Goal: Transaction & Acquisition: Subscribe to service/newsletter

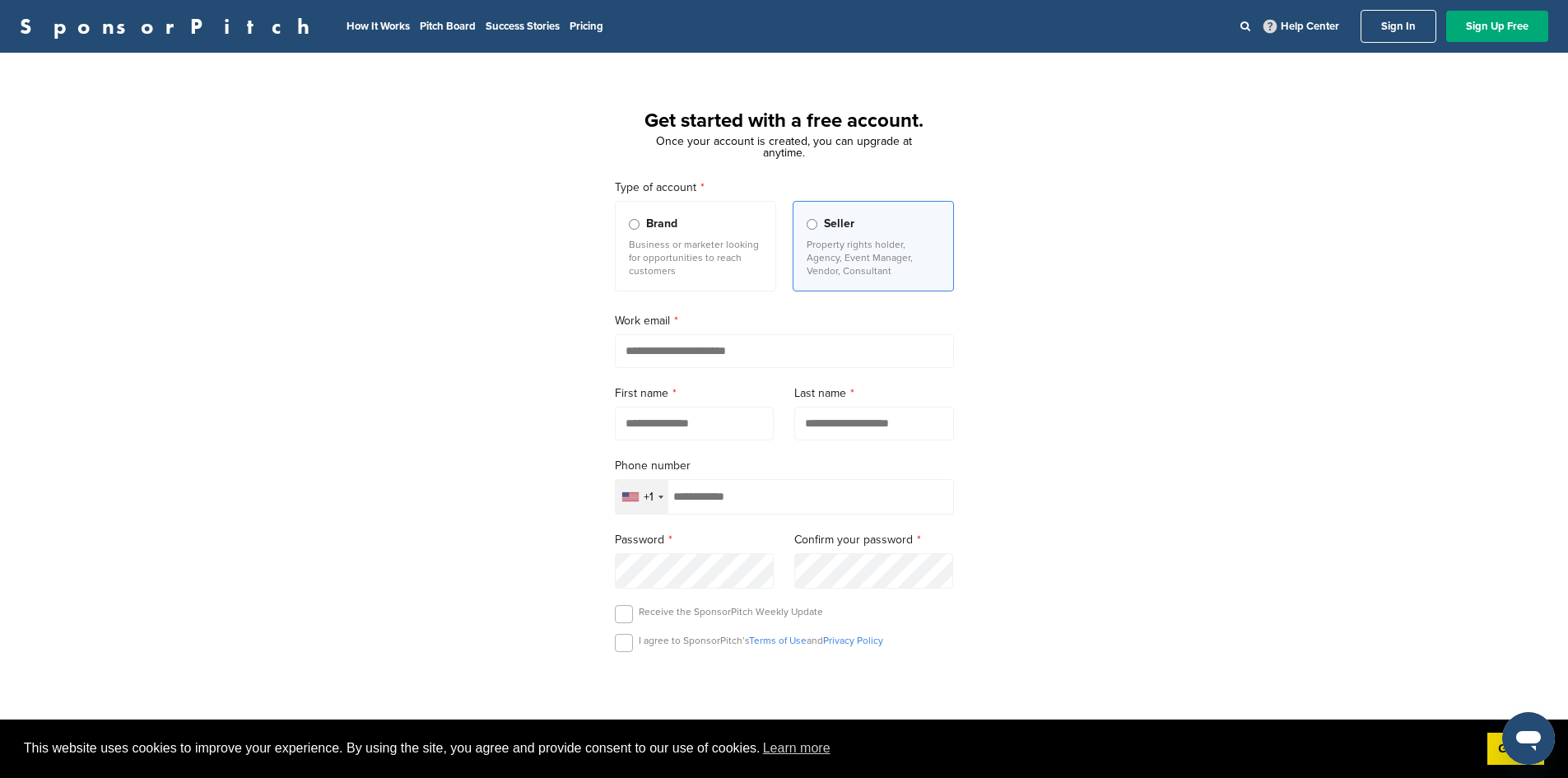
click at [635, 356] on input "email" at bounding box center [784, 350] width 339 height 34
type input "**********"
type input "******"
type input "*****"
type input "**********"
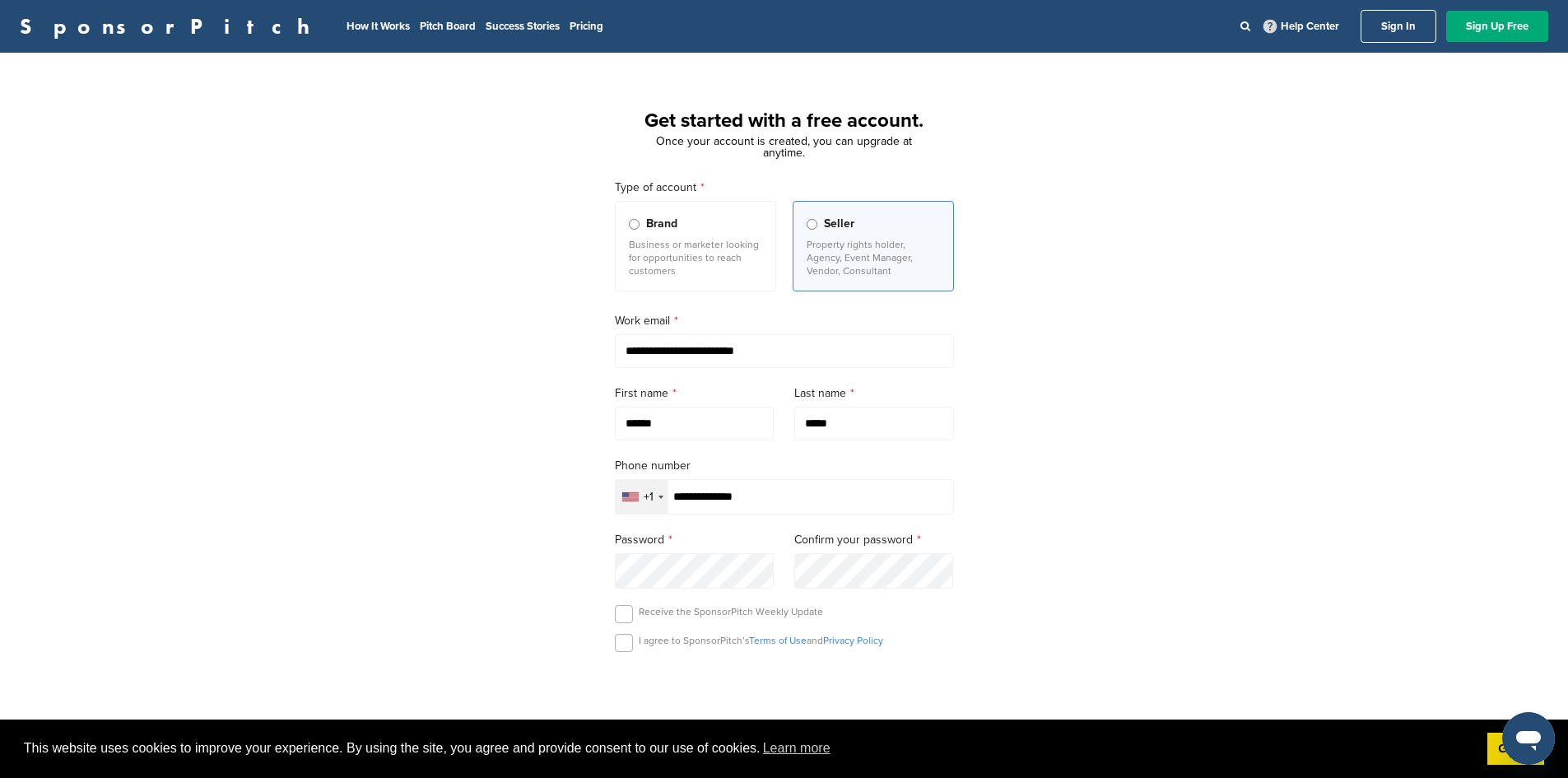
click at [690, 422] on input "******" at bounding box center [694, 423] width 159 height 34
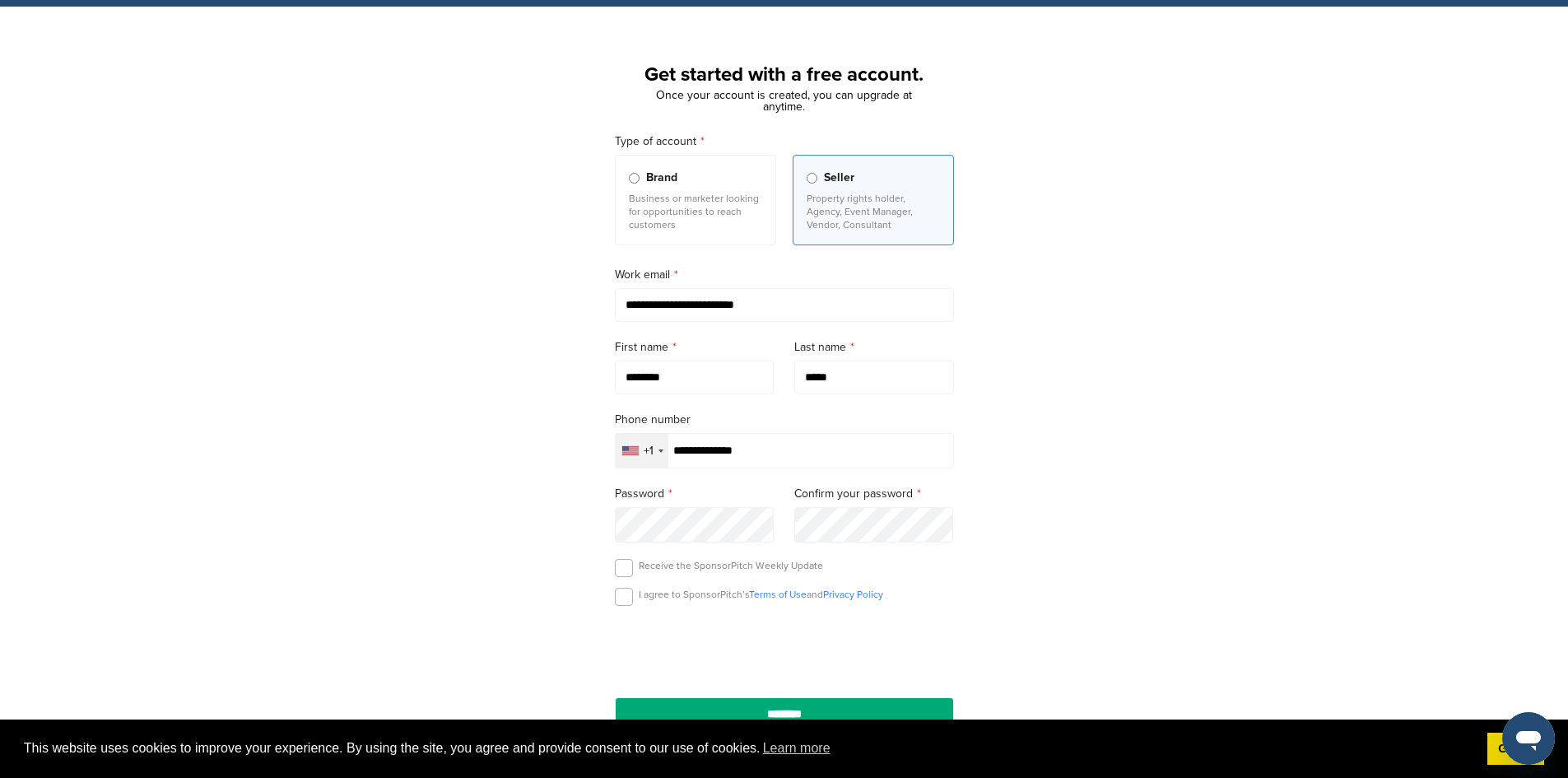
scroll to position [82, 0]
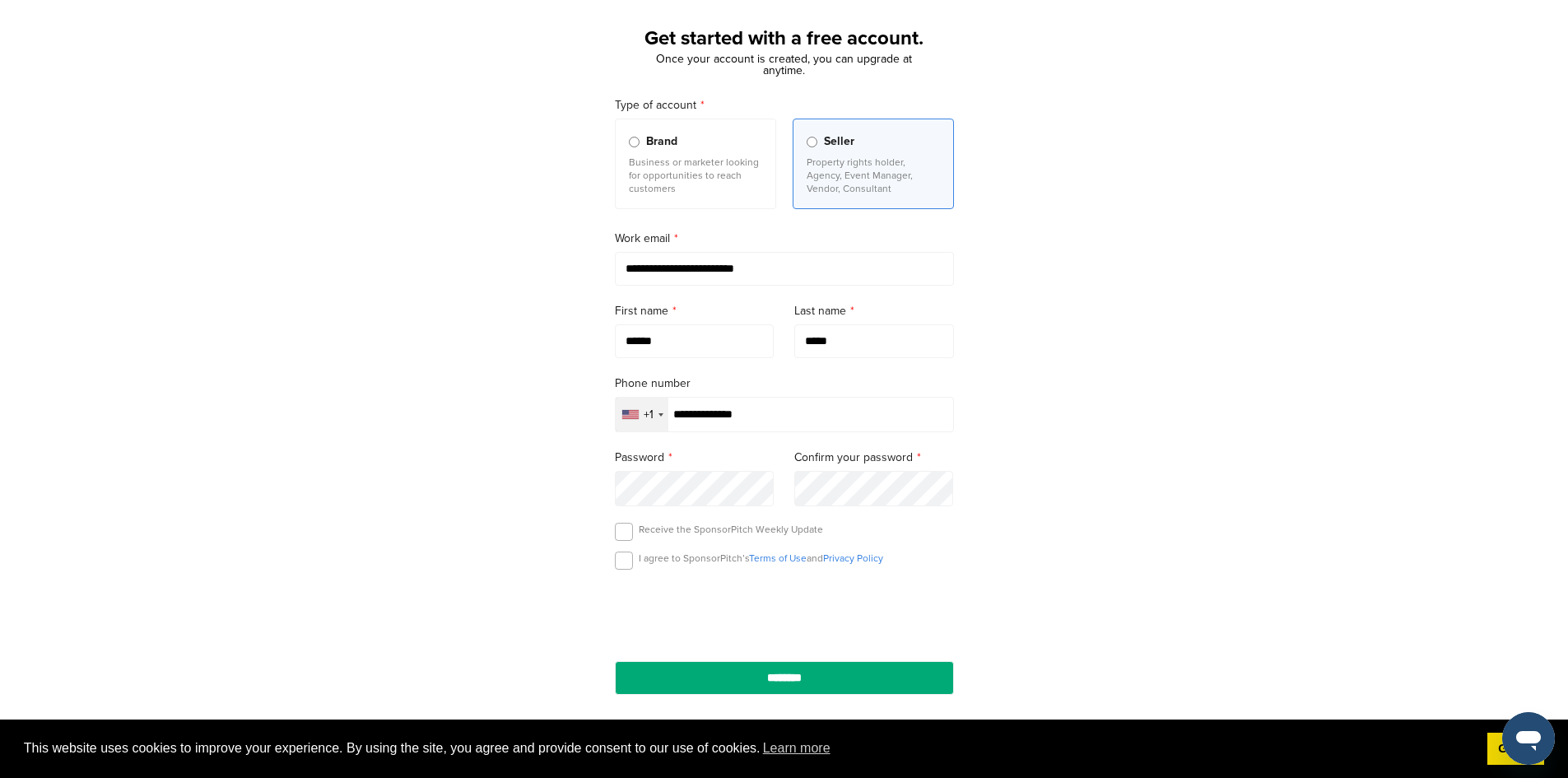
type input "******"
click at [1015, 499] on div "**********" at bounding box center [784, 373] width 1568 height 764
click at [628, 562] on label at bounding box center [624, 560] width 18 height 18
click at [686, 680] on input "********" at bounding box center [784, 677] width 339 height 34
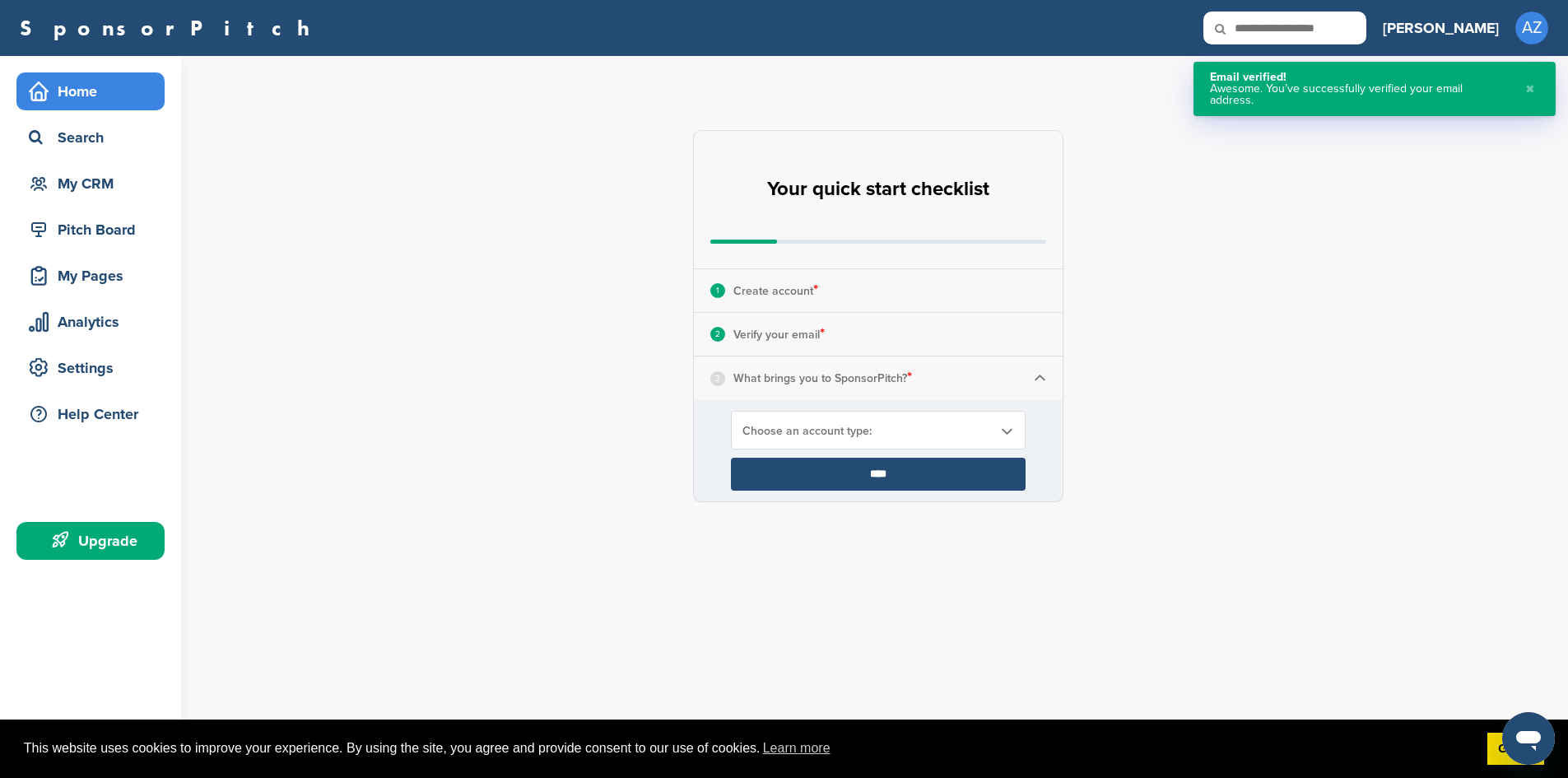
click at [1003, 432] on b at bounding box center [1006, 431] width 14 height 14
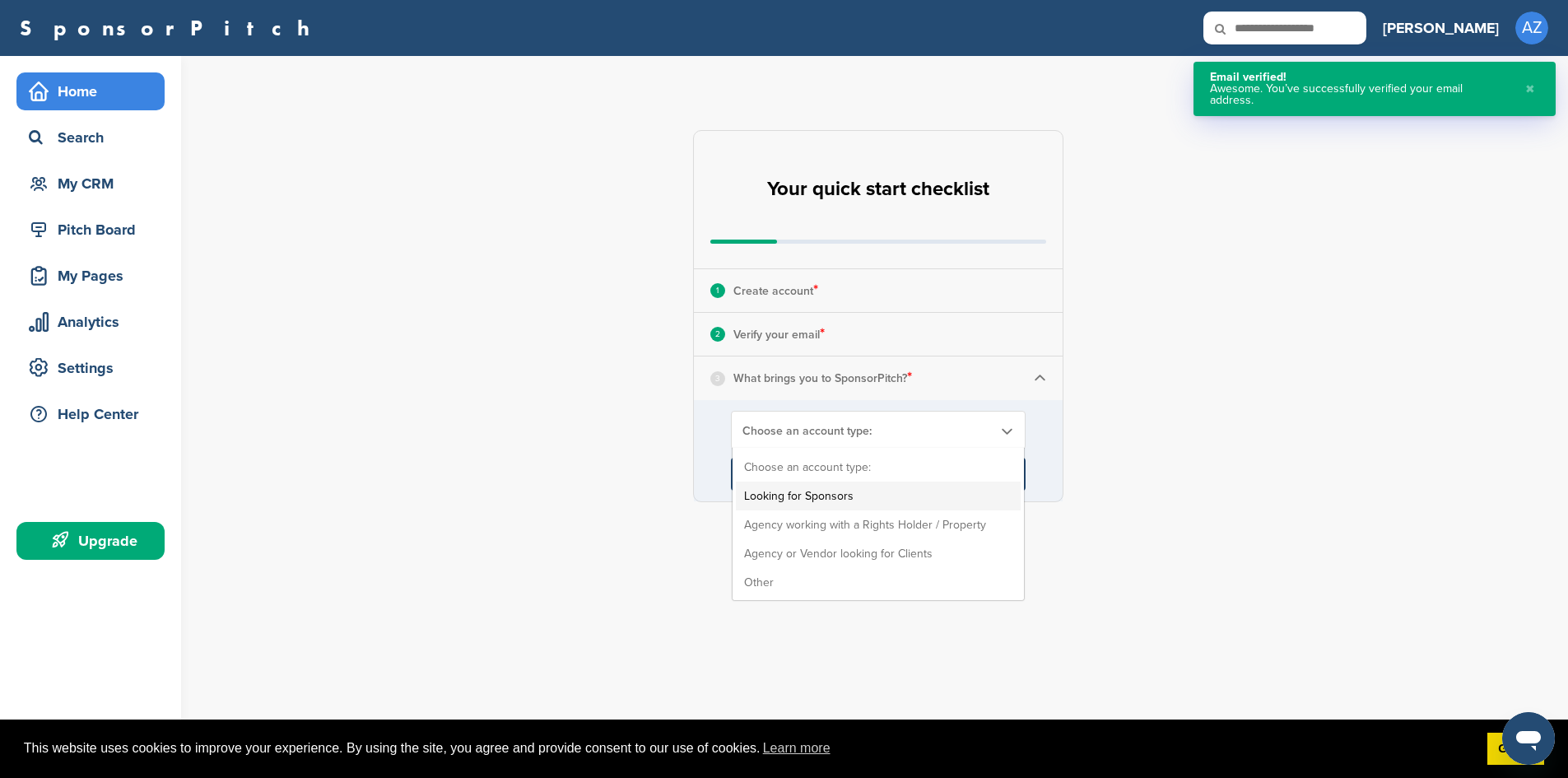
click at [778, 493] on li "Looking for Sponsors" at bounding box center [878, 496] width 285 height 29
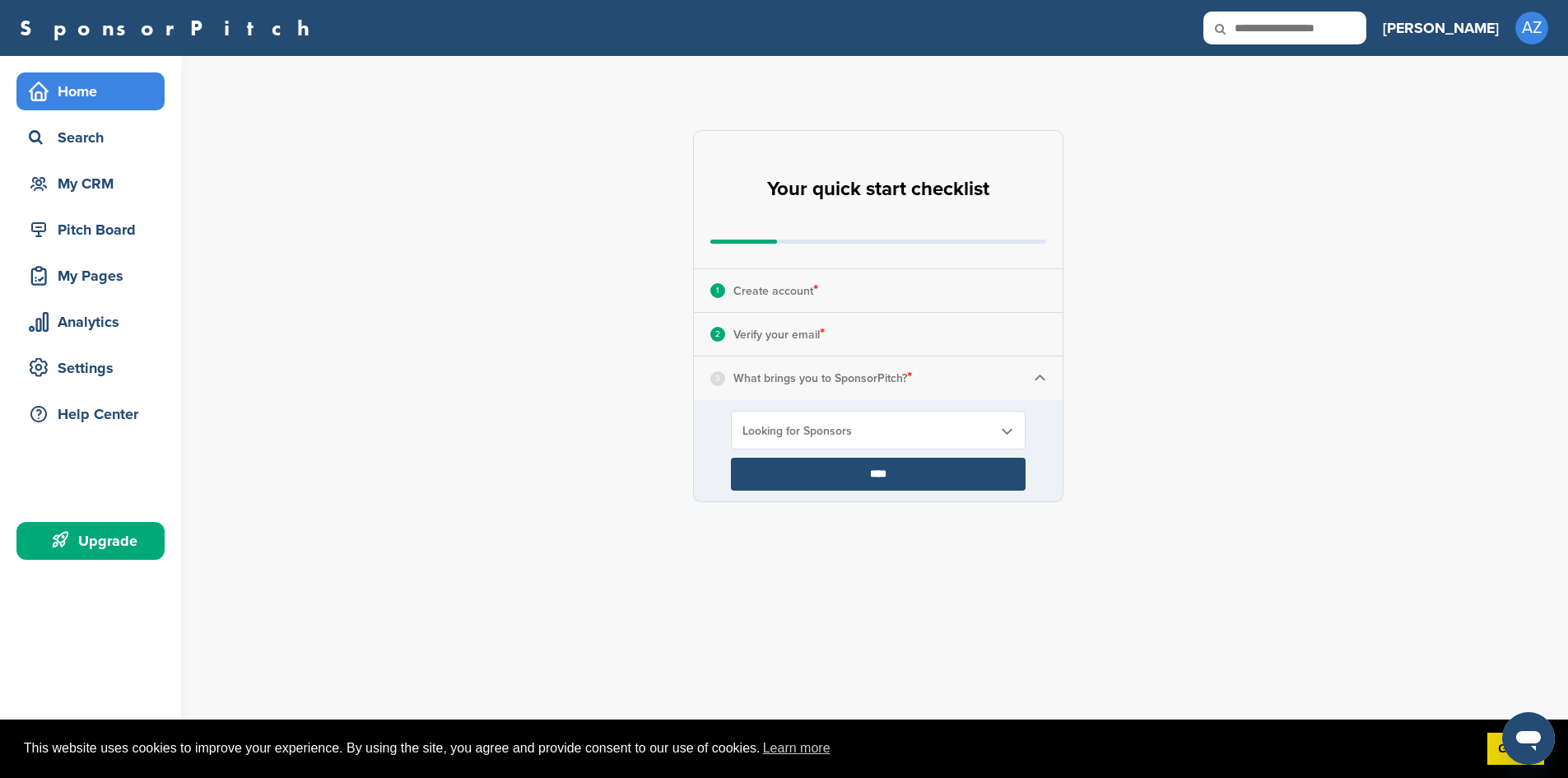
click at [892, 477] on input "****" at bounding box center [878, 474] width 294 height 33
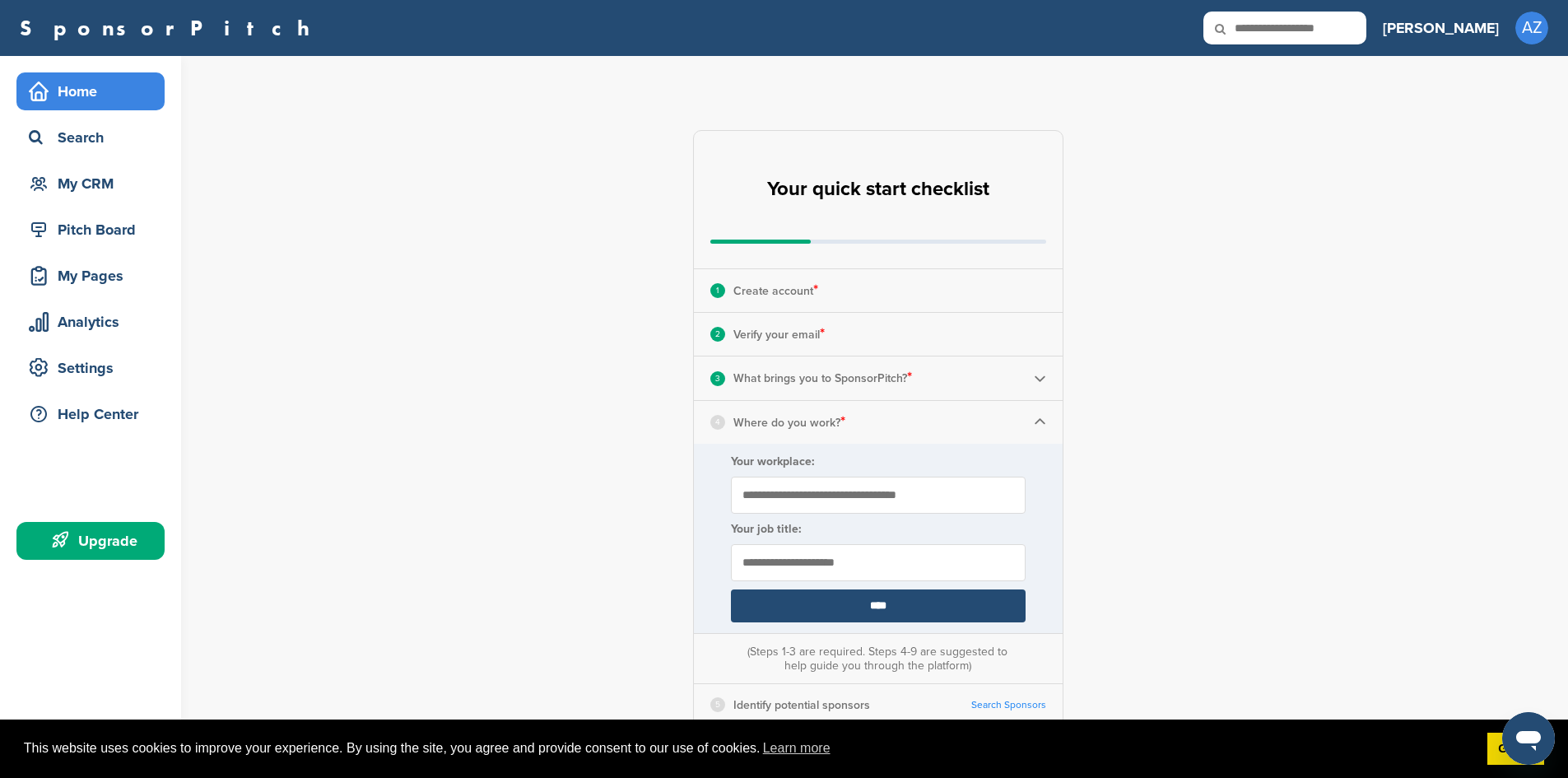
click at [864, 493] on input "Your workplace:" at bounding box center [878, 495] width 294 height 37
type input "**********"
click at [828, 568] on input "text" at bounding box center [878, 562] width 294 height 37
type input "***"
click at [853, 611] on input "****" at bounding box center [878, 605] width 294 height 33
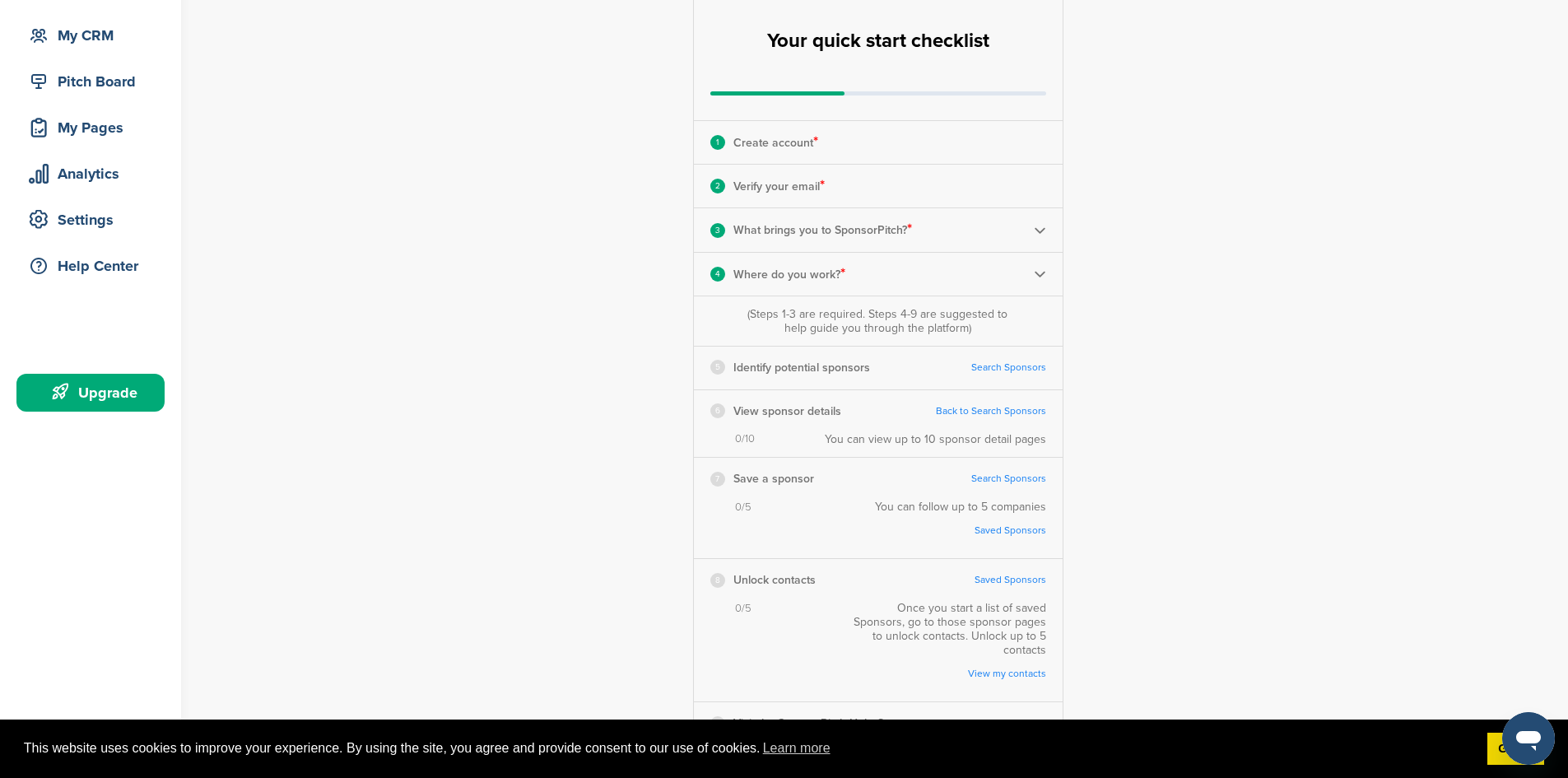
scroll to position [164, 0]
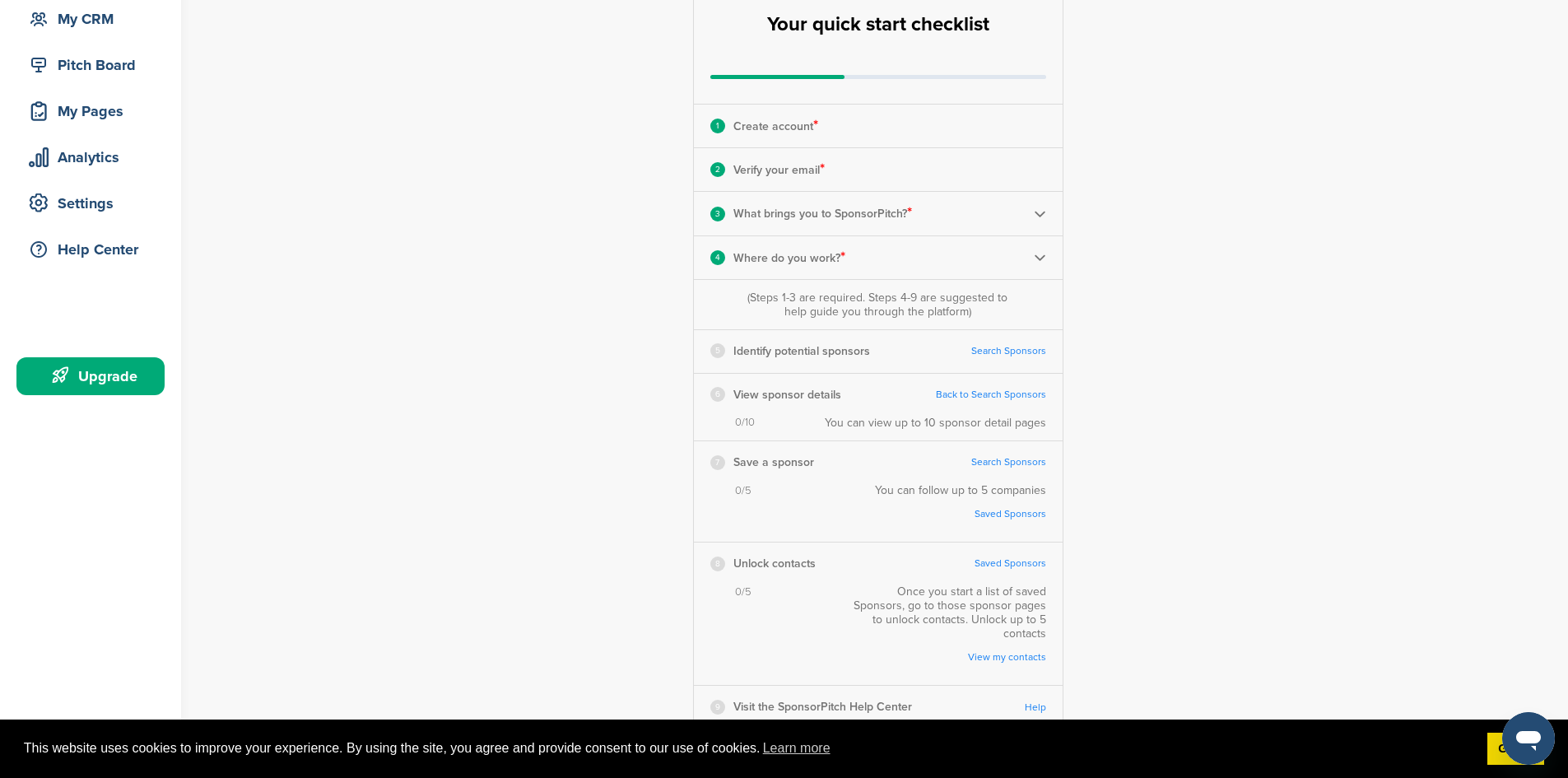
click at [991, 351] on link "Search Sponsors" at bounding box center [1009, 350] width 75 height 13
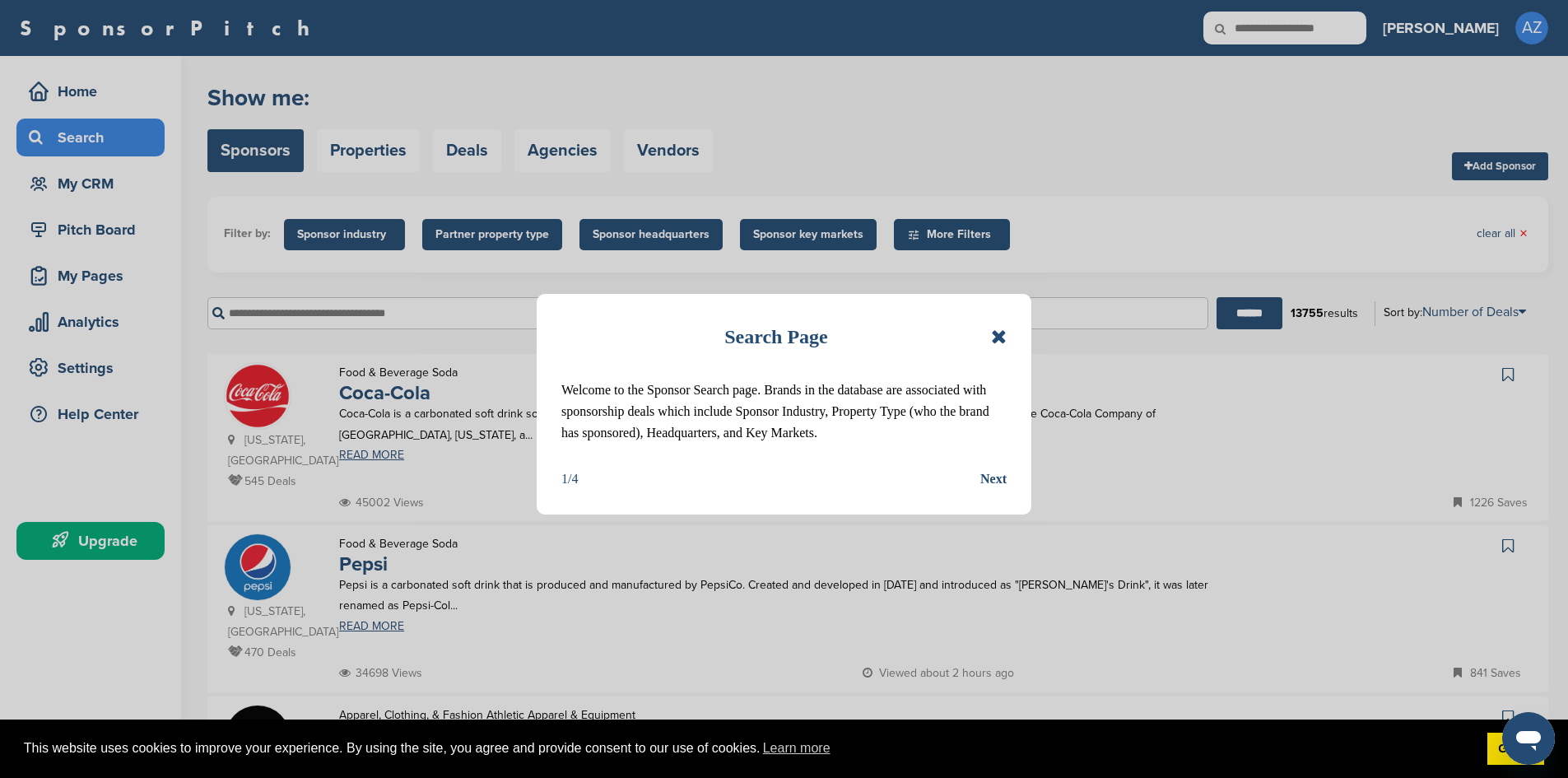
click at [906, 231] on div "Search Page Welcome to the Sponsor Search page. Brands in the database are asso…" at bounding box center [784, 389] width 1568 height 778
click at [998, 476] on div "Next" at bounding box center [993, 479] width 26 height 21
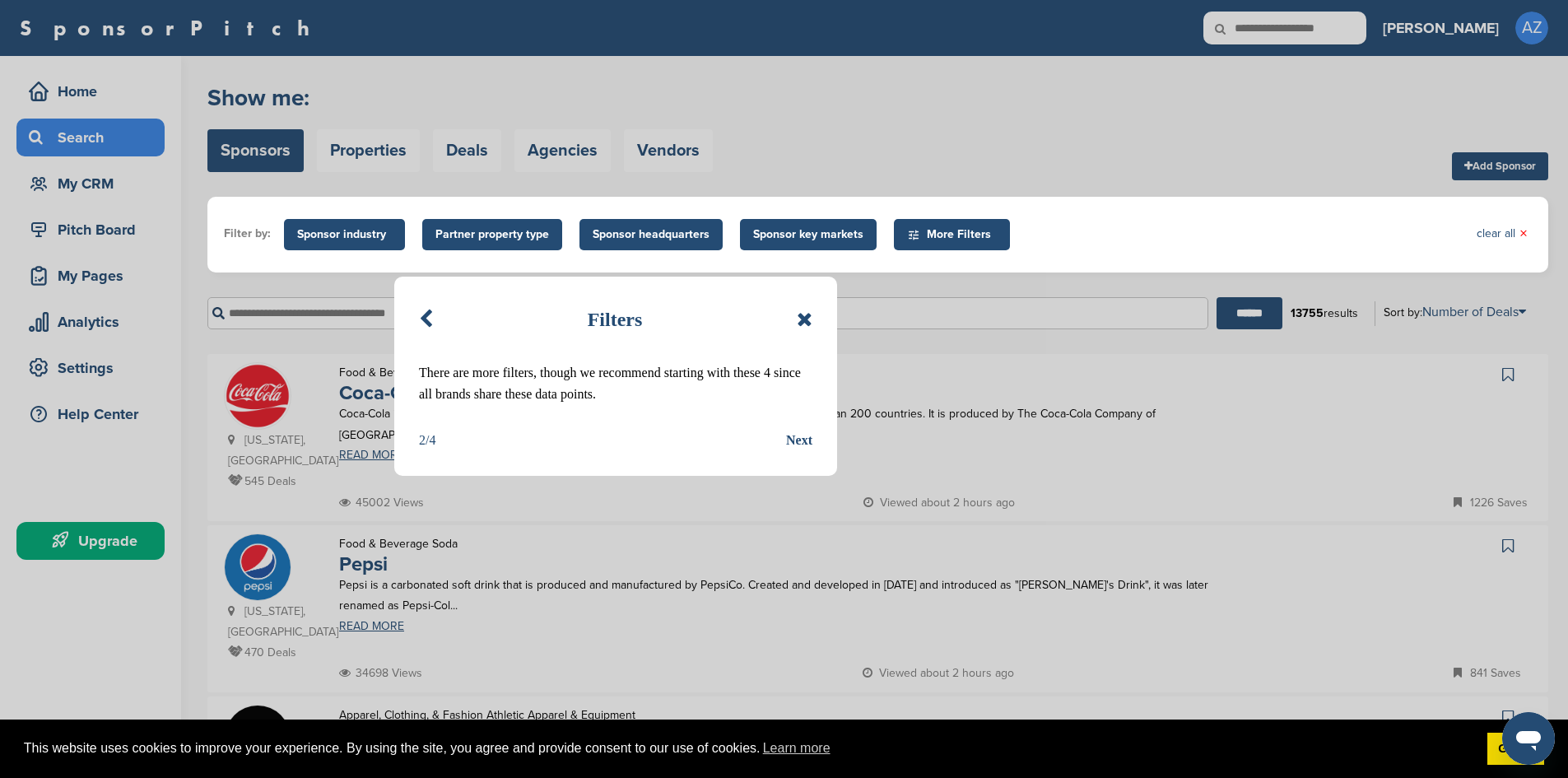
click at [802, 439] on div "Next" at bounding box center [798, 440] width 26 height 21
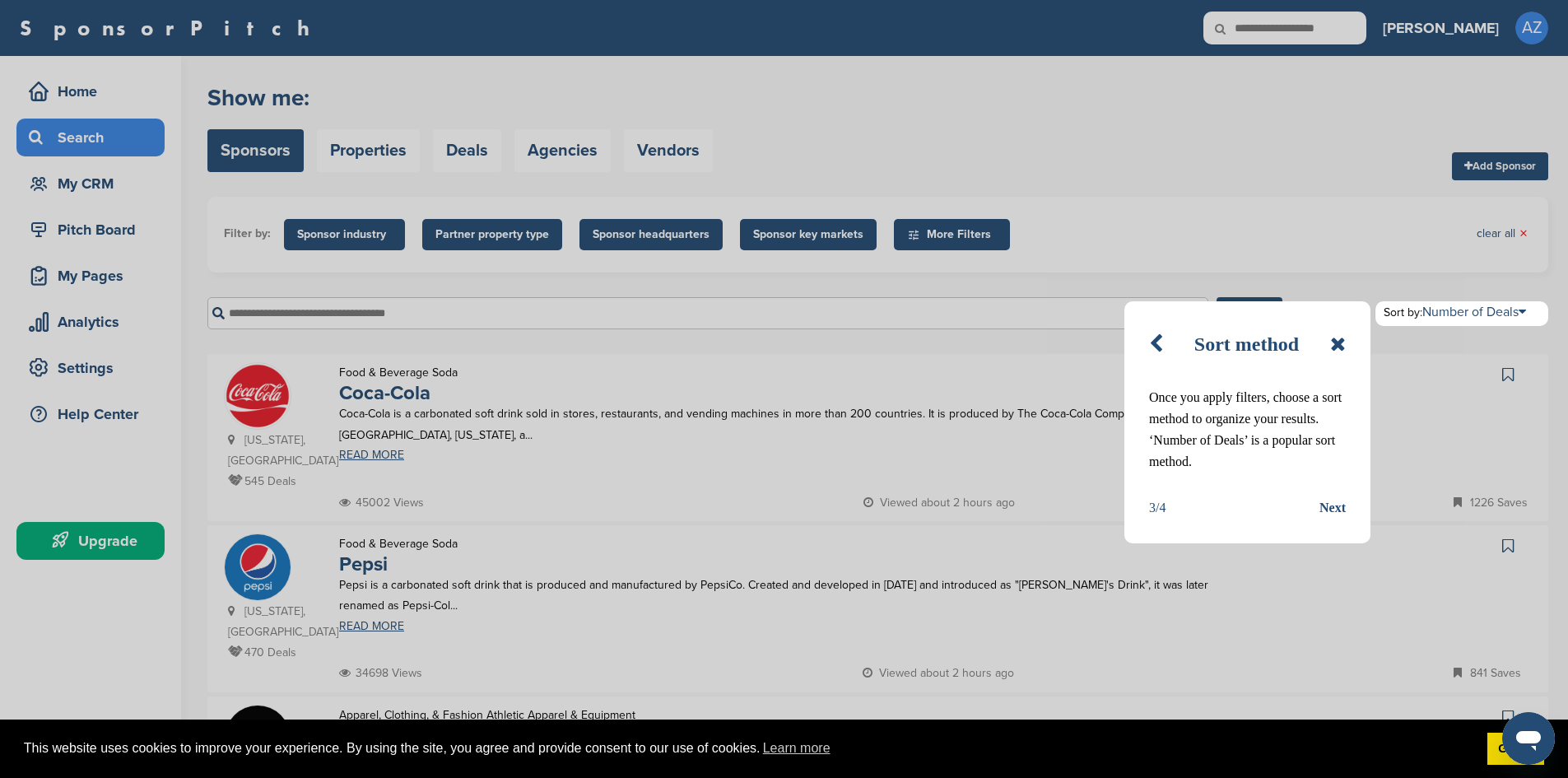
click at [1340, 510] on div "Next" at bounding box center [1331, 508] width 26 height 21
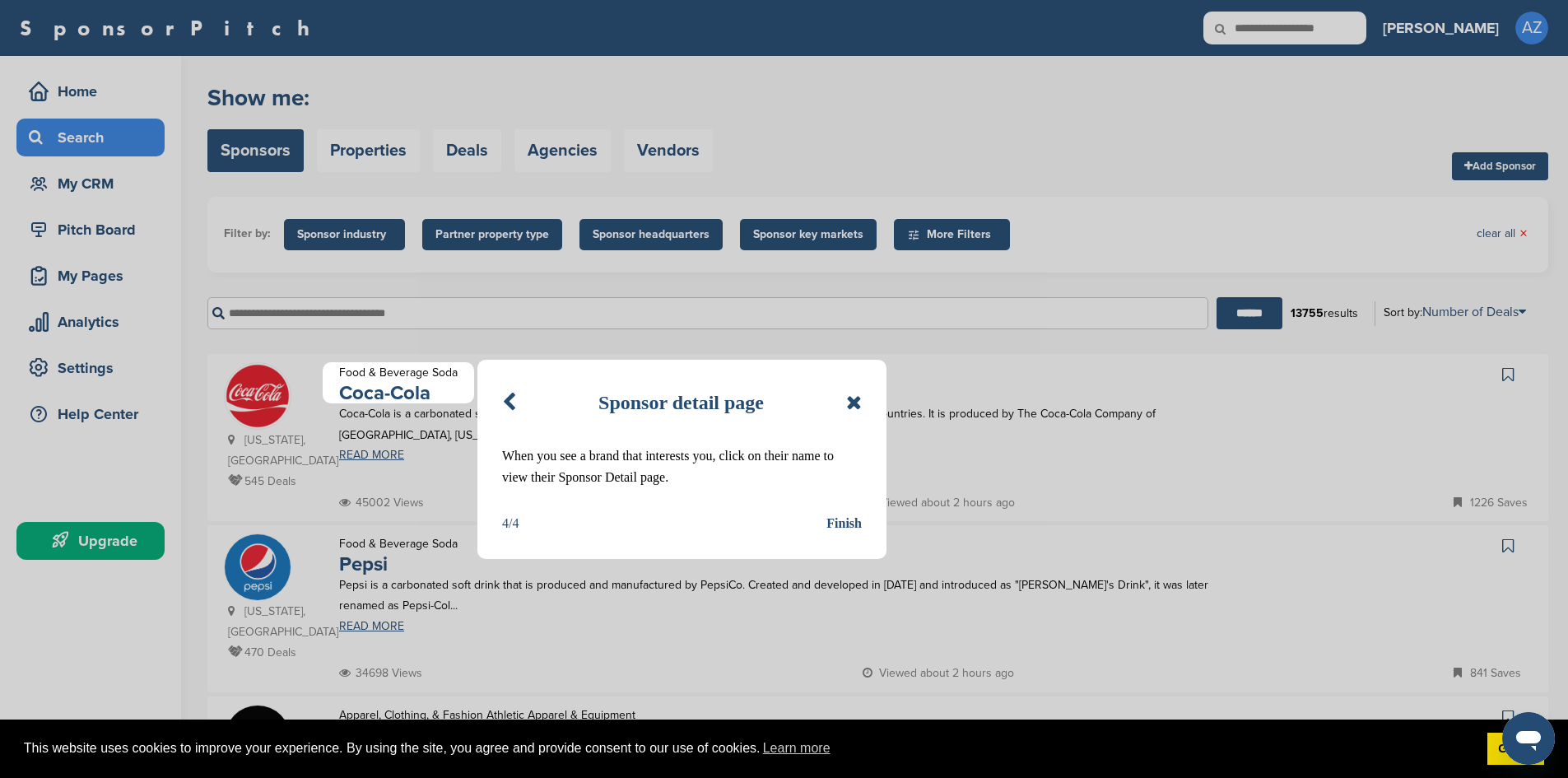
click at [844, 518] on div "Finish" at bounding box center [844, 523] width 36 height 21
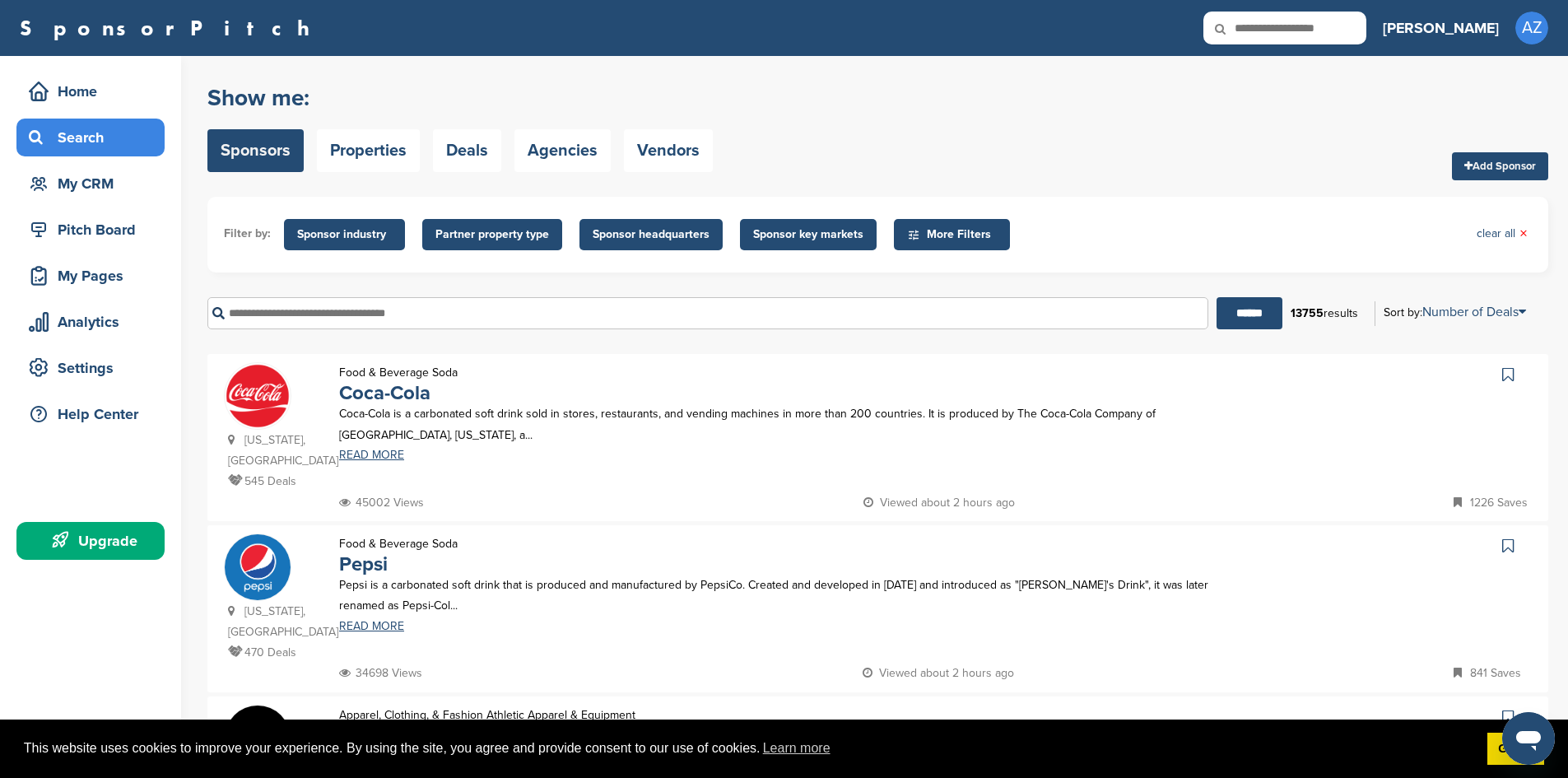
click at [972, 236] on span "More Filters" at bounding box center [954, 235] width 95 height 18
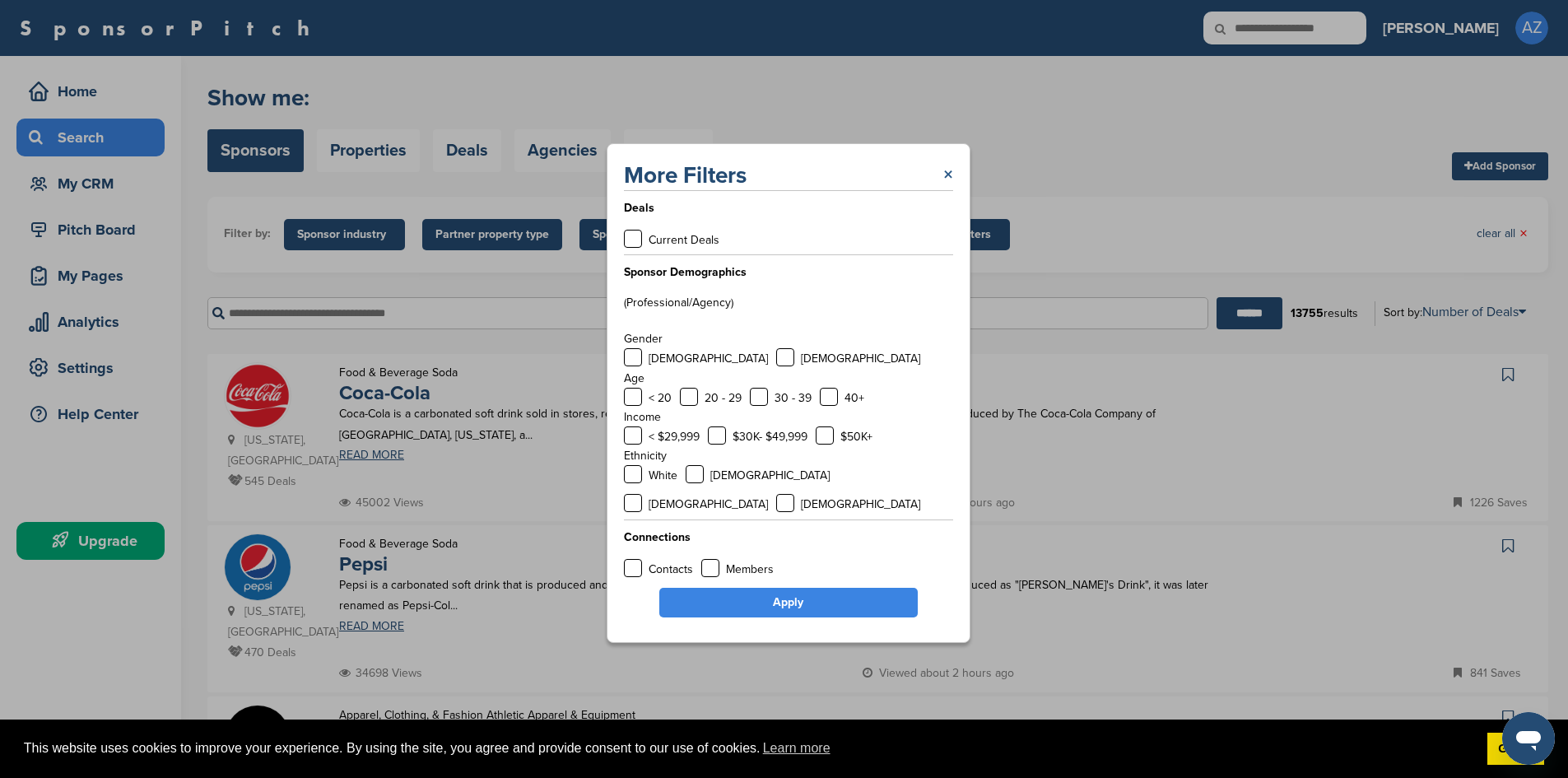
click at [947, 190] on link "×" at bounding box center [948, 175] width 10 height 30
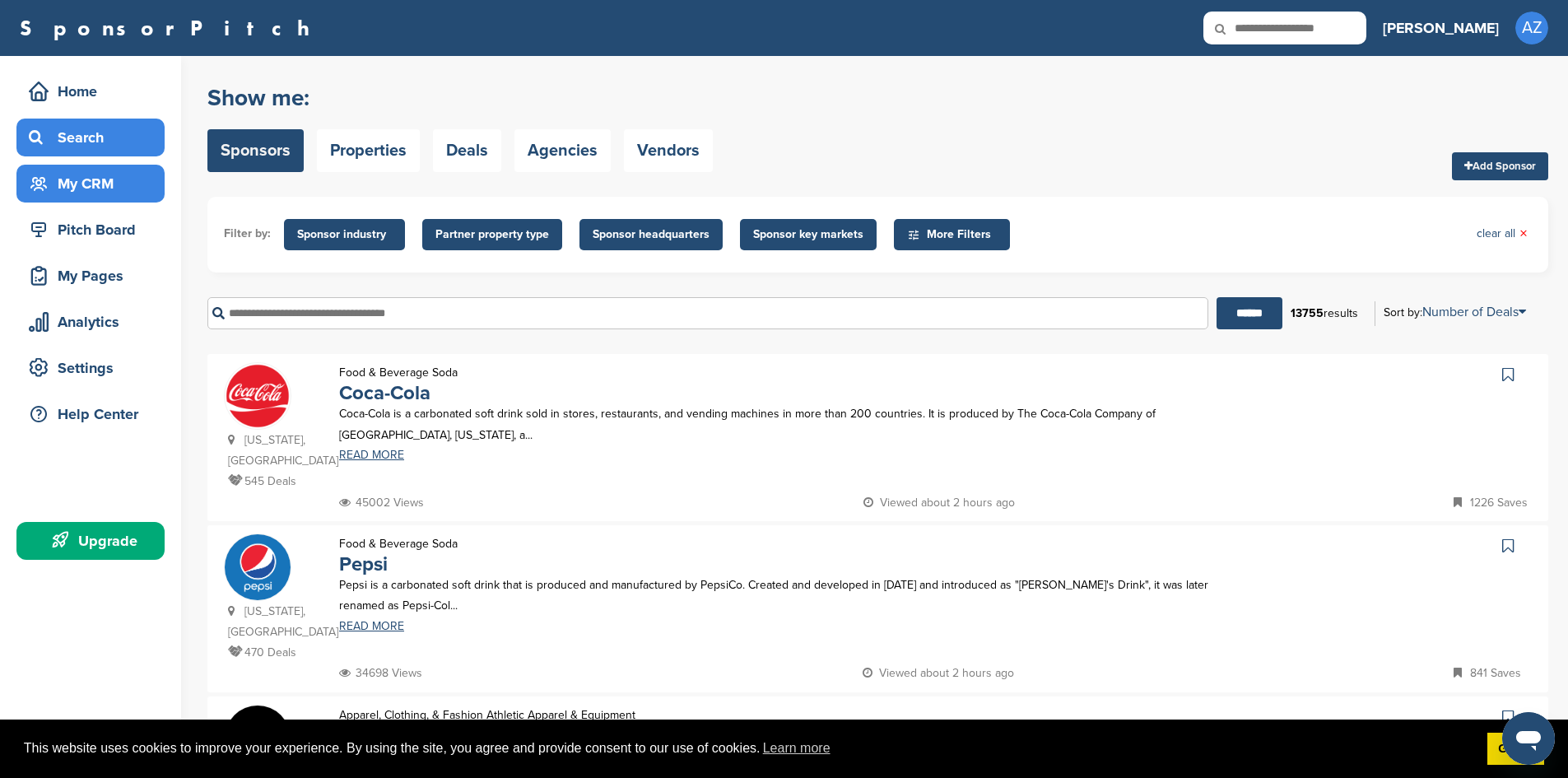
click at [98, 185] on div "My CRM" at bounding box center [95, 183] width 140 height 30
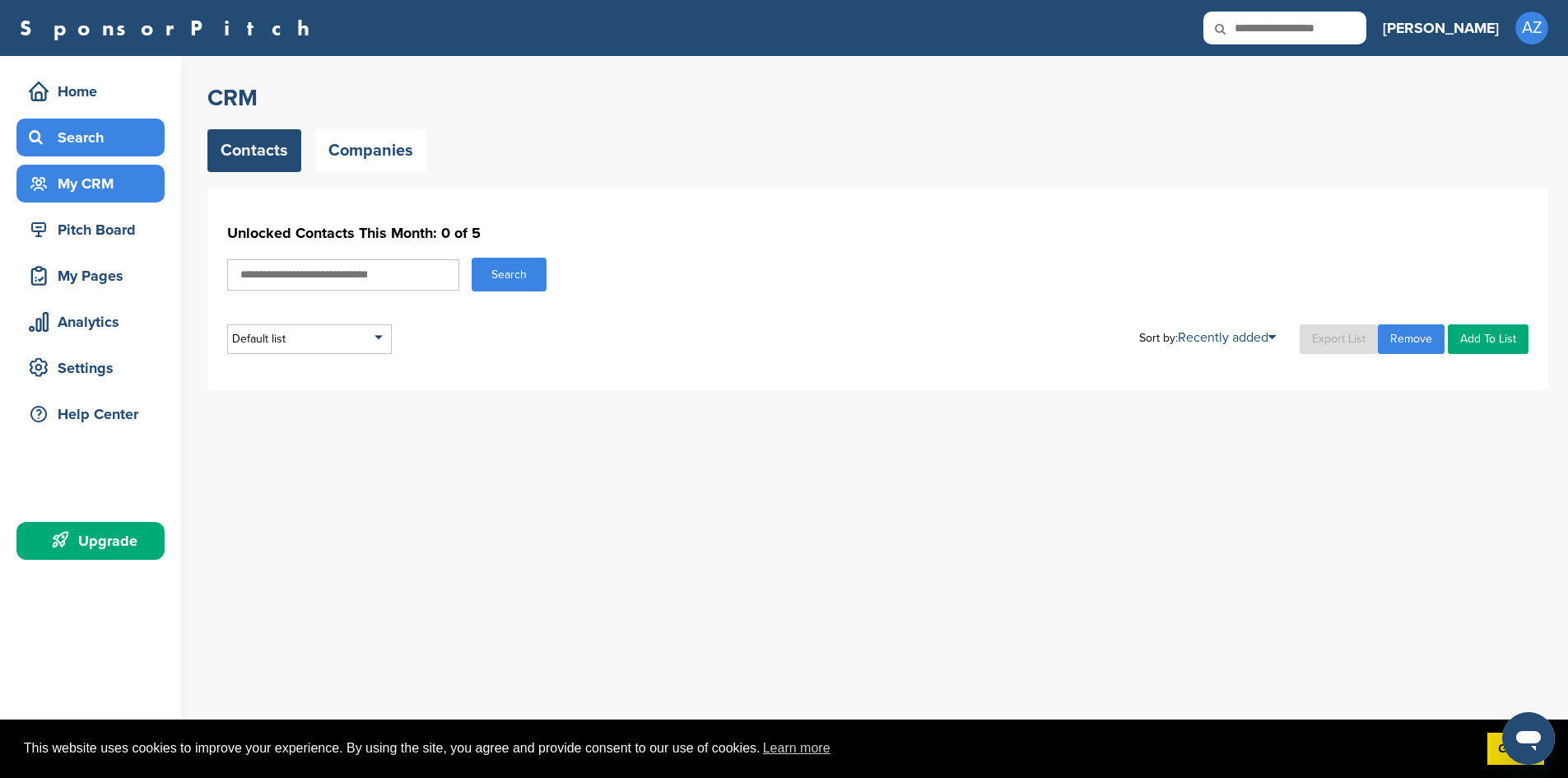
click at [99, 132] on div "Search" at bounding box center [95, 137] width 140 height 30
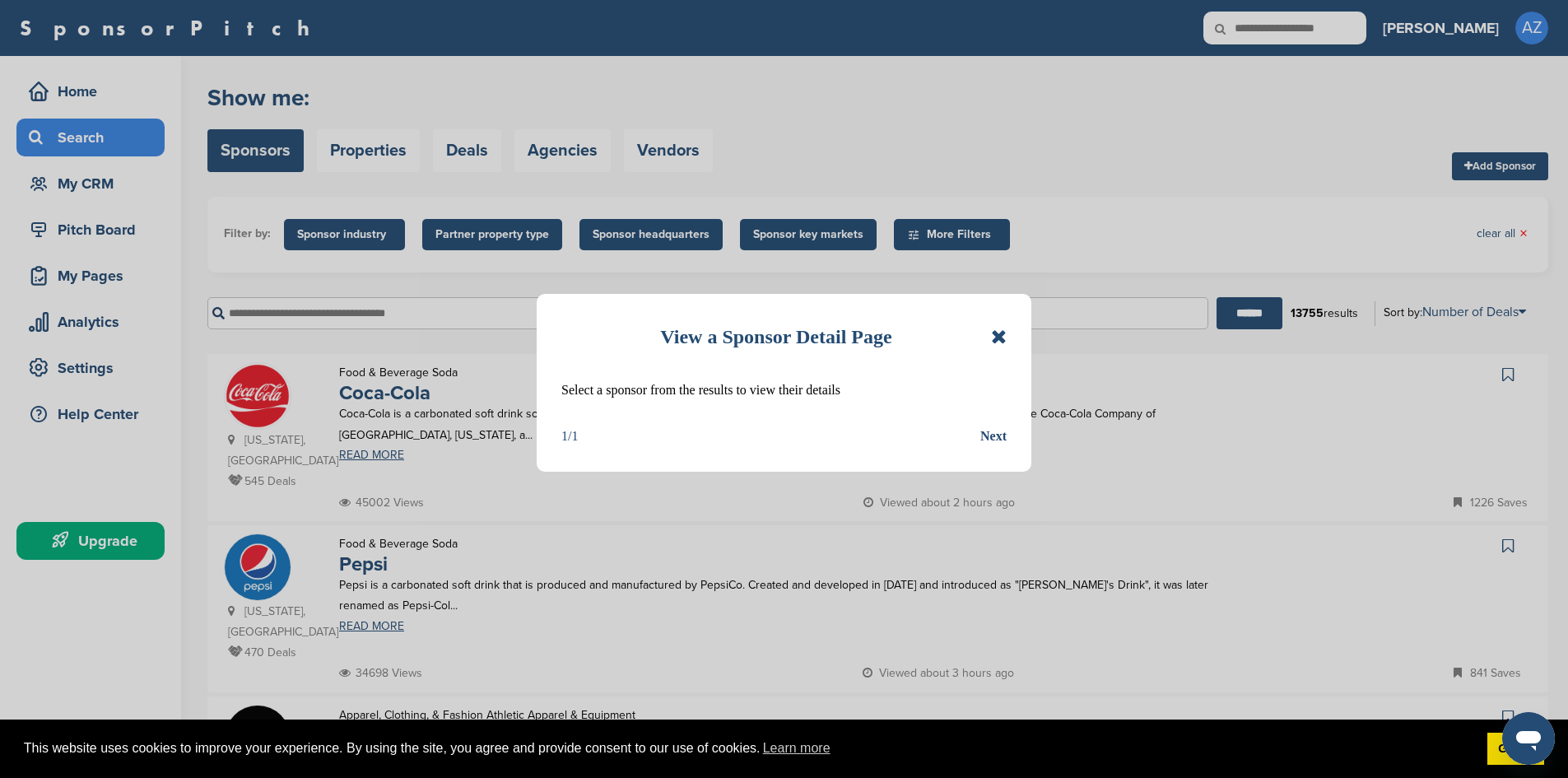
click at [995, 333] on icon at bounding box center [998, 336] width 15 height 19
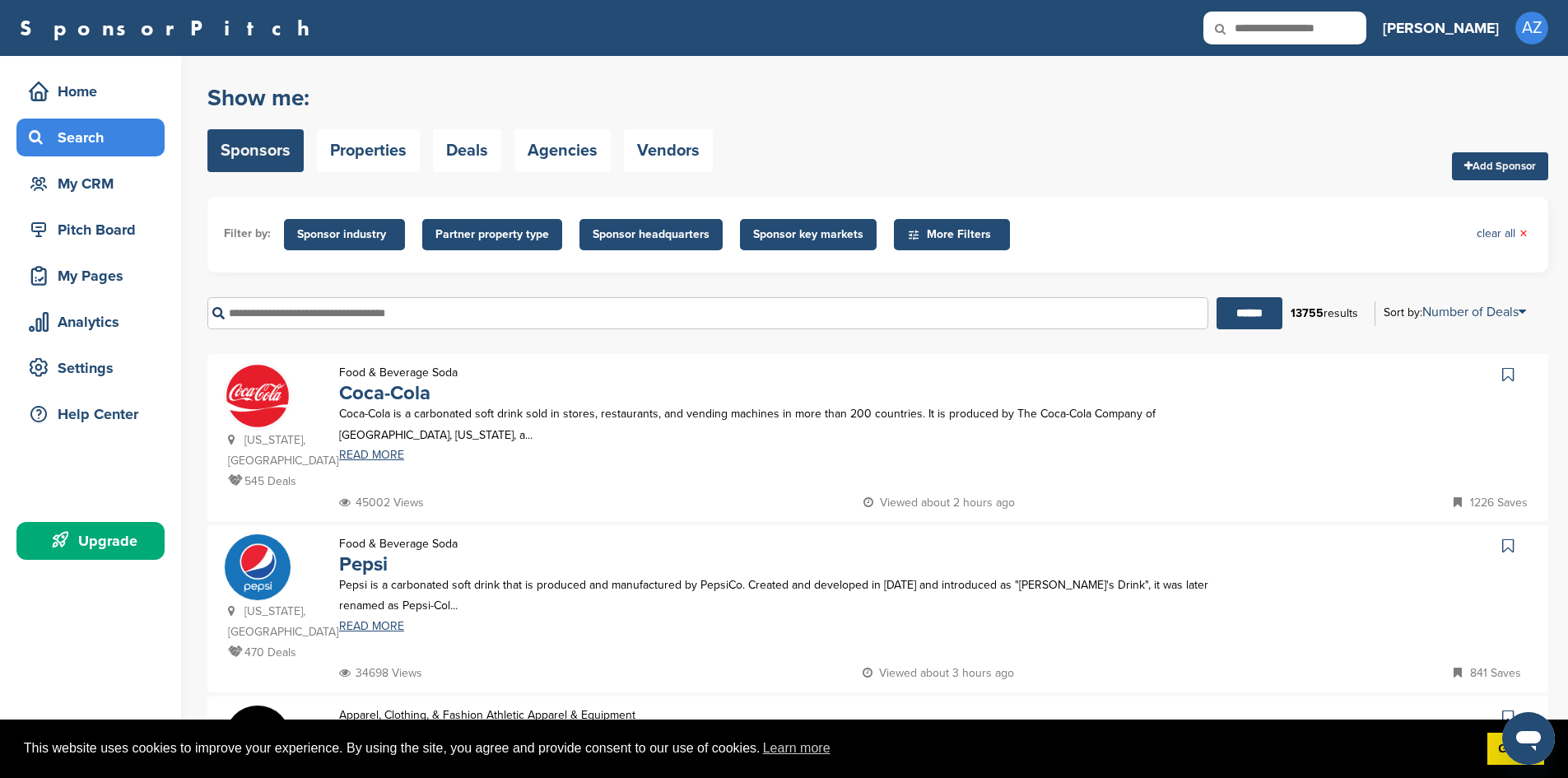
click at [305, 323] on input "text" at bounding box center [708, 313] width 1001 height 32
type input "***"
click at [1246, 318] on input "******" at bounding box center [1249, 313] width 66 height 32
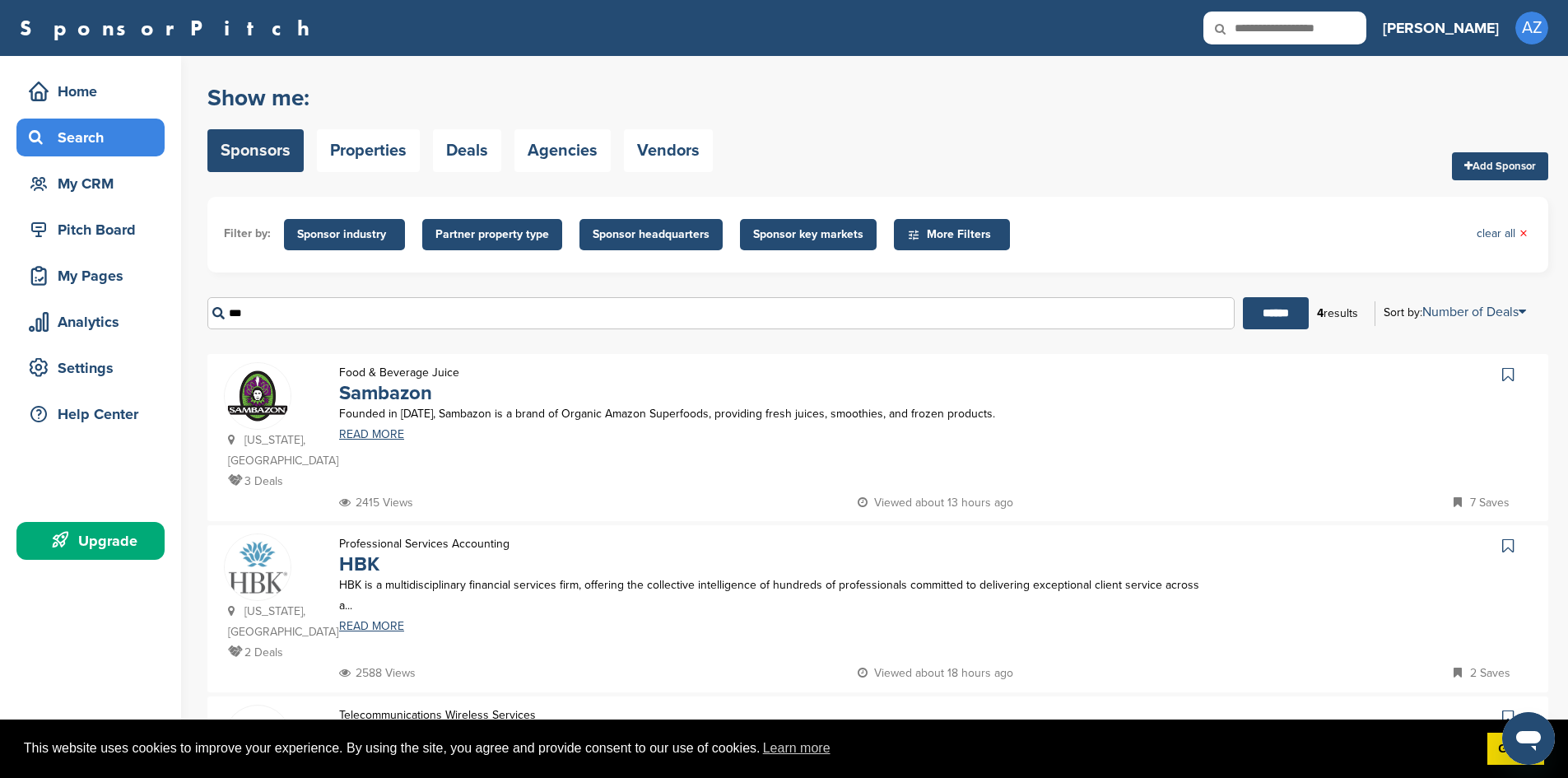
click at [1330, 30] on input "text" at bounding box center [1284, 28] width 163 height 33
type input "***"
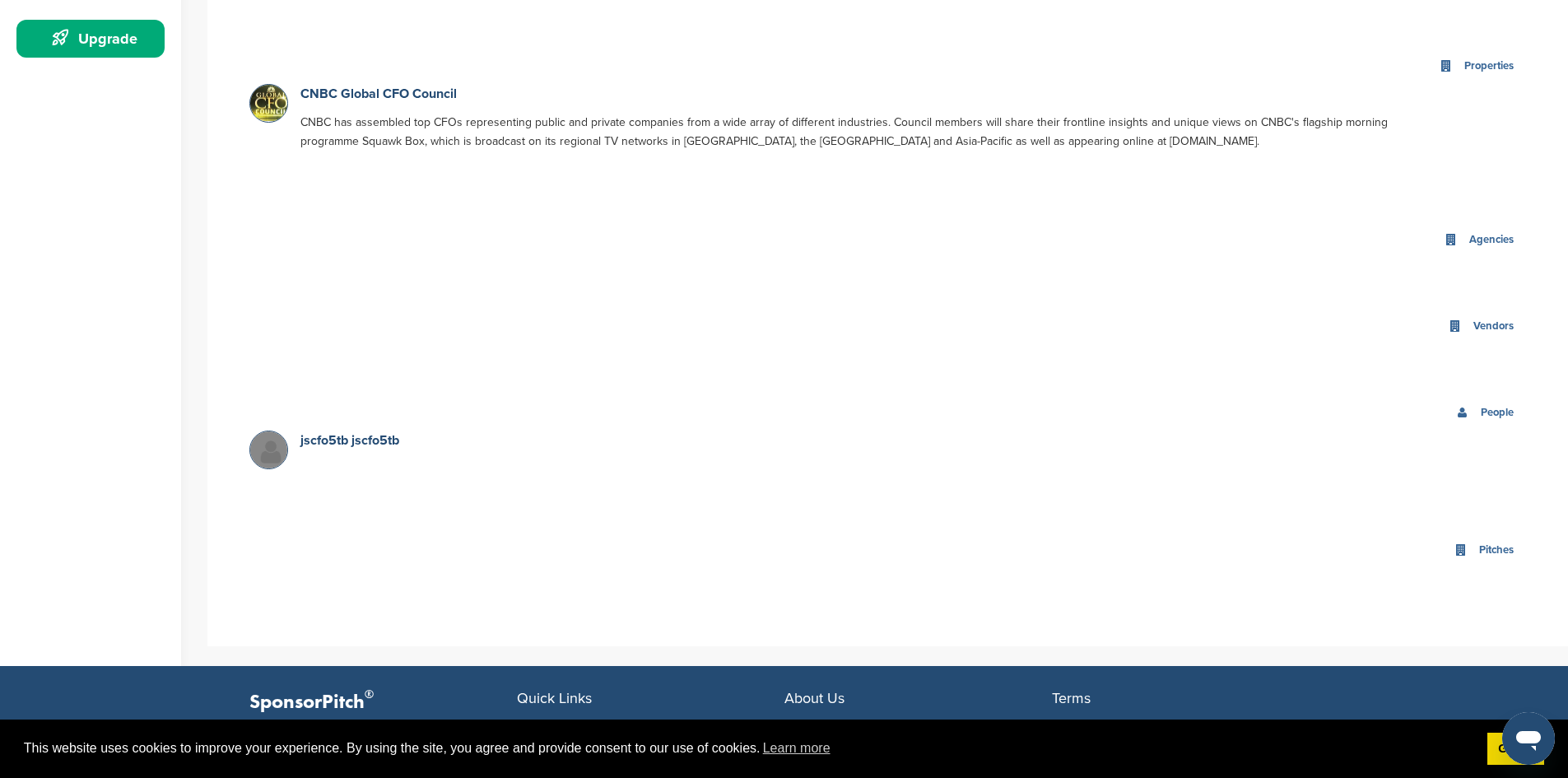
scroll to position [771, 0]
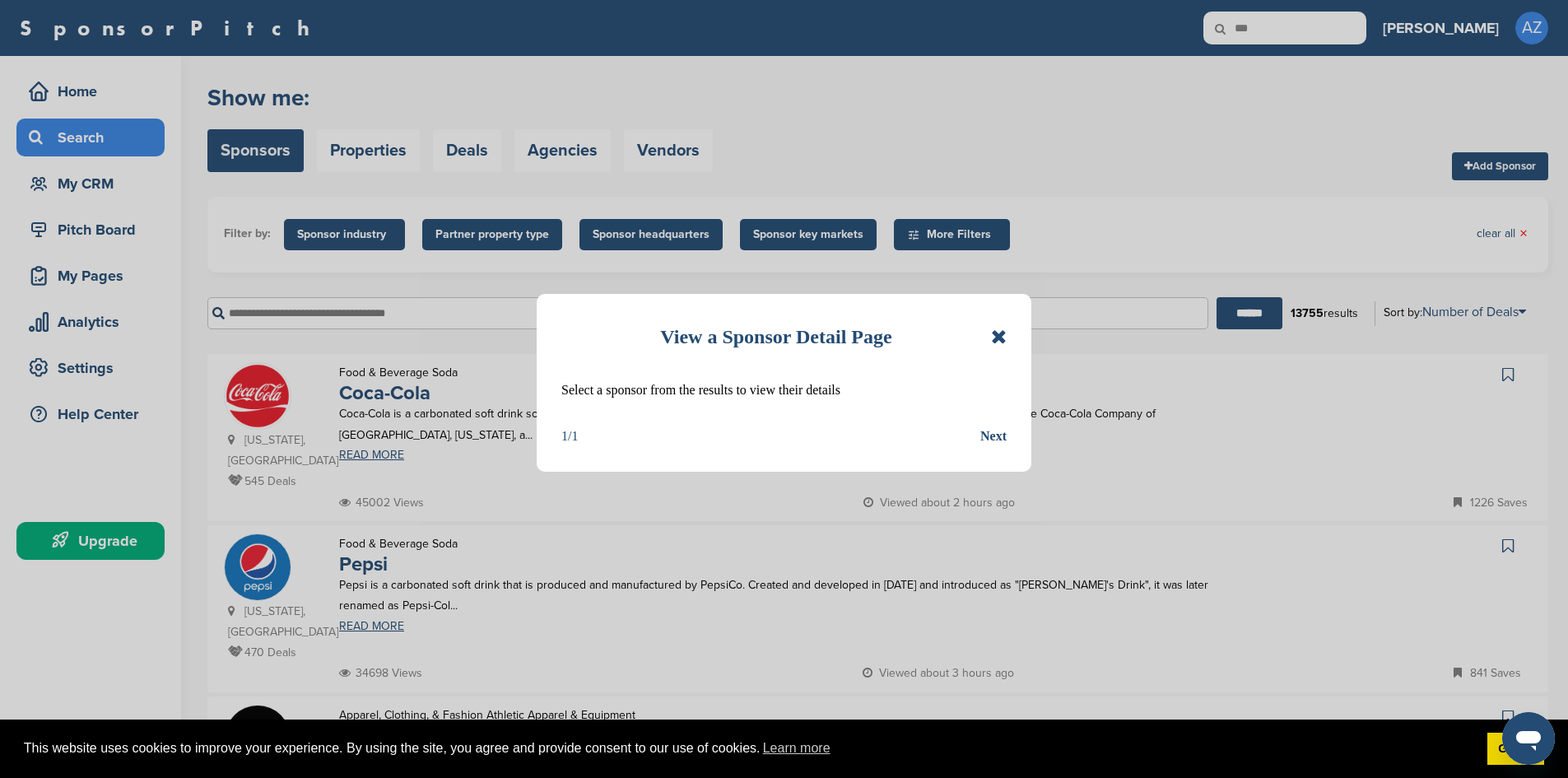
click at [997, 327] on icon at bounding box center [998, 336] width 15 height 19
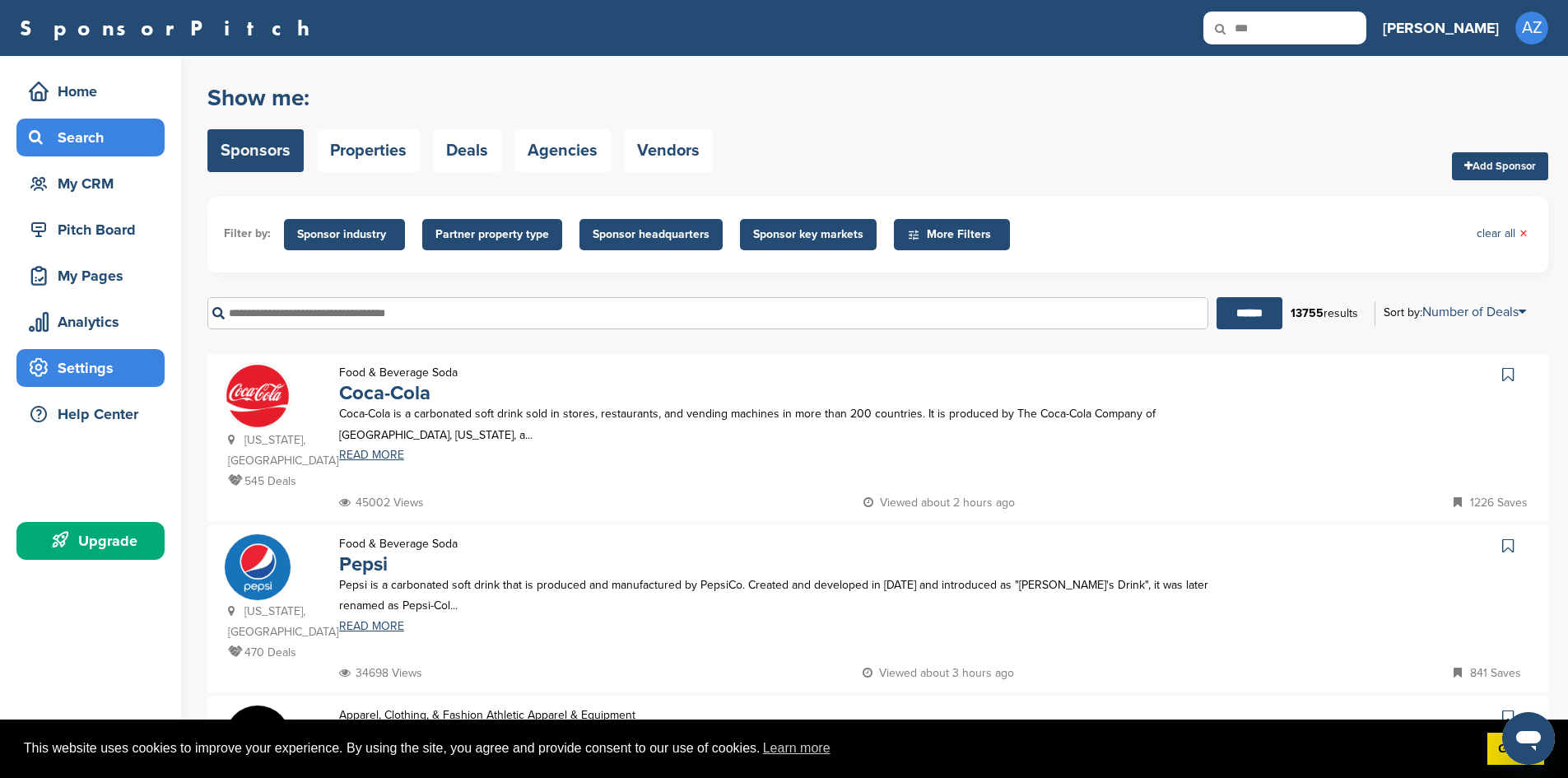
click at [102, 369] on div "Settings" at bounding box center [95, 368] width 140 height 30
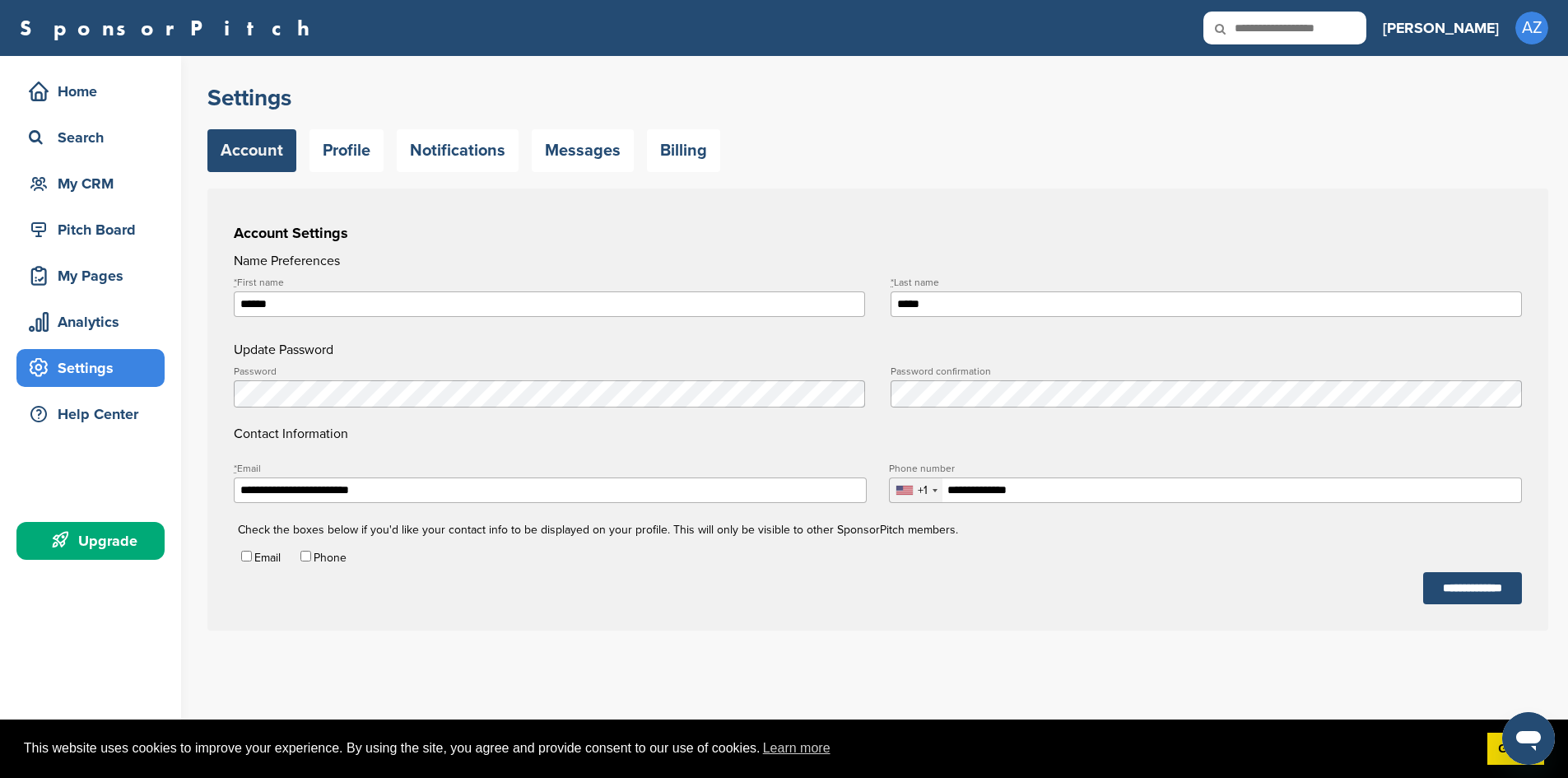
click at [309, 553] on div "Phone" at bounding box center [322, 556] width 49 height 15
click at [304, 547] on div "Check the boxes below if you'd like your contact info to be displayed on your p…" at bounding box center [892, 514] width 1309 height 100
click at [311, 548] on div "Check the boxes below if you'd like your contact info to be displayed on your p…" at bounding box center [892, 514] width 1309 height 100
click at [453, 568] on form "**********" at bounding box center [878, 428] width 1288 height 353
click at [623, 186] on div "**********" at bounding box center [887, 368] width 1360 height 624
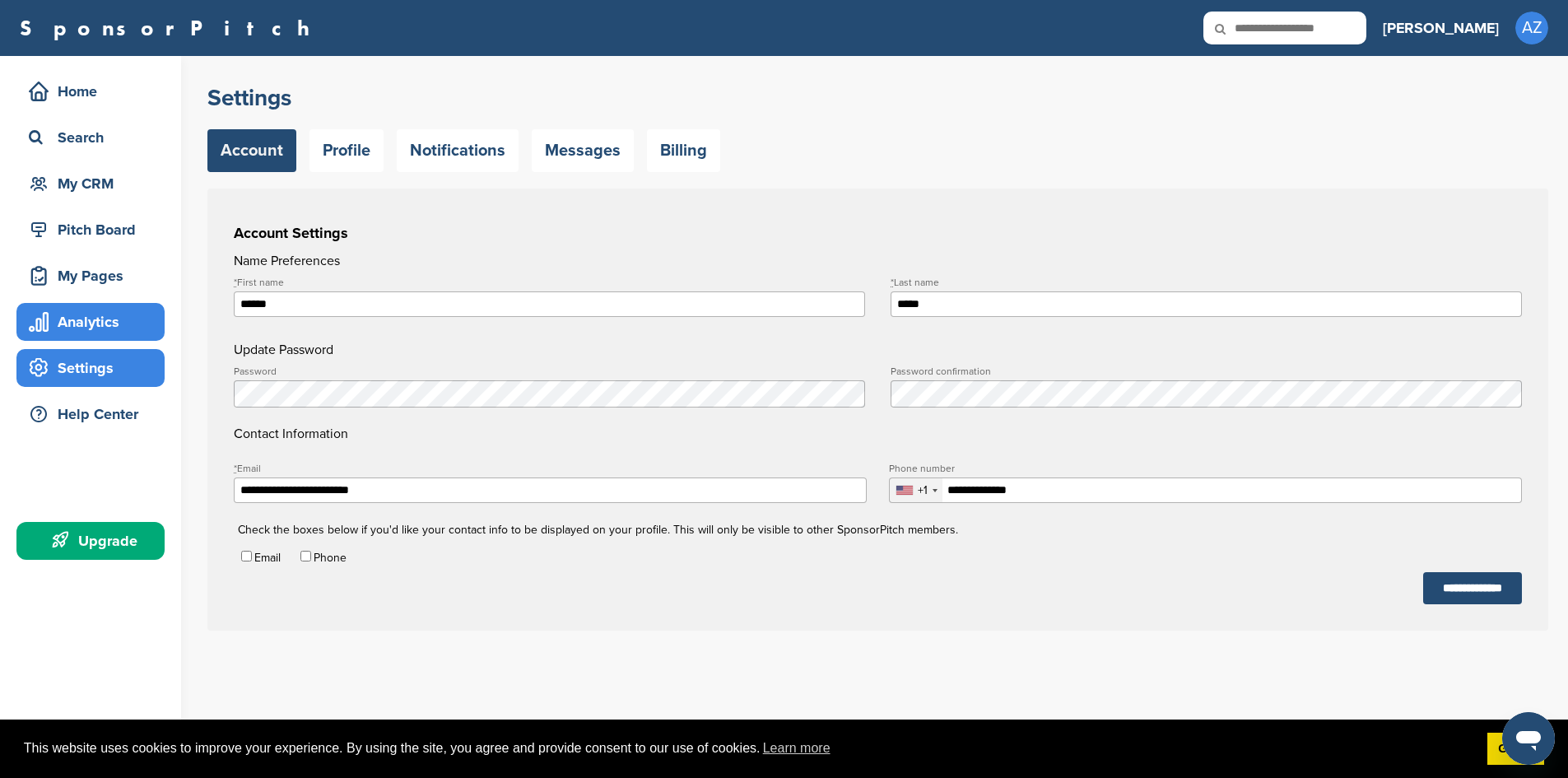
click at [87, 322] on div "Analytics" at bounding box center [95, 321] width 140 height 30
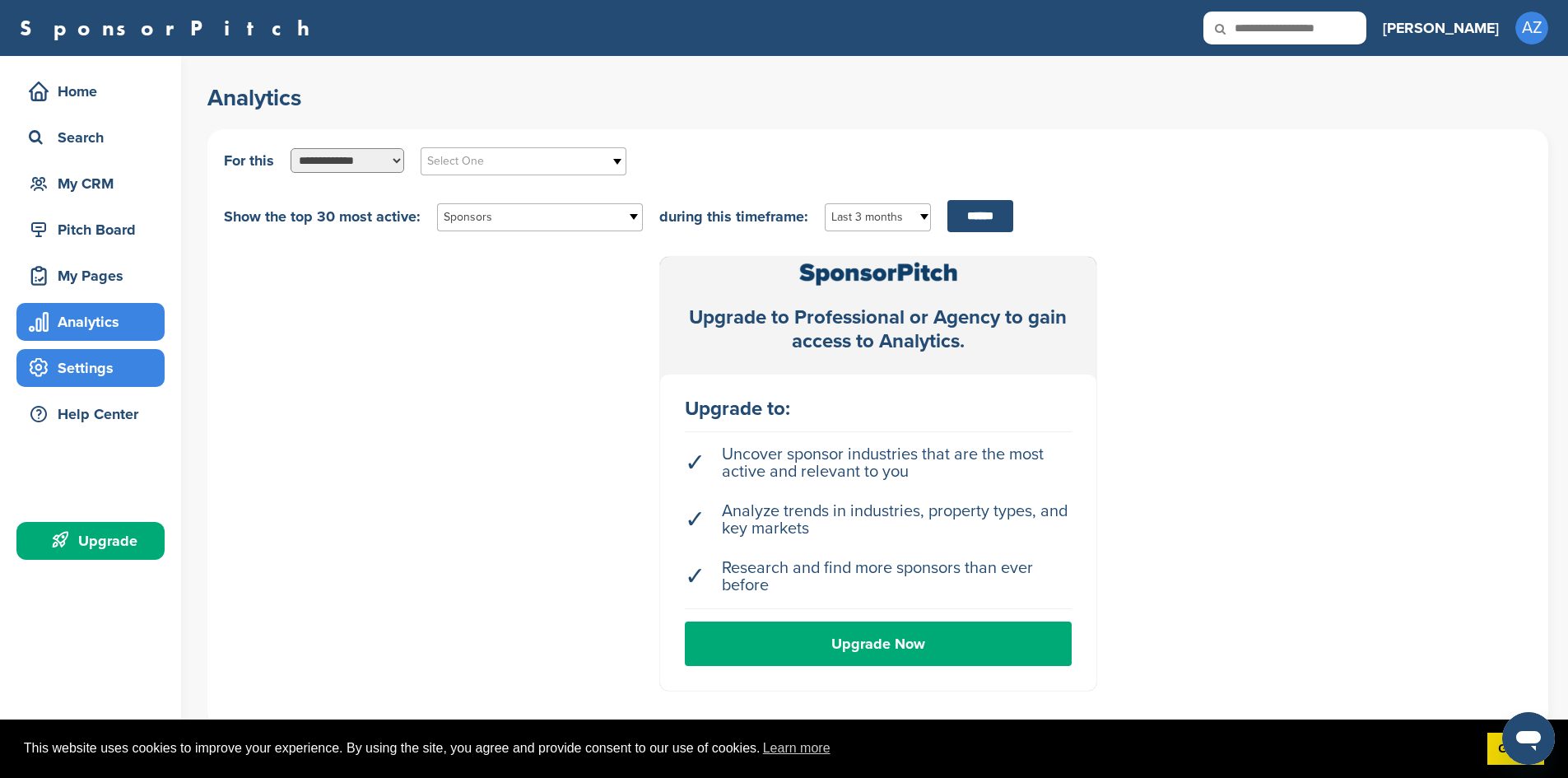
click at [66, 359] on div "Settings" at bounding box center [95, 368] width 140 height 30
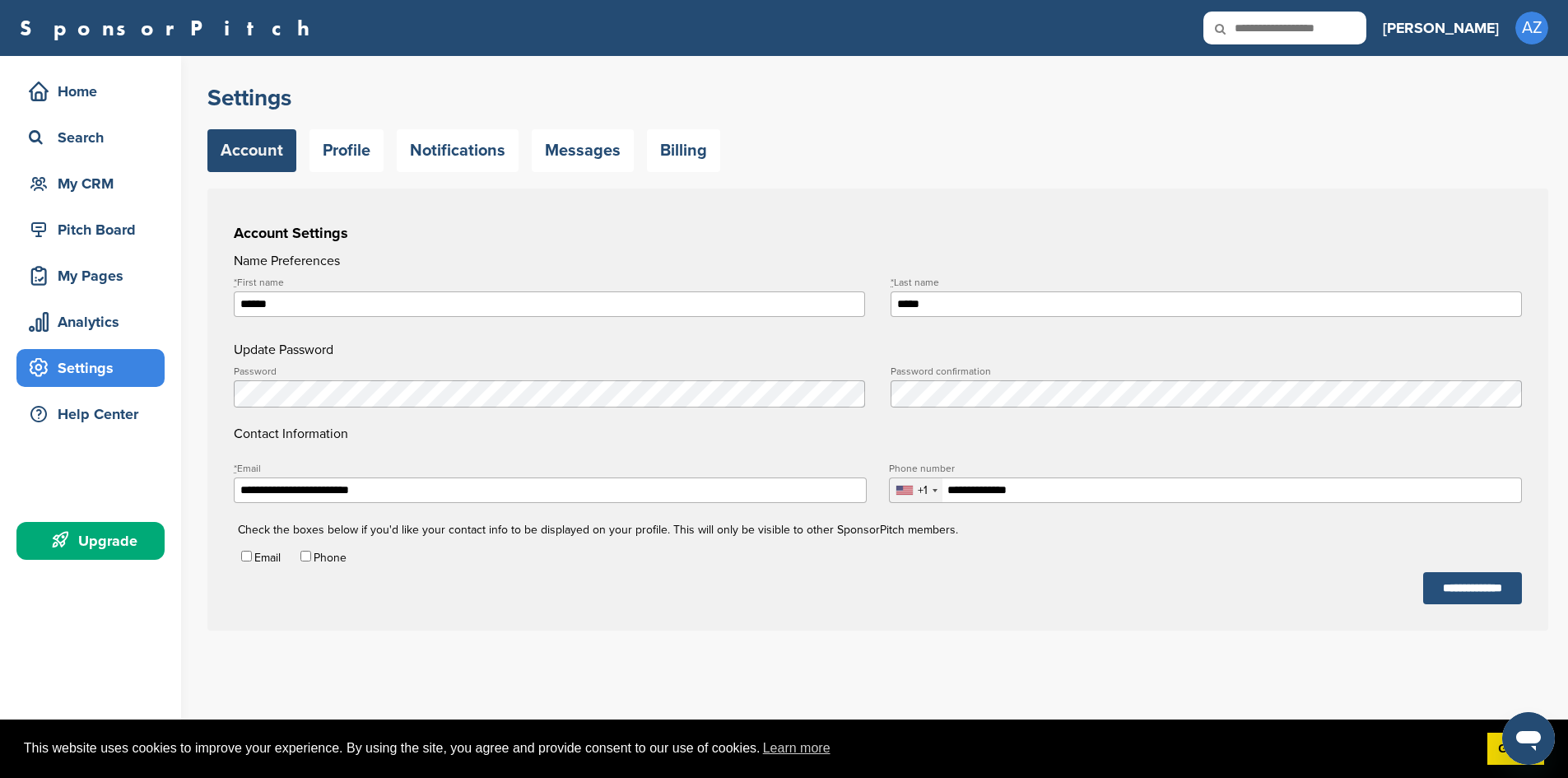
click at [1423, 586] on input "**********" at bounding box center [1472, 587] width 98 height 32
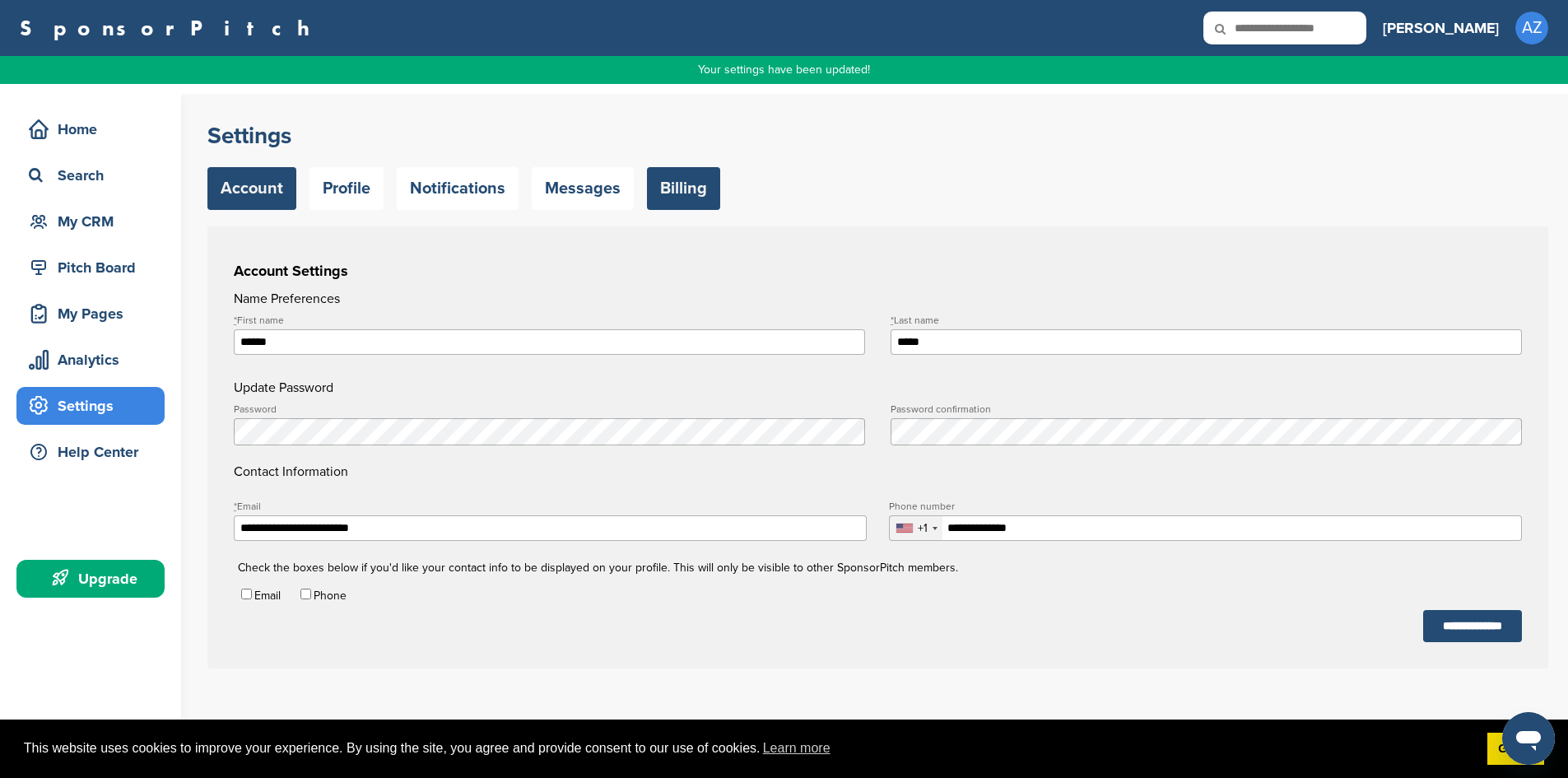
click at [686, 182] on link "Billing" at bounding box center [684, 188] width 73 height 42
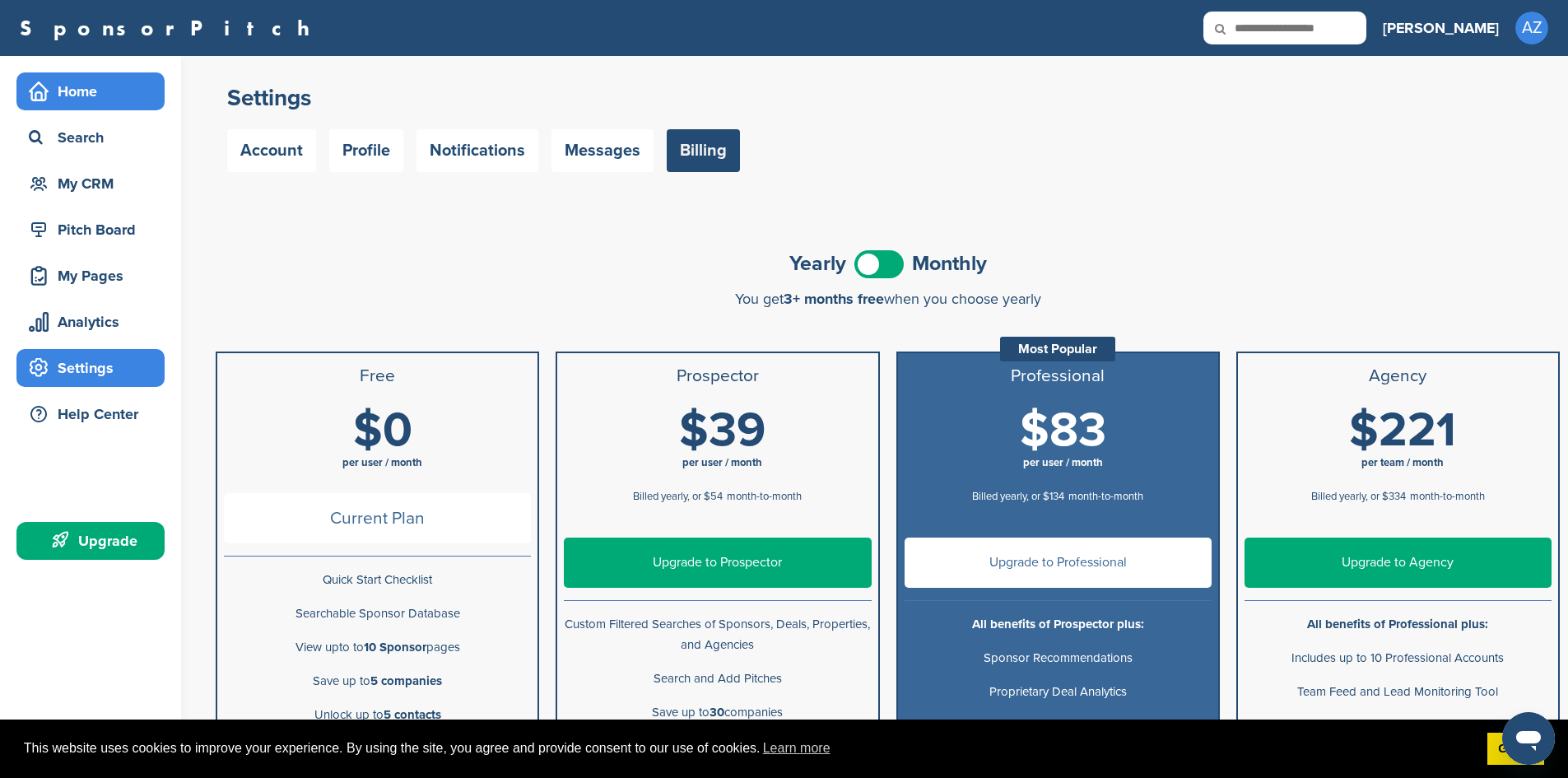
click at [88, 96] on div "Home" at bounding box center [95, 91] width 140 height 30
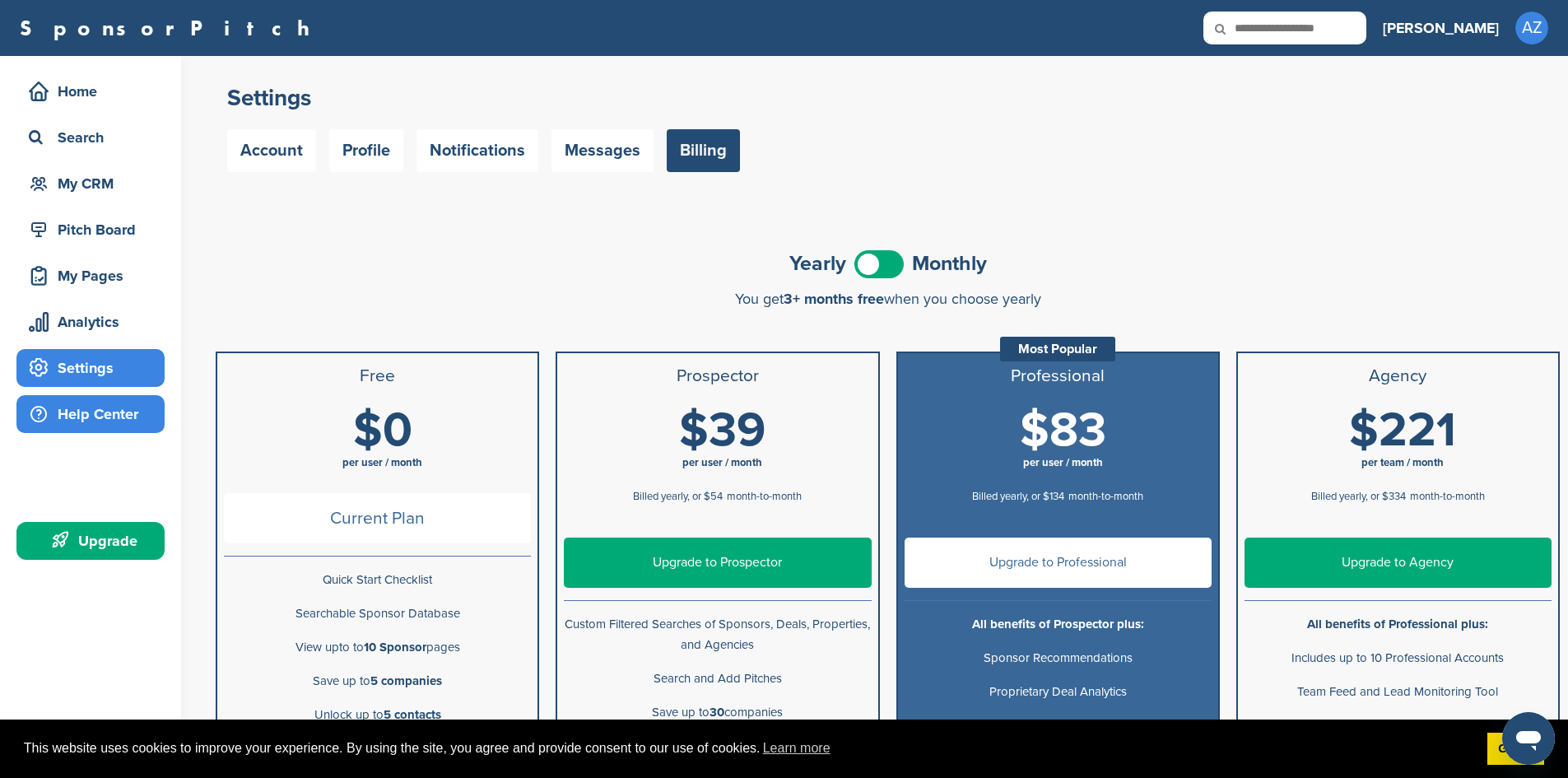
click at [107, 415] on div "Help Center" at bounding box center [95, 413] width 140 height 30
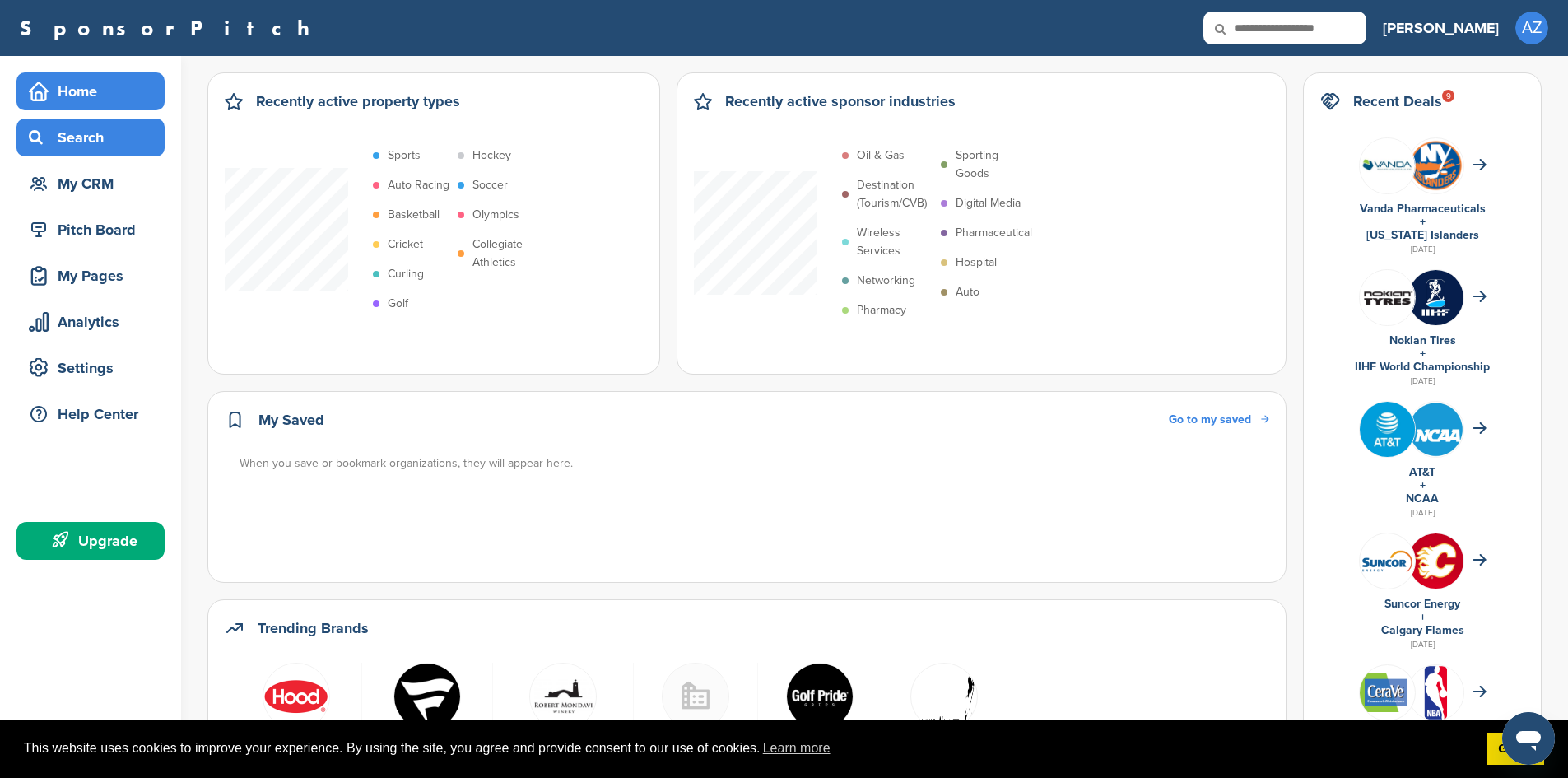
click at [78, 137] on div "Search" at bounding box center [95, 137] width 140 height 30
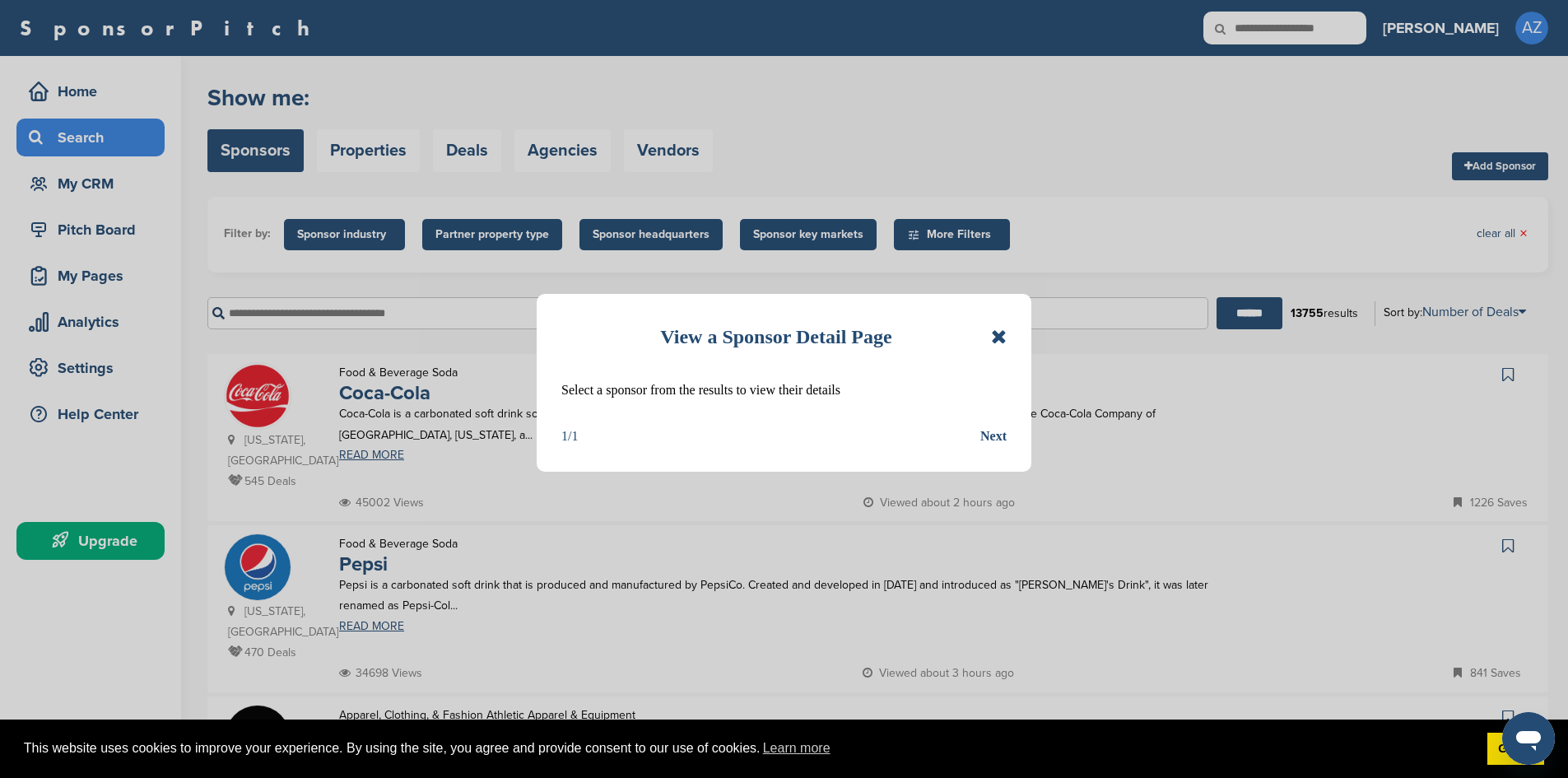
click at [355, 234] on div "View a Sponsor Detail Page Select a sponsor from the results to view their deta…" at bounding box center [784, 389] width 1568 height 778
click at [349, 226] on div "View a Sponsor Detail Page Select a sponsor from the results to view their deta…" at bounding box center [784, 389] width 1568 height 778
click at [998, 327] on icon at bounding box center [998, 336] width 15 height 19
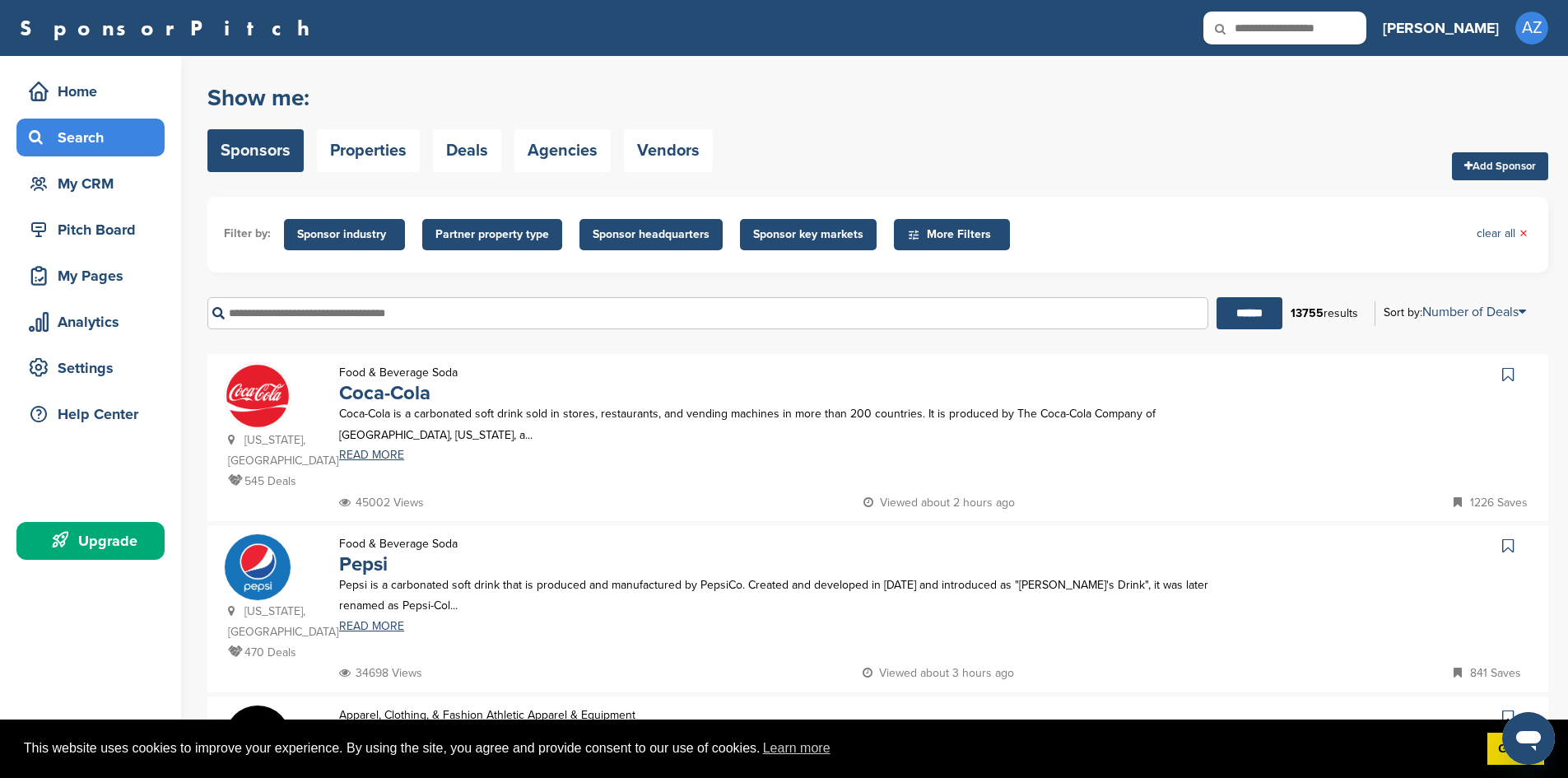
click at [349, 232] on span "Sponsor industry" at bounding box center [345, 235] width 95 height 18
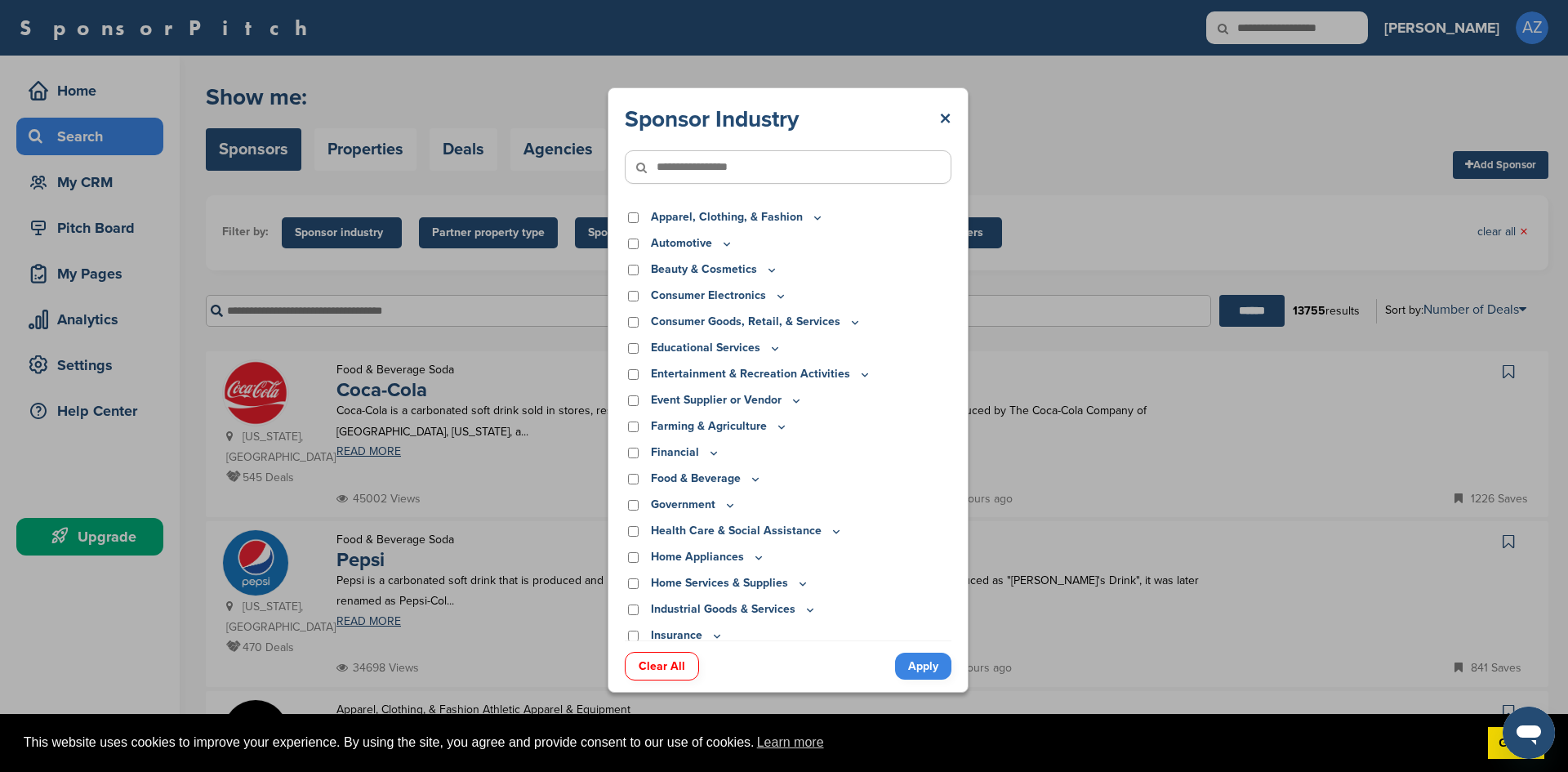
click at [635, 206] on div "Sponsor Industry × Apparel, Clothing, & Fashion Accessories Athletic Apparel & …" at bounding box center [787, 372] width 327 height 535
click at [633, 341] on div "Educational Services" at bounding box center [787, 348] width 327 height 18
click at [633, 334] on div "Consumer Goods, Retail, & Services Antiques & Jewelry Arts and Crafts Auction H…" at bounding box center [787, 323] width 327 height 22
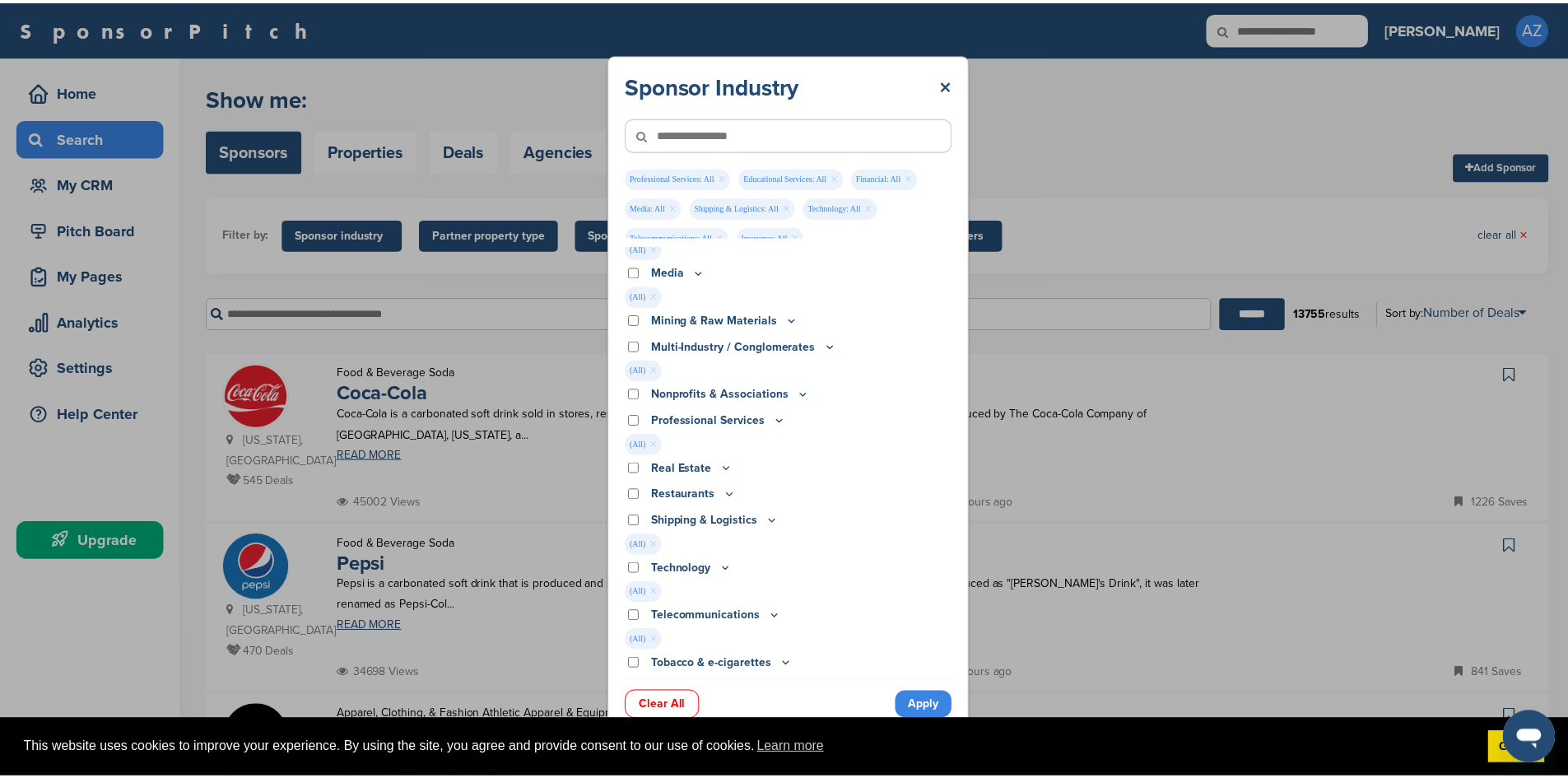
scroll to position [538, 0]
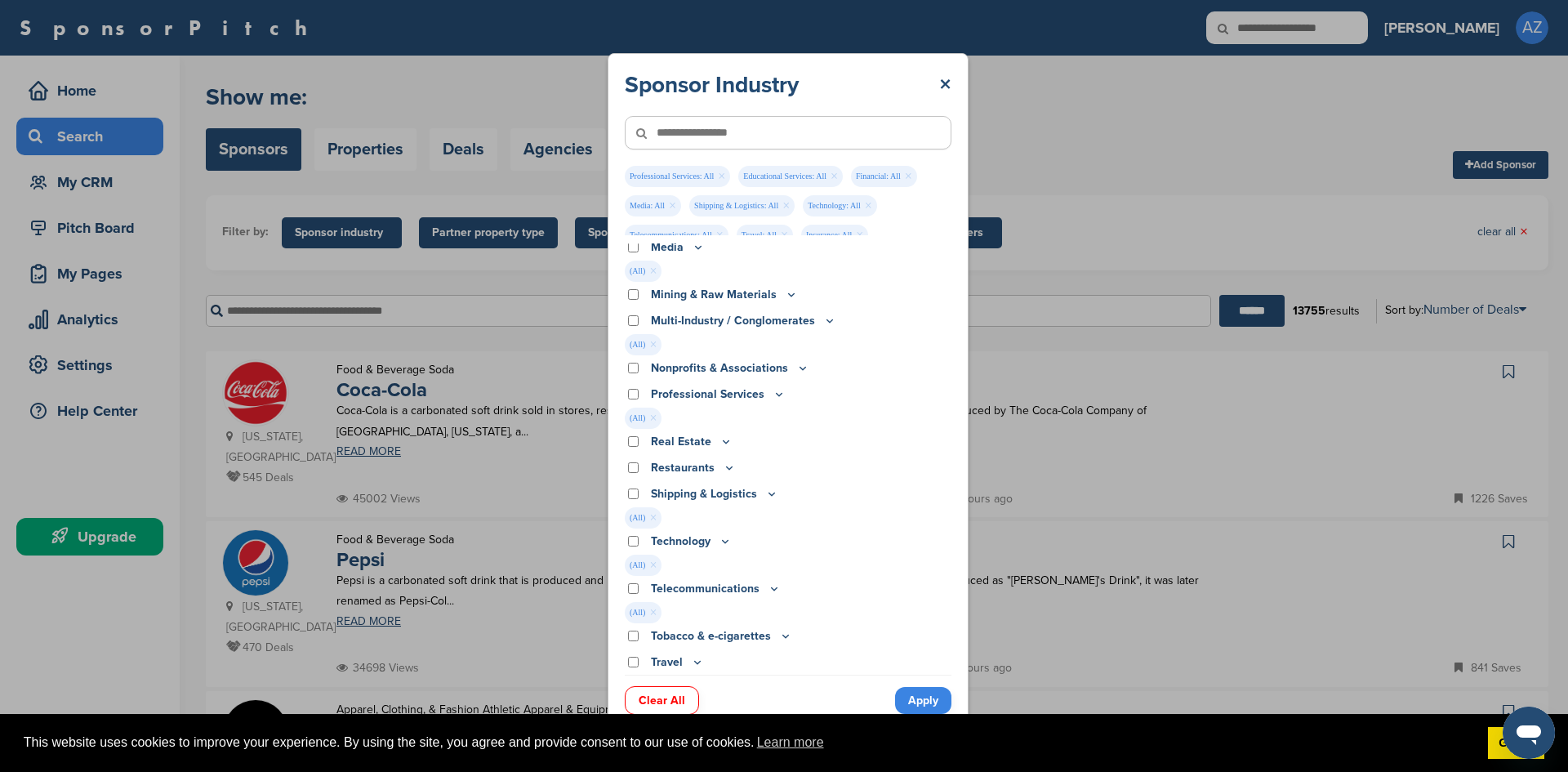
click at [920, 699] on link "Apply" at bounding box center [922, 700] width 57 height 27
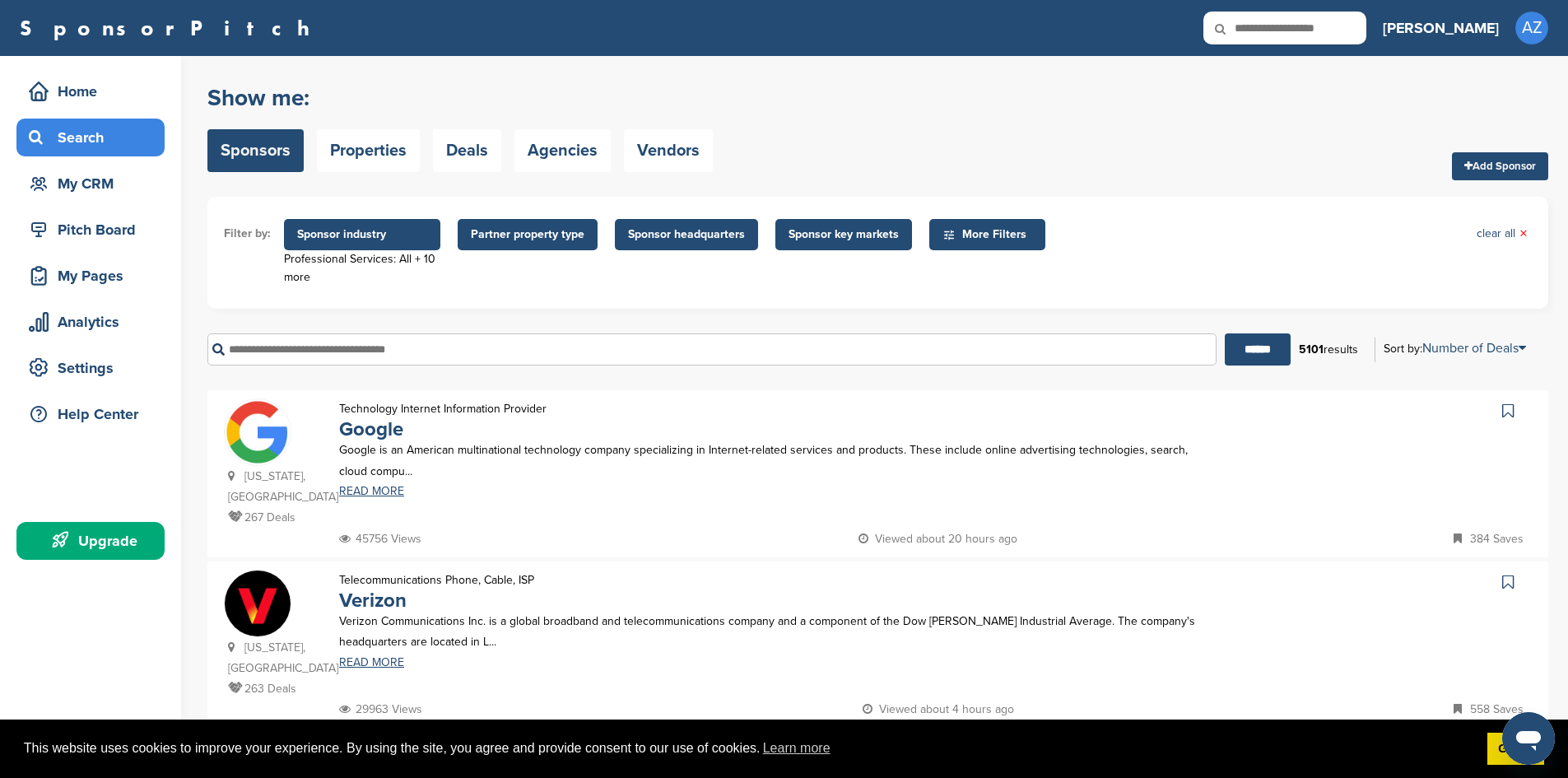
click at [569, 233] on span "Partner property type" at bounding box center [528, 235] width 114 height 18
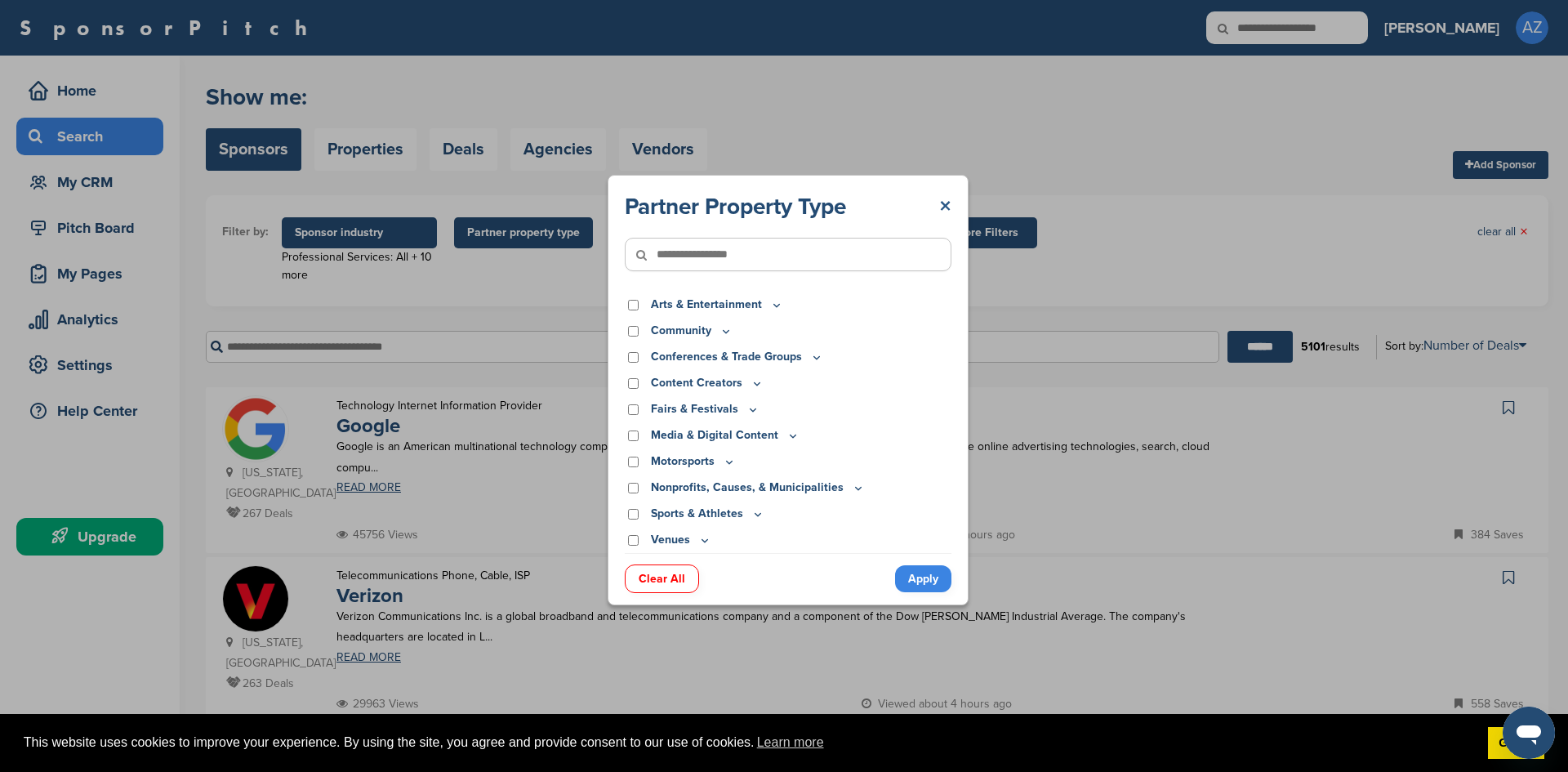
click at [943, 198] on link "×" at bounding box center [944, 206] width 12 height 30
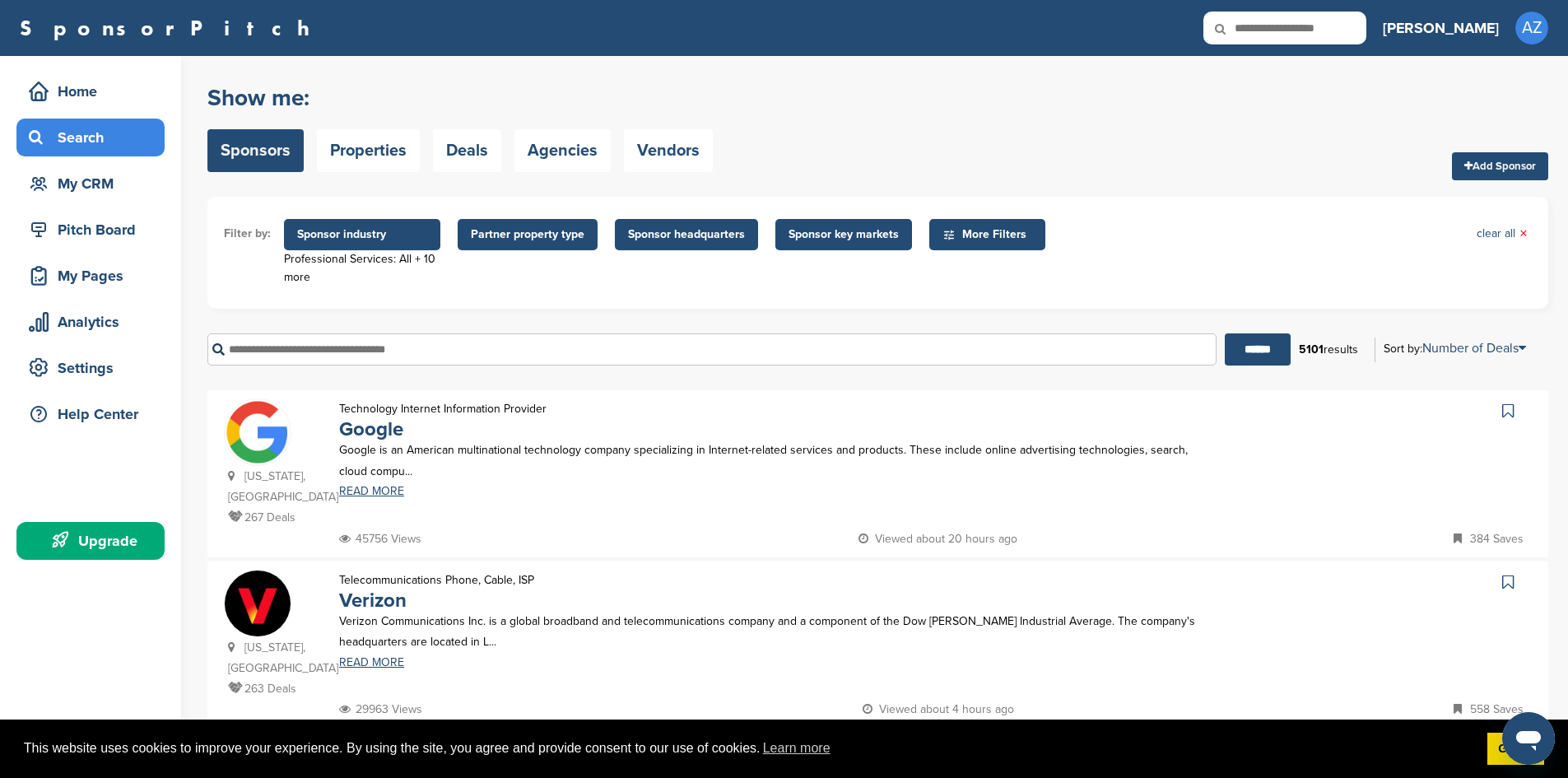
click at [698, 236] on span "Sponsor headquarters" at bounding box center [686, 235] width 117 height 18
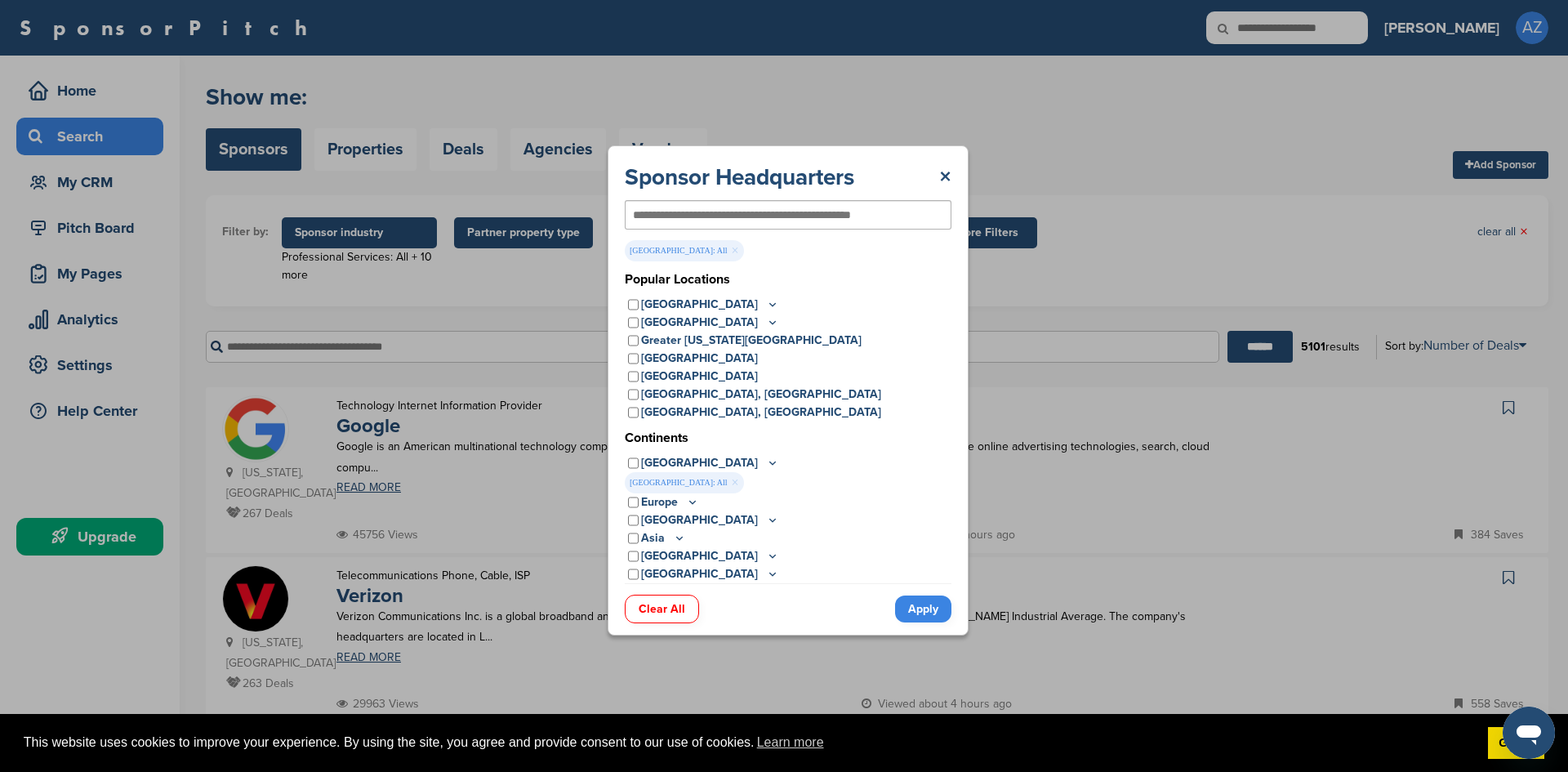
click at [924, 609] on link "Apply" at bounding box center [922, 608] width 57 height 27
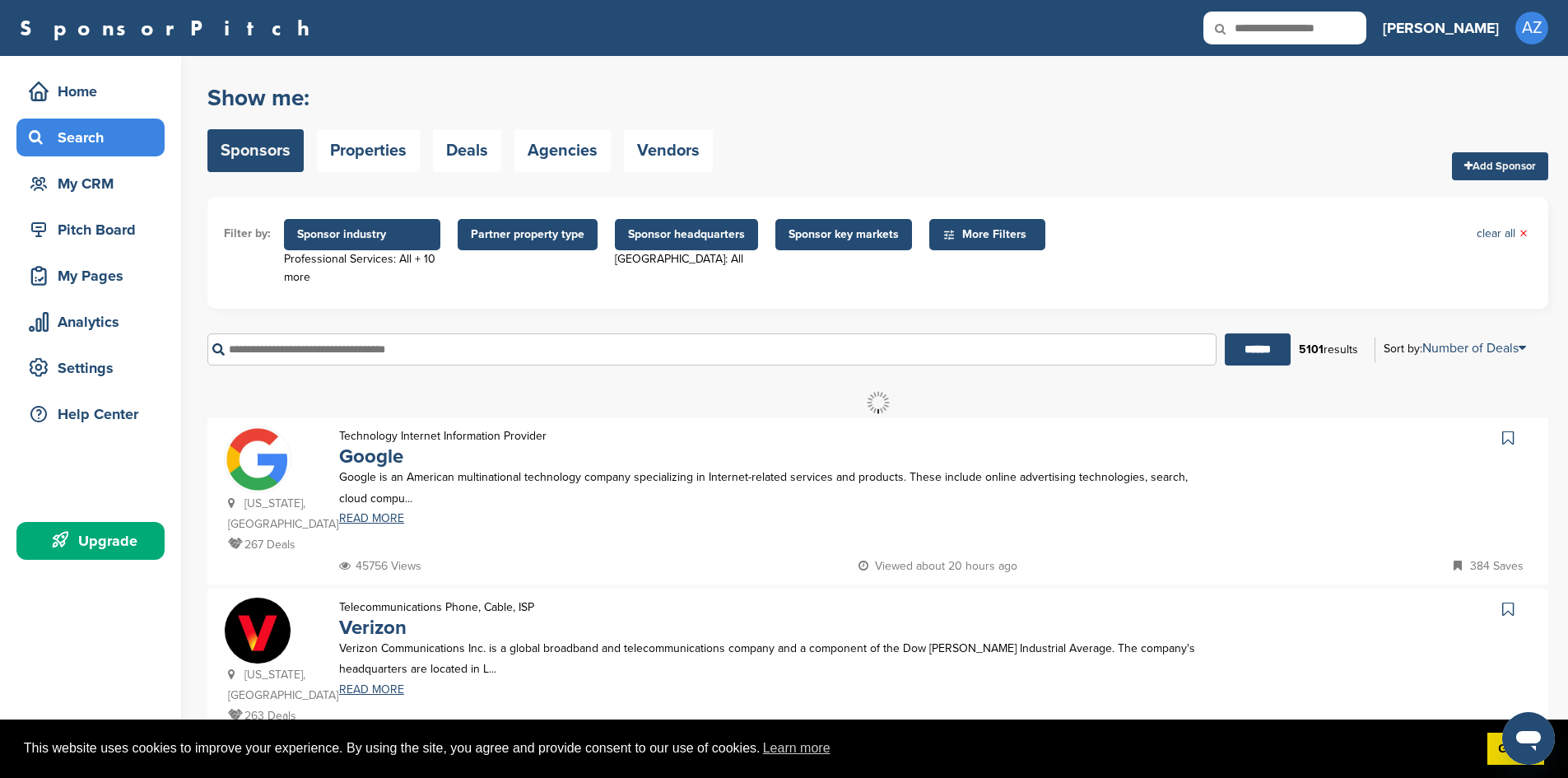
click at [881, 239] on span "Sponsor key markets" at bounding box center [844, 235] width 110 height 18
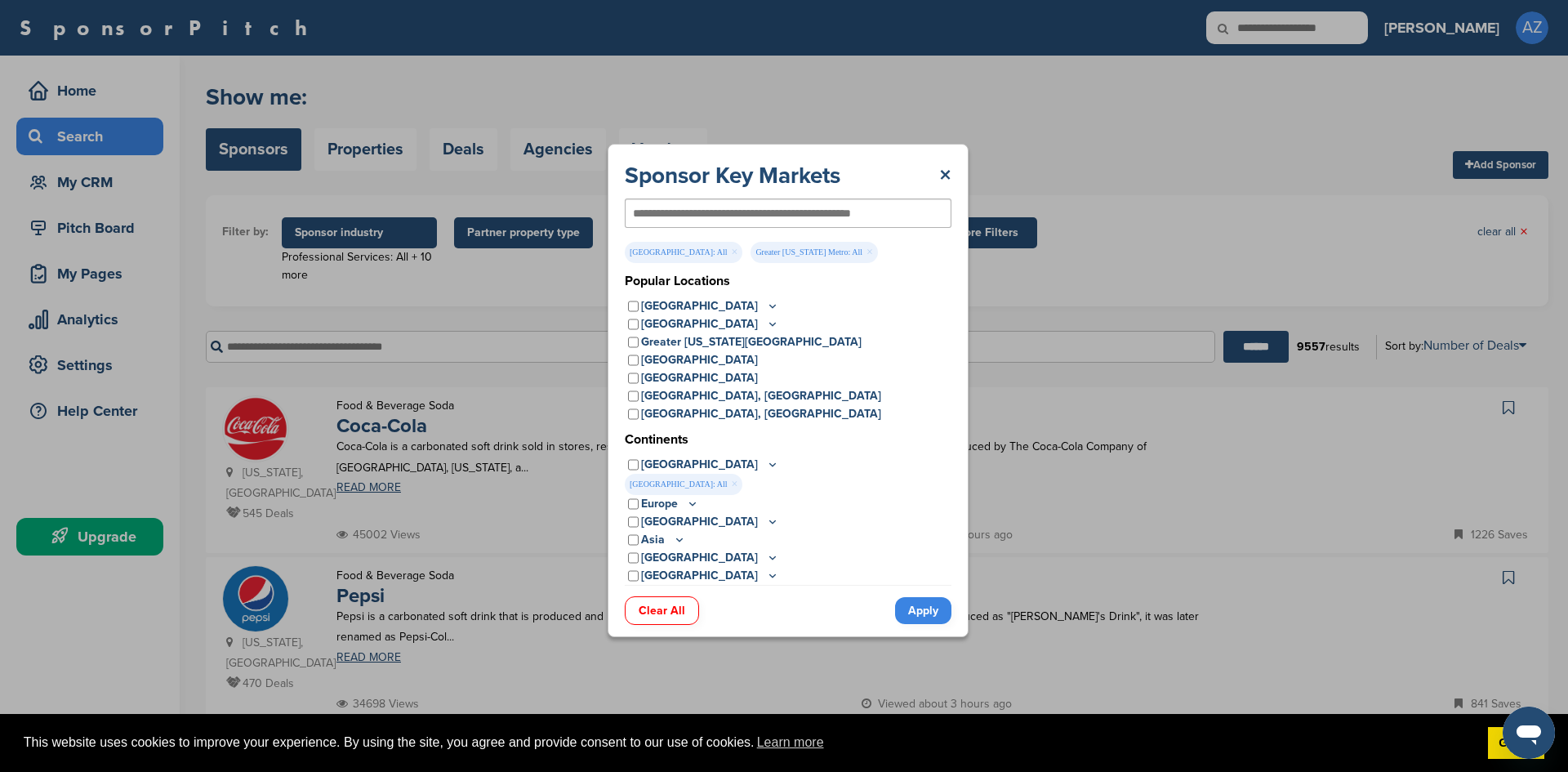
click at [931, 612] on link "Apply" at bounding box center [922, 610] width 57 height 27
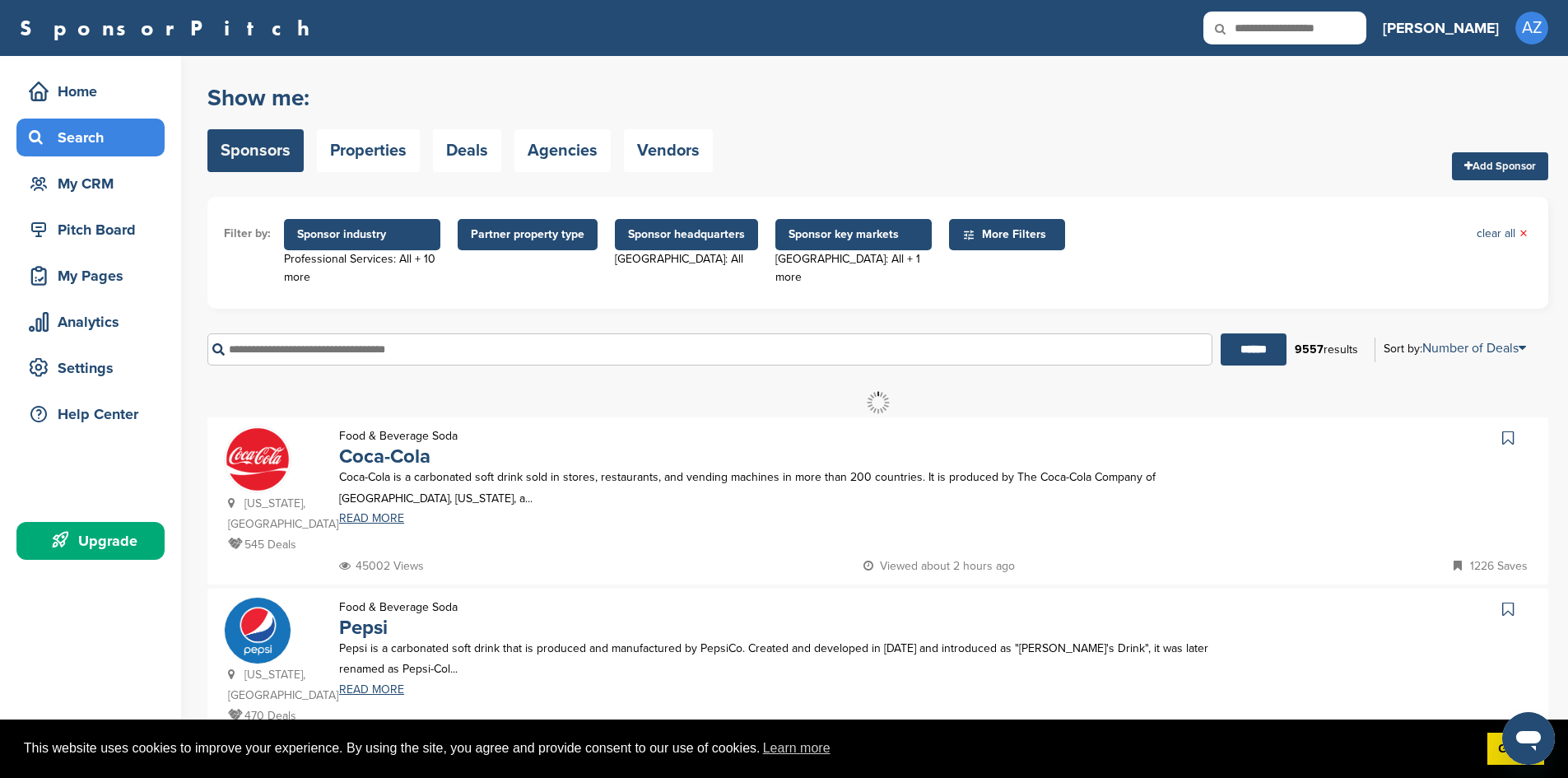
click at [973, 237] on span "More Filters" at bounding box center [1009, 235] width 95 height 18
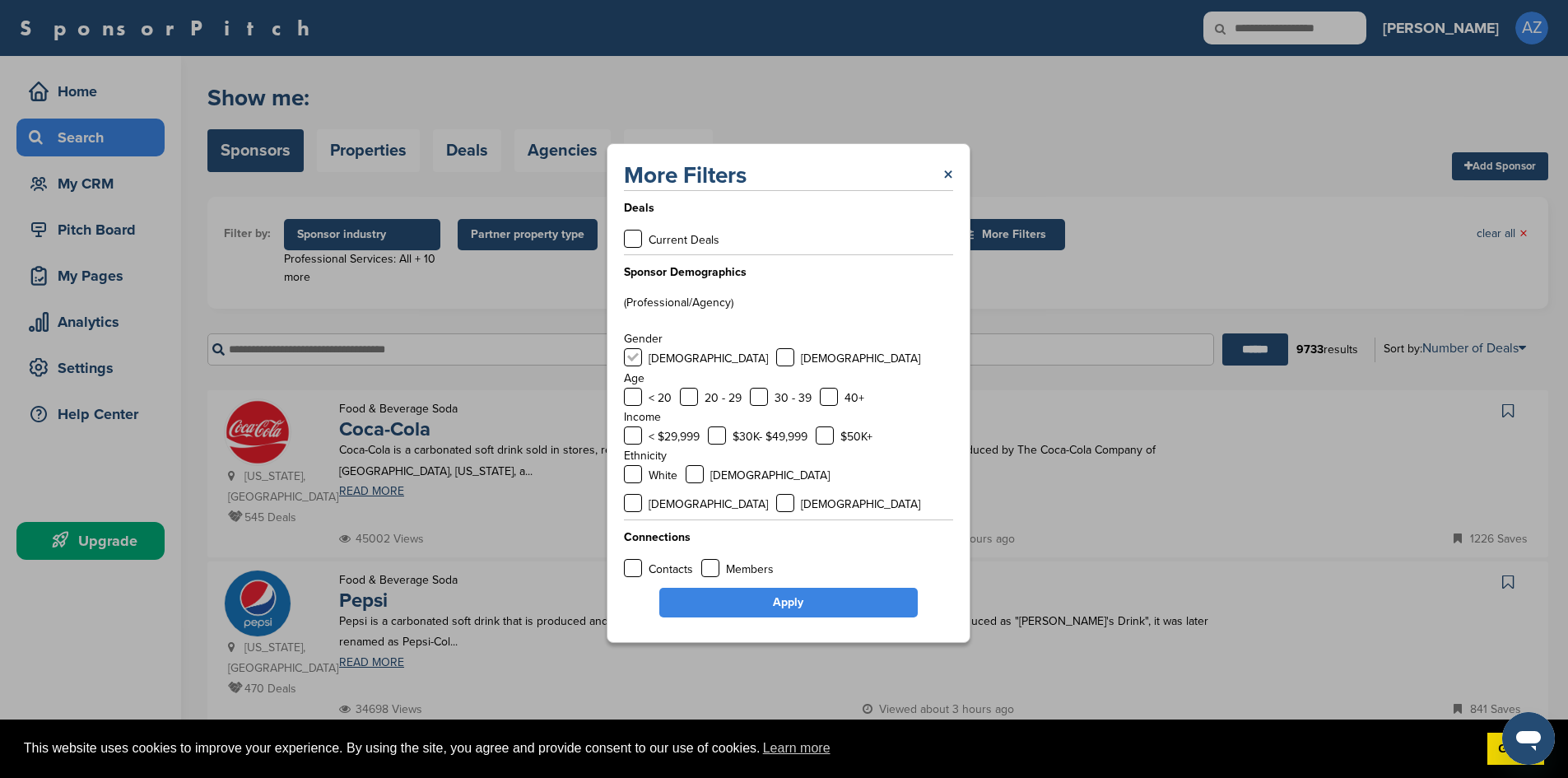
click at [632, 366] on label at bounding box center [632, 357] width 18 height 18
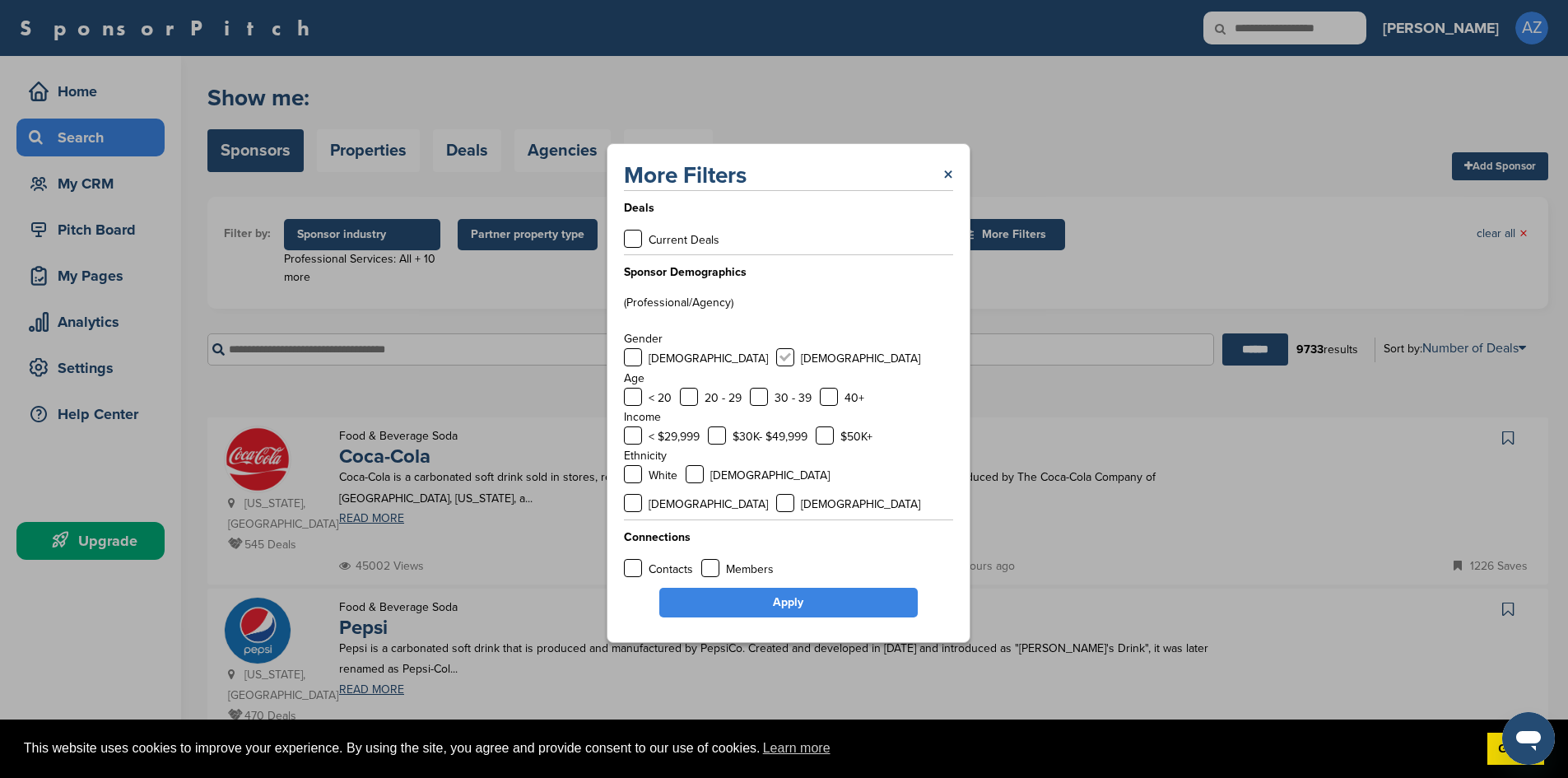
click at [776, 366] on label at bounding box center [785, 357] width 18 height 18
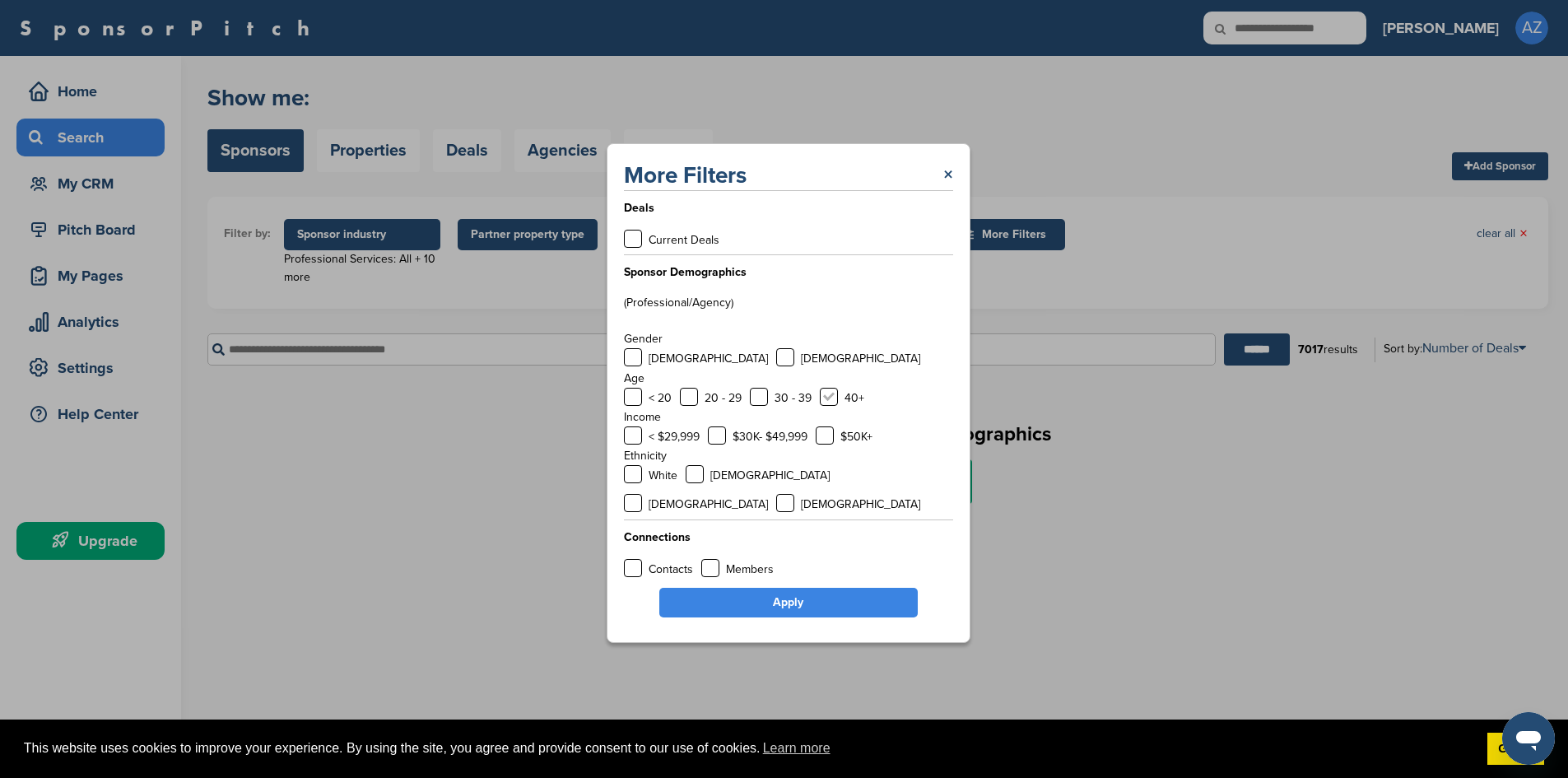
click at [830, 405] on label at bounding box center [828, 396] width 18 height 18
click at [756, 405] on label at bounding box center [759, 396] width 18 height 18
click at [694, 405] on label at bounding box center [688, 396] width 18 height 18
click at [724, 444] on label at bounding box center [716, 435] width 18 height 18
click at [824, 444] on label at bounding box center [825, 435] width 18 height 18
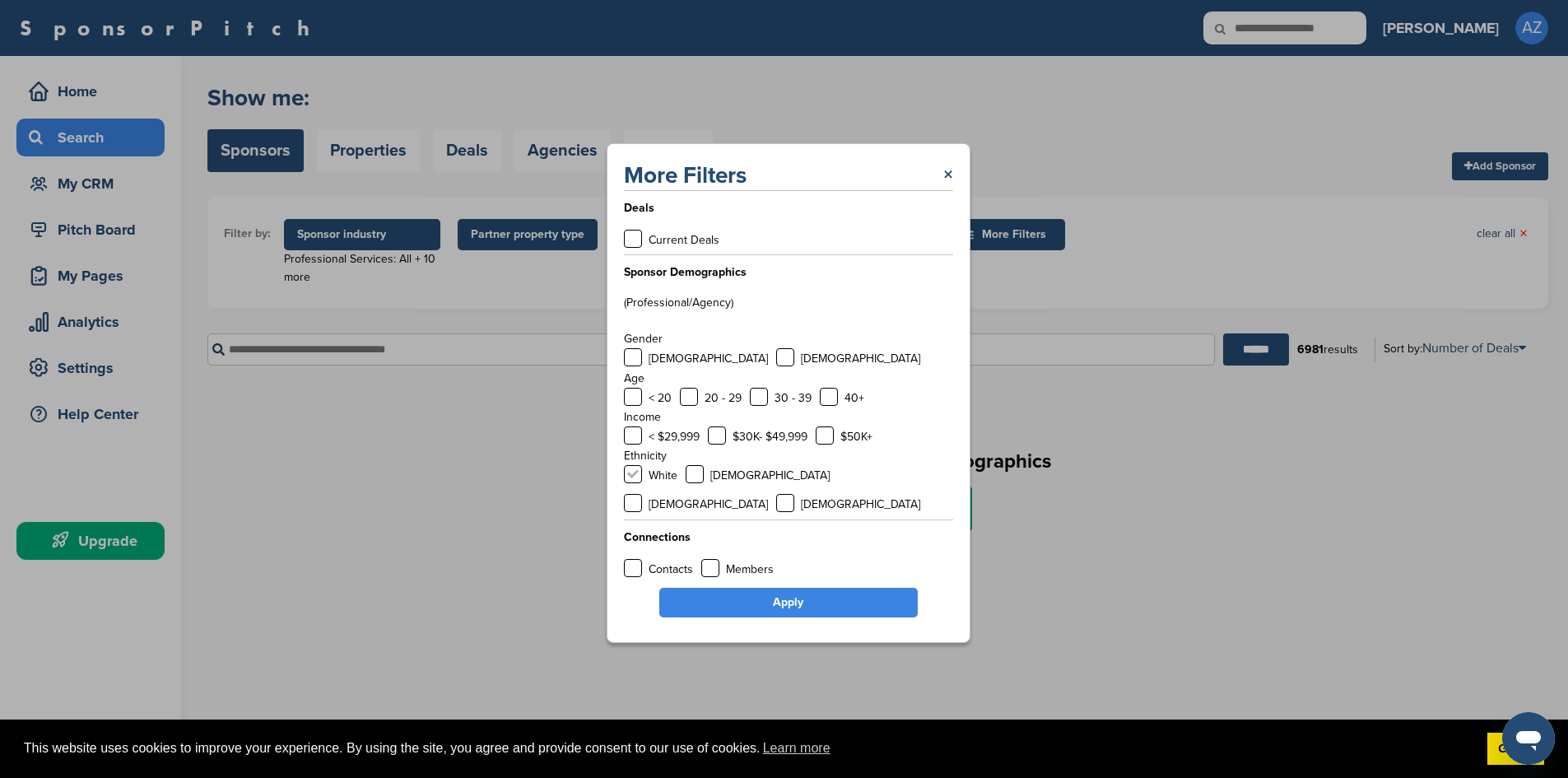
click at [631, 483] on label at bounding box center [632, 474] width 18 height 18
click at [693, 483] on label at bounding box center [694, 474] width 18 height 18
click at [642, 493] on label at bounding box center [632, 502] width 18 height 18
click at [795, 493] on label at bounding box center [785, 502] width 18 height 18
click at [632, 559] on label at bounding box center [632, 568] width 18 height 18
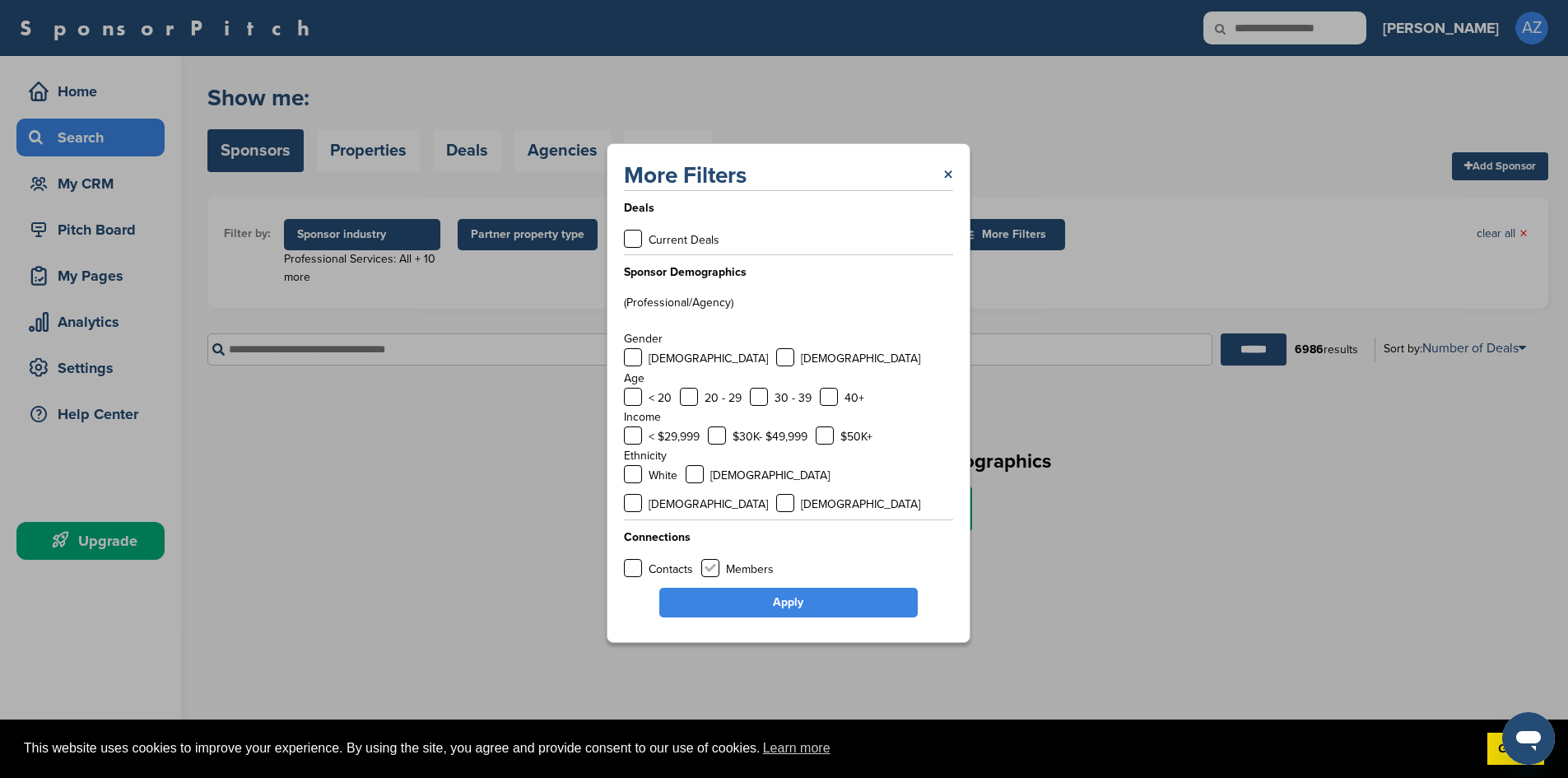
click at [716, 559] on label at bounding box center [710, 568] width 18 height 18
click at [744, 599] on link "Apply" at bounding box center [789, 602] width 259 height 30
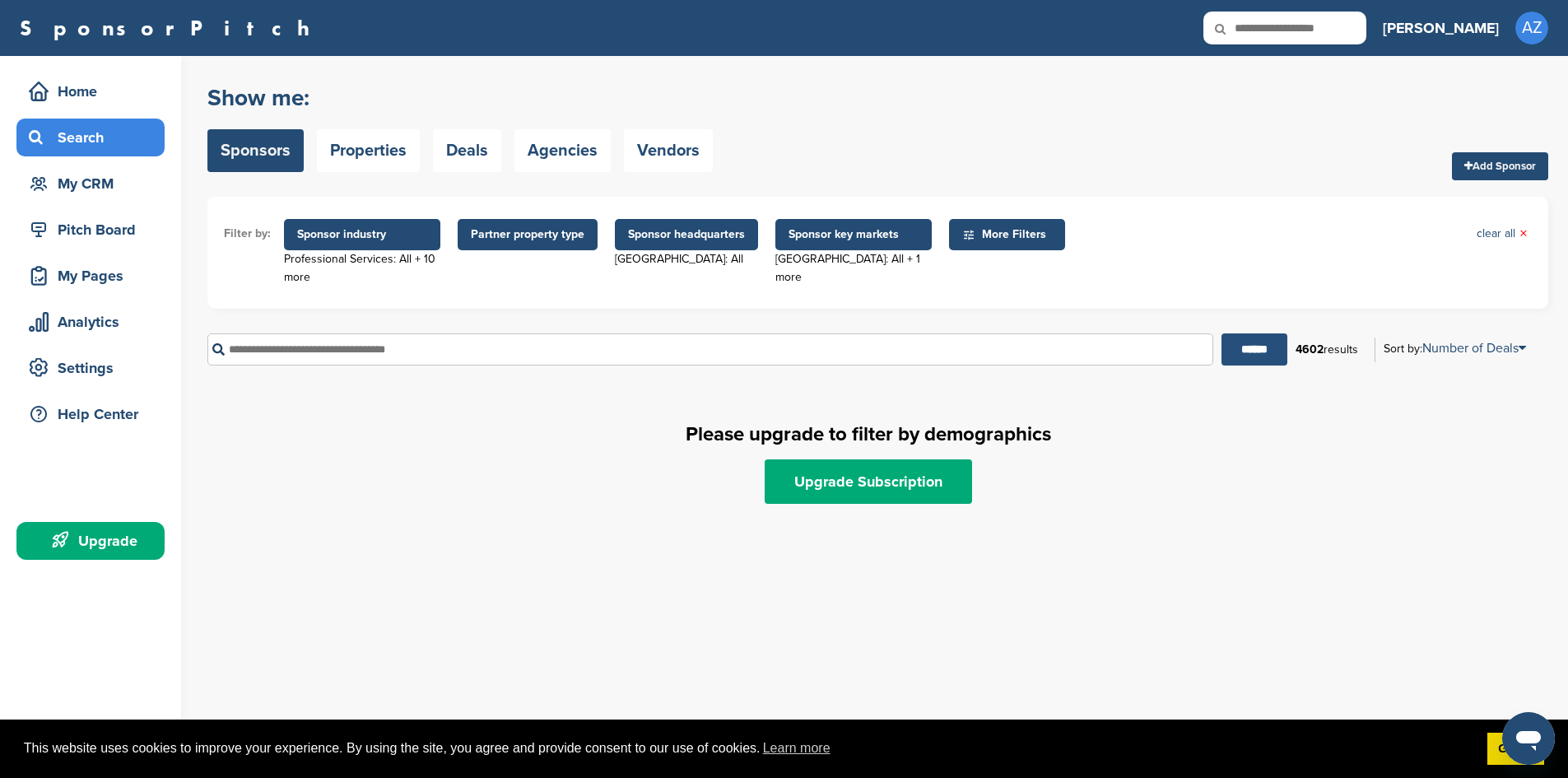
click at [1250, 343] on input "******" at bounding box center [1254, 348] width 66 height 32
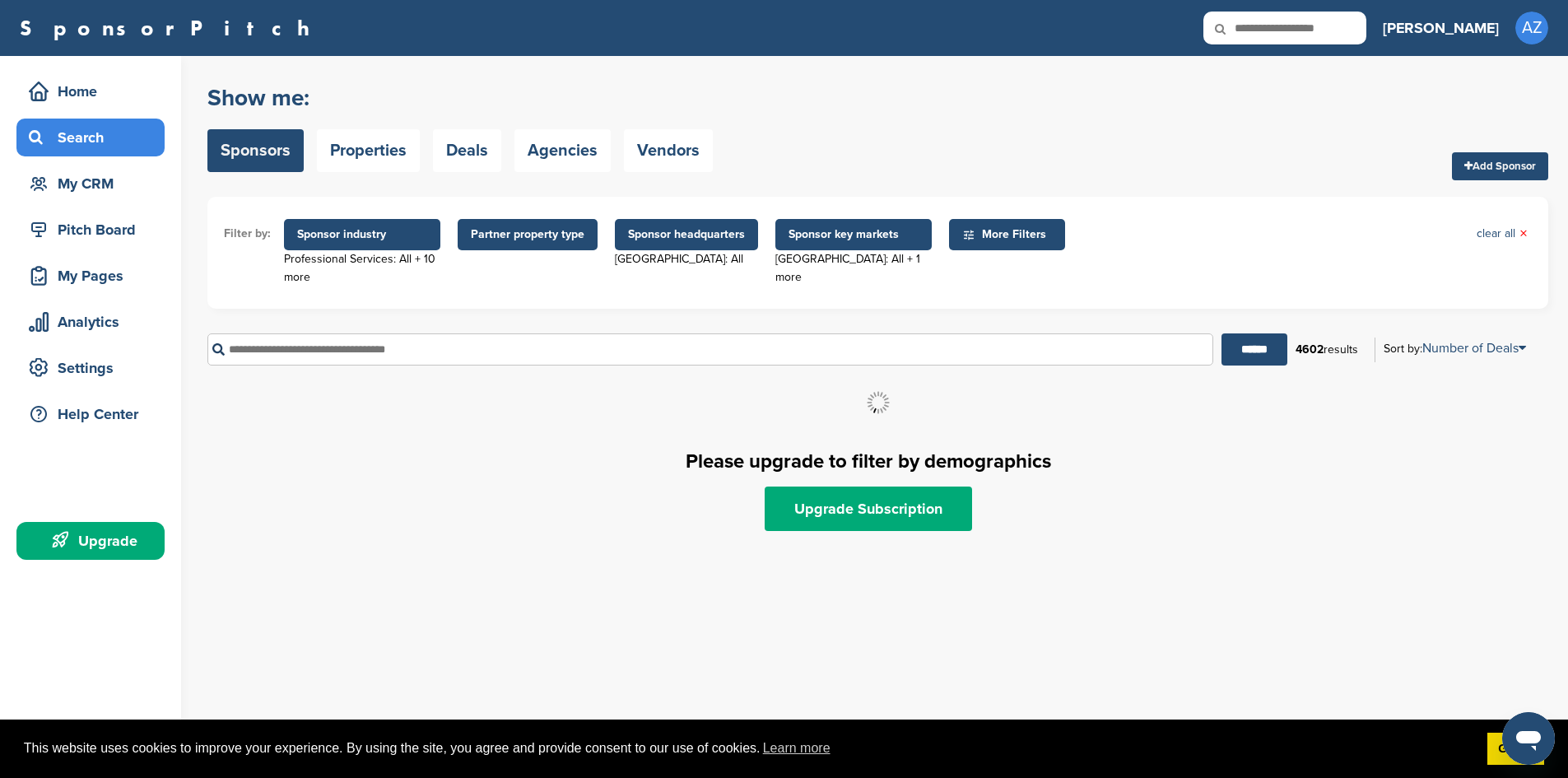
click at [1012, 232] on span "More Filters" at bounding box center [1009, 235] width 95 height 18
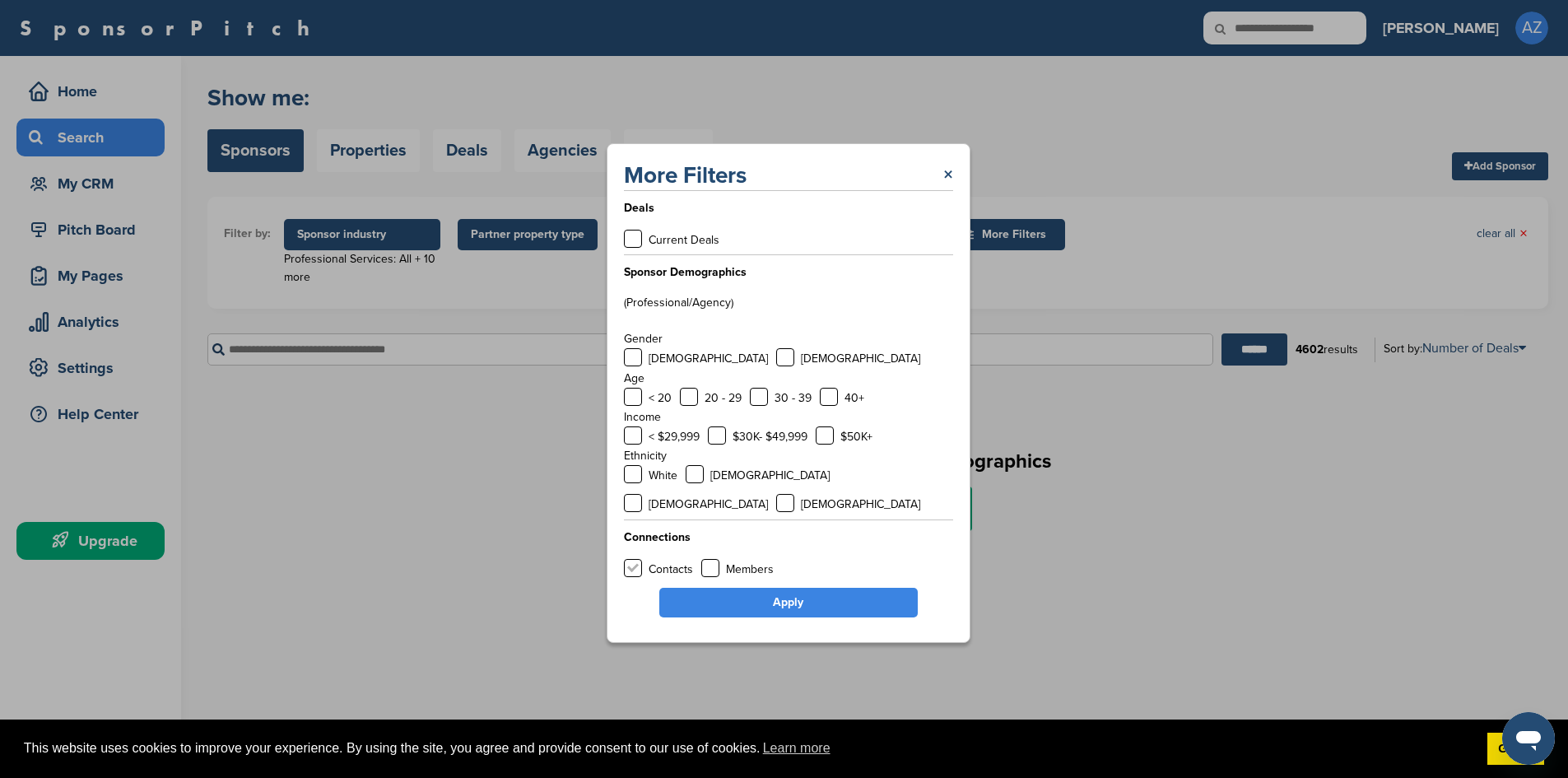
click at [632, 559] on label at bounding box center [632, 568] width 18 height 18
click at [712, 559] on label at bounding box center [710, 568] width 18 height 18
click at [638, 366] on label at bounding box center [632, 357] width 18 height 18
click at [776, 366] on label at bounding box center [785, 357] width 18 height 18
click at [691, 405] on label at bounding box center [688, 396] width 18 height 18
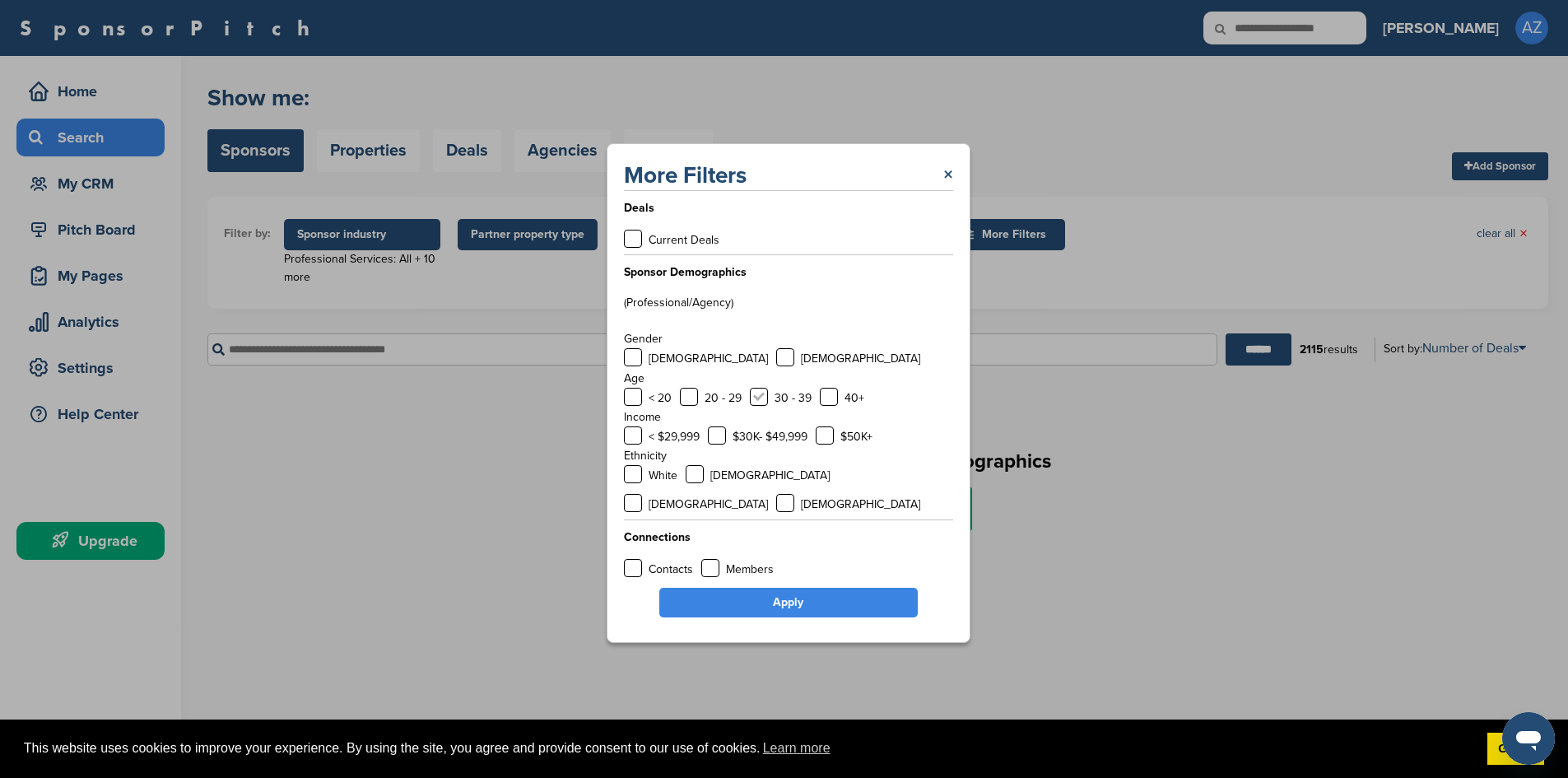
click at [760, 405] on label at bounding box center [759, 396] width 18 height 18
click at [826, 405] on label at bounding box center [828, 396] width 18 height 18
click at [828, 444] on label at bounding box center [825, 435] width 18 height 18
click at [795, 493] on label at bounding box center [785, 502] width 18 height 18
click at [642, 493] on label at bounding box center [632, 502] width 18 height 18
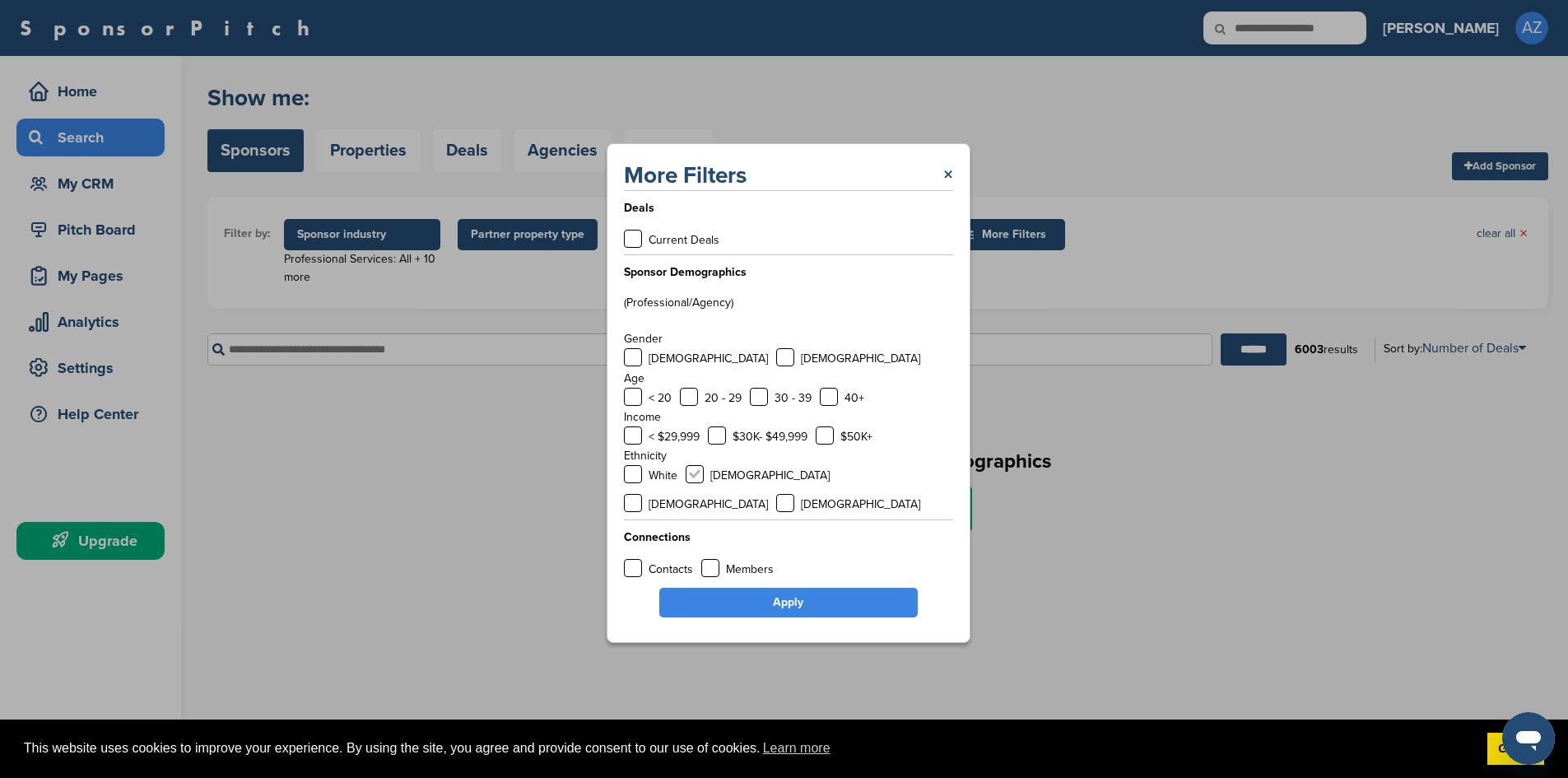
click at [700, 483] on label at bounding box center [694, 474] width 18 height 18
click at [630, 483] on label at bounding box center [632, 474] width 18 height 18
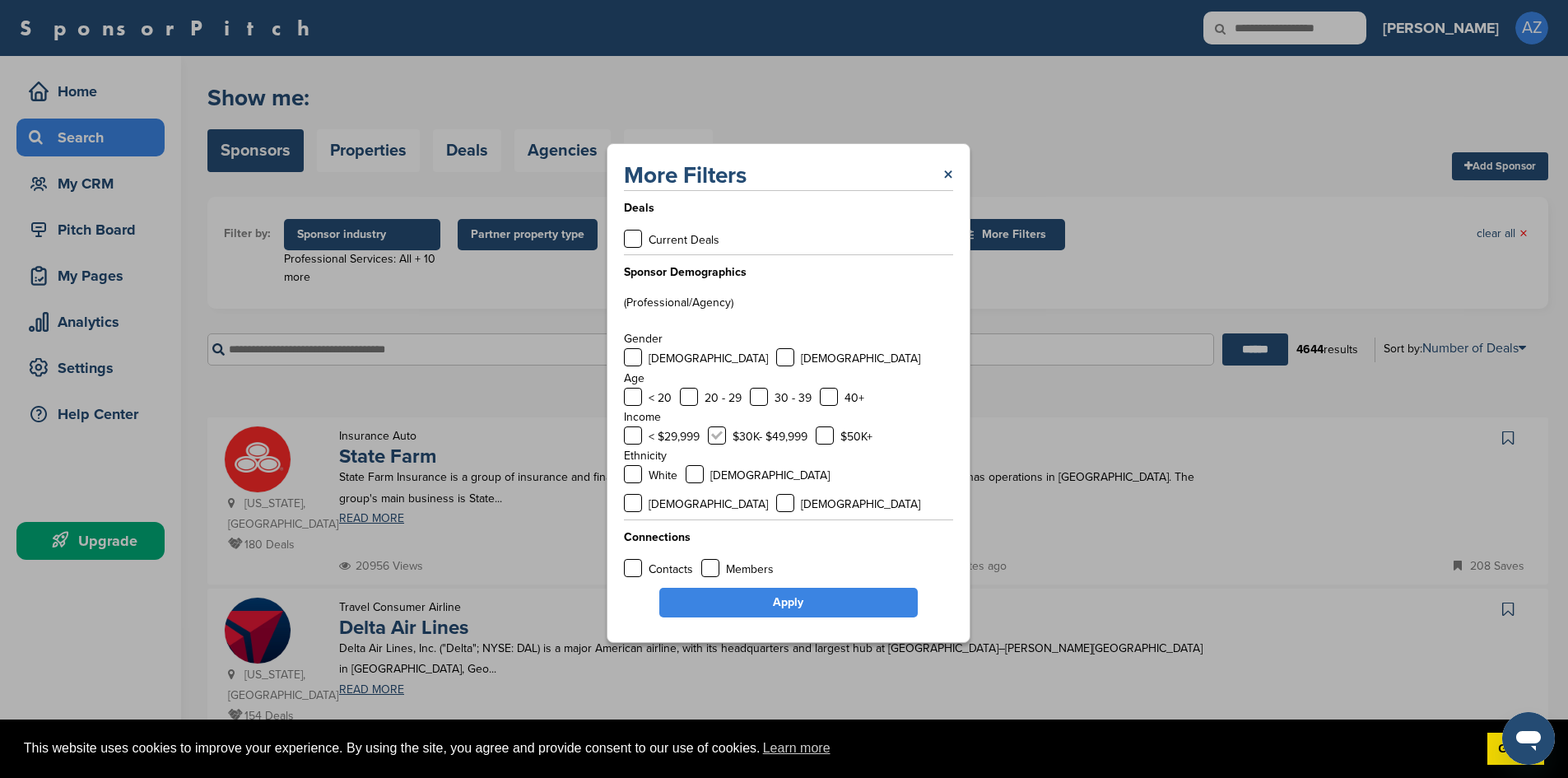
click at [716, 444] on label at bounding box center [716, 435] width 18 height 18
click at [945, 187] on link "×" at bounding box center [948, 175] width 10 height 30
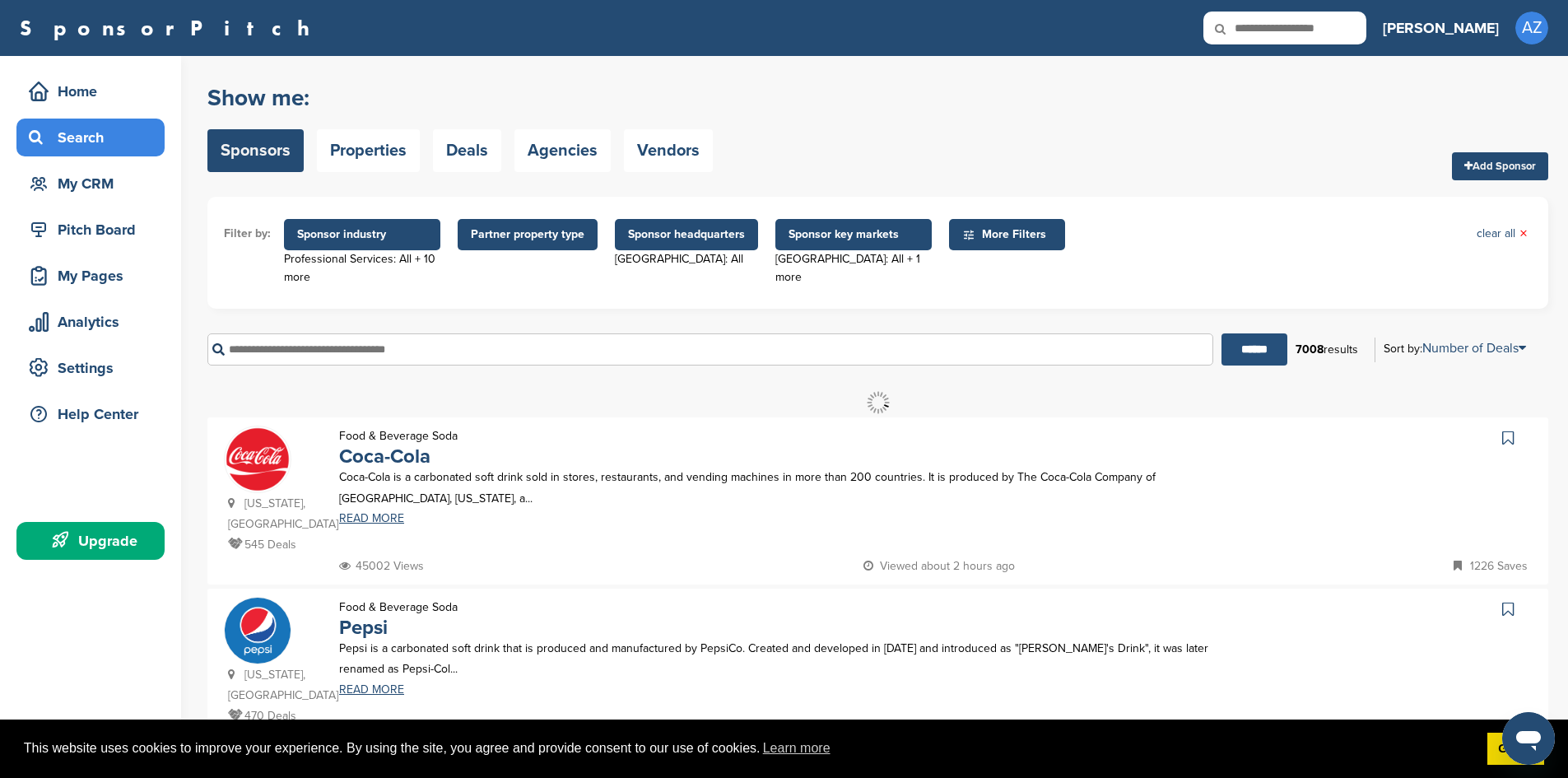
click at [1259, 349] on input "******" at bounding box center [1254, 348] width 66 height 32
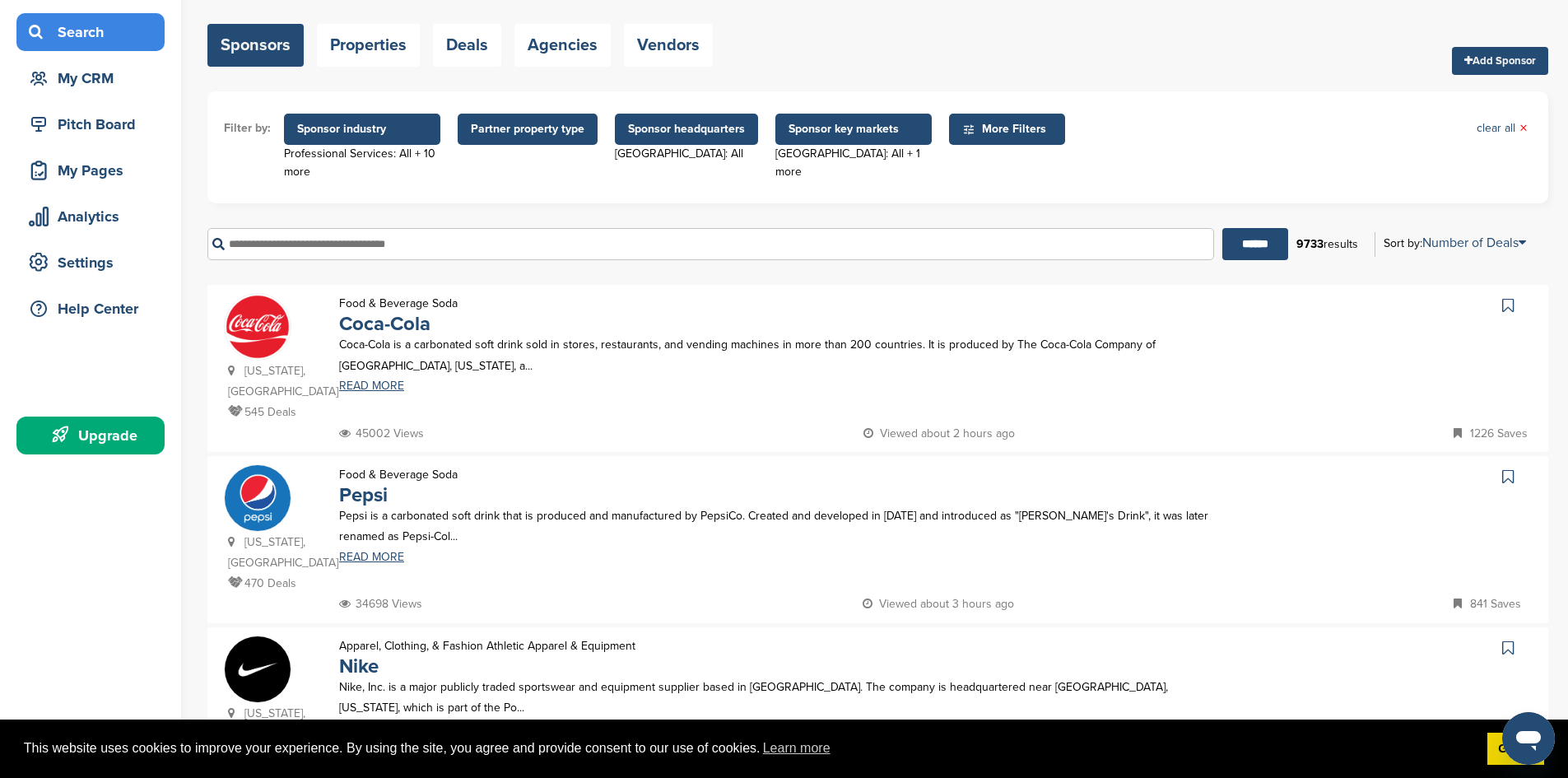
scroll to position [82, 0]
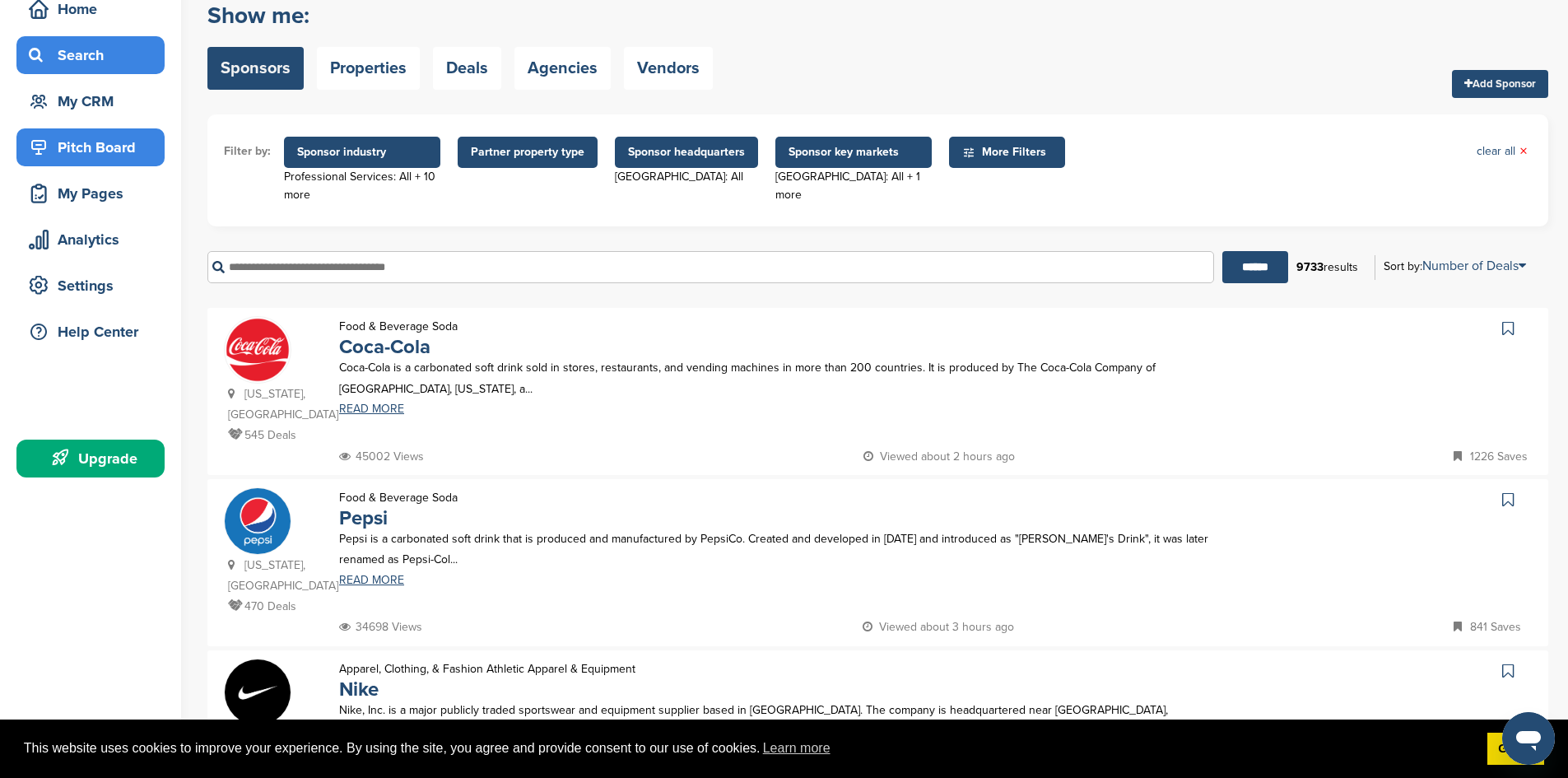
click at [128, 159] on div "Pitch Board" at bounding box center [95, 147] width 140 height 30
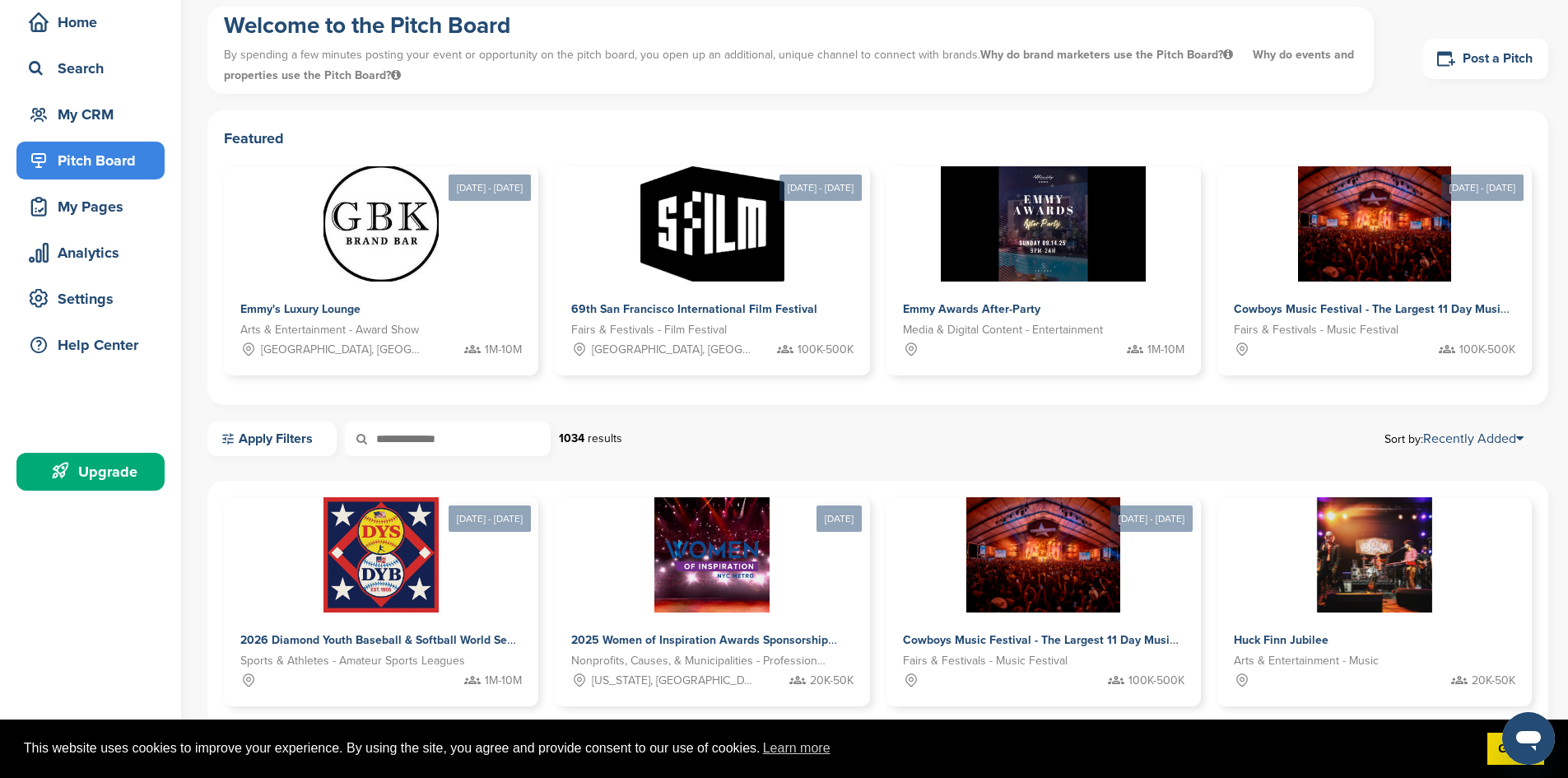
scroll to position [247, 0]
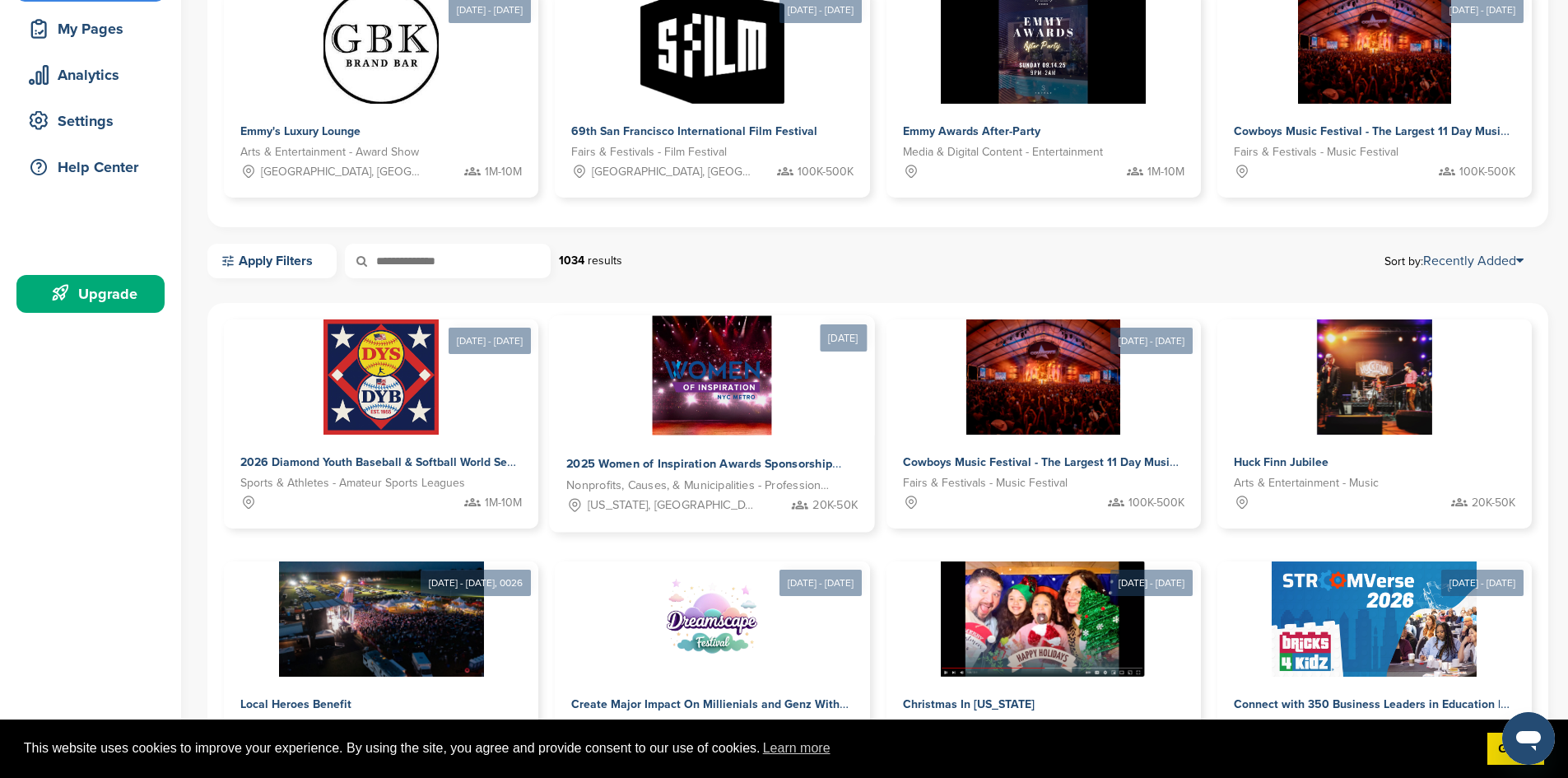
click at [566, 477] on span "Nonprofits, Causes, & Municipalities - Professional Development" at bounding box center [698, 486] width 266 height 19
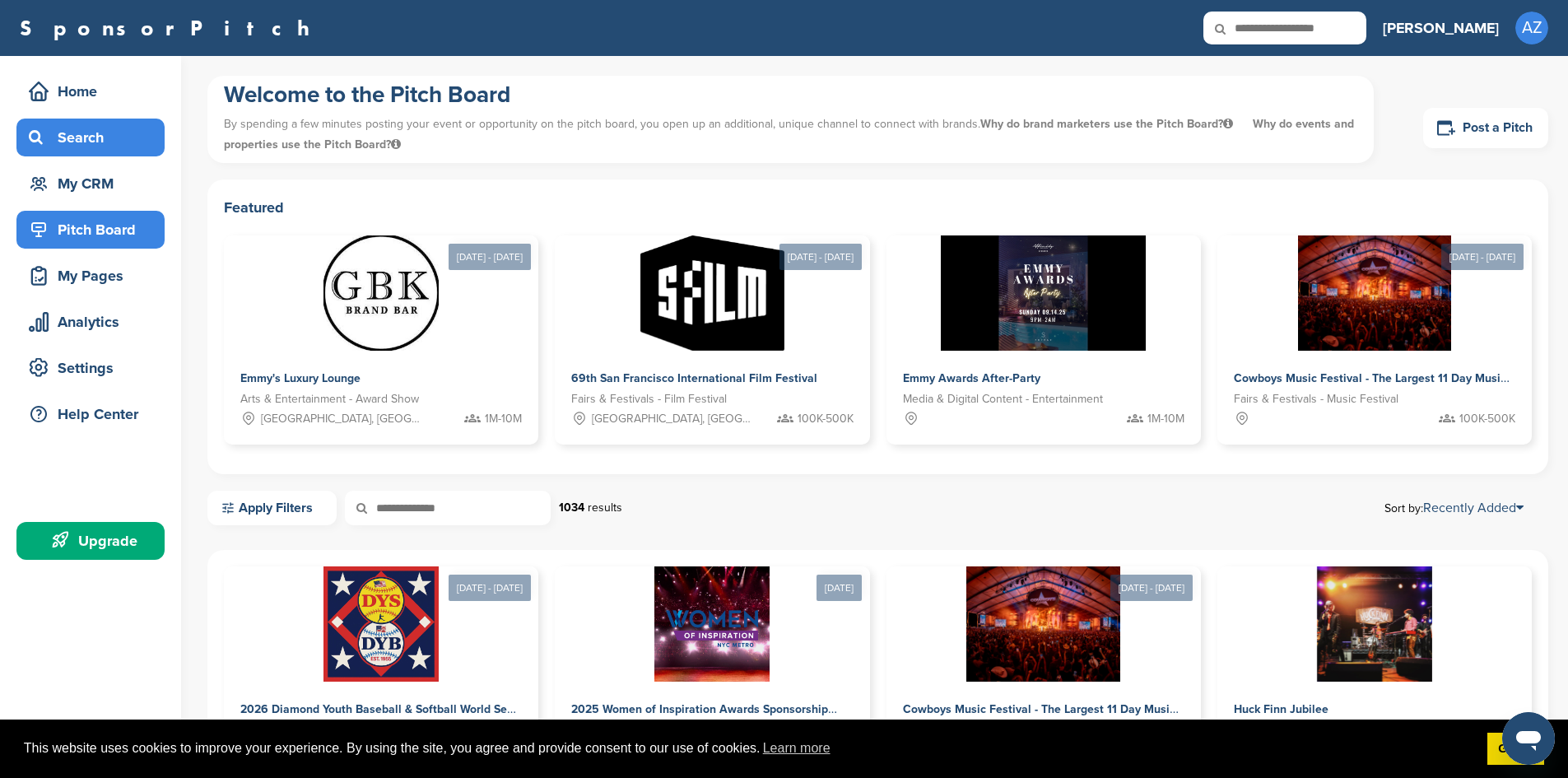
click at [99, 141] on div "Search" at bounding box center [95, 137] width 140 height 30
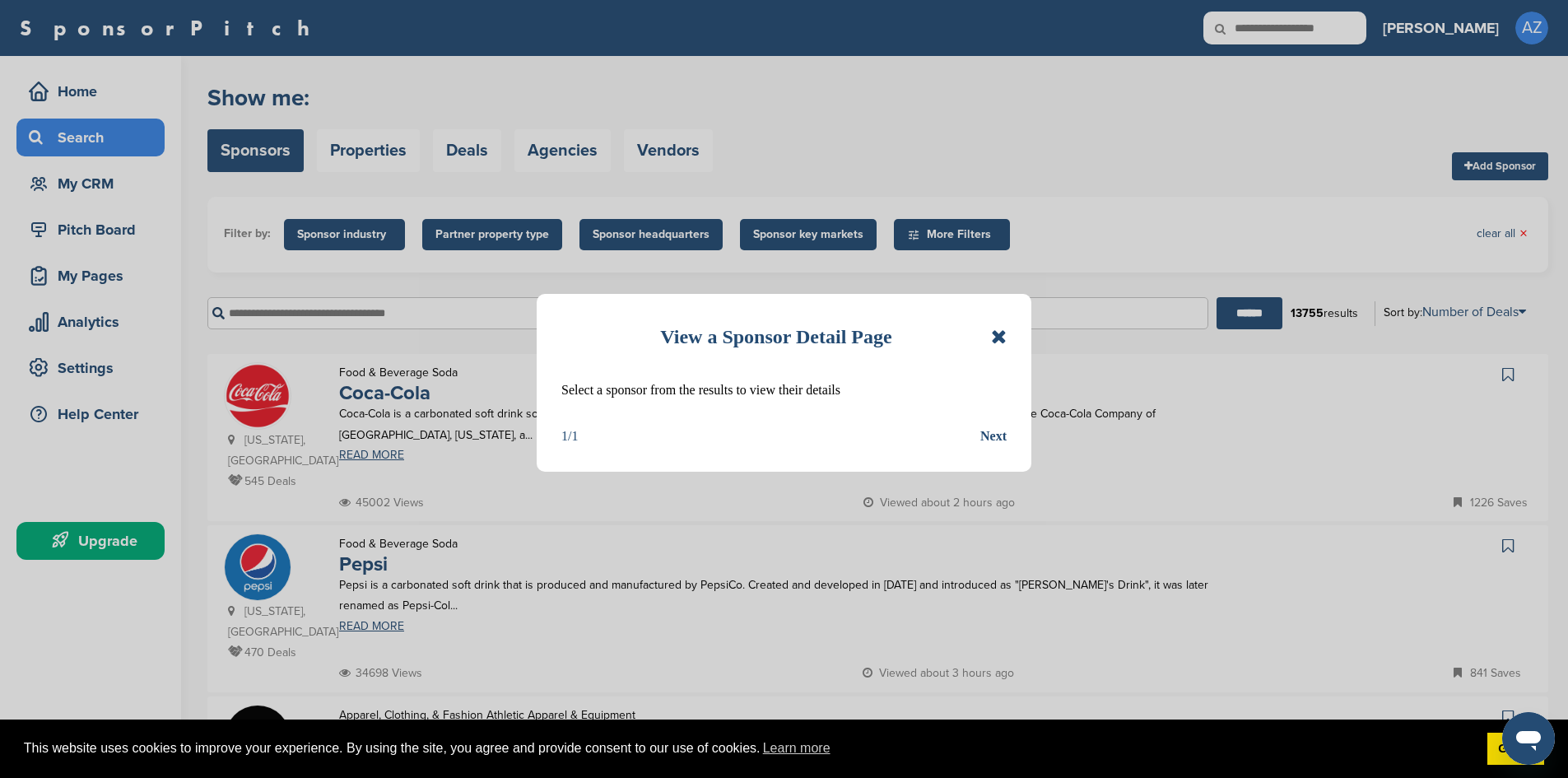
click at [994, 348] on div "View a Sponsor Detail Page" at bounding box center [783, 337] width 445 height 37
click at [1007, 338] on div "View a Sponsor Detail Page Select a sponsor from the results to view their deta…" at bounding box center [784, 382] width 494 height 178
click at [1004, 333] on icon at bounding box center [998, 336] width 15 height 19
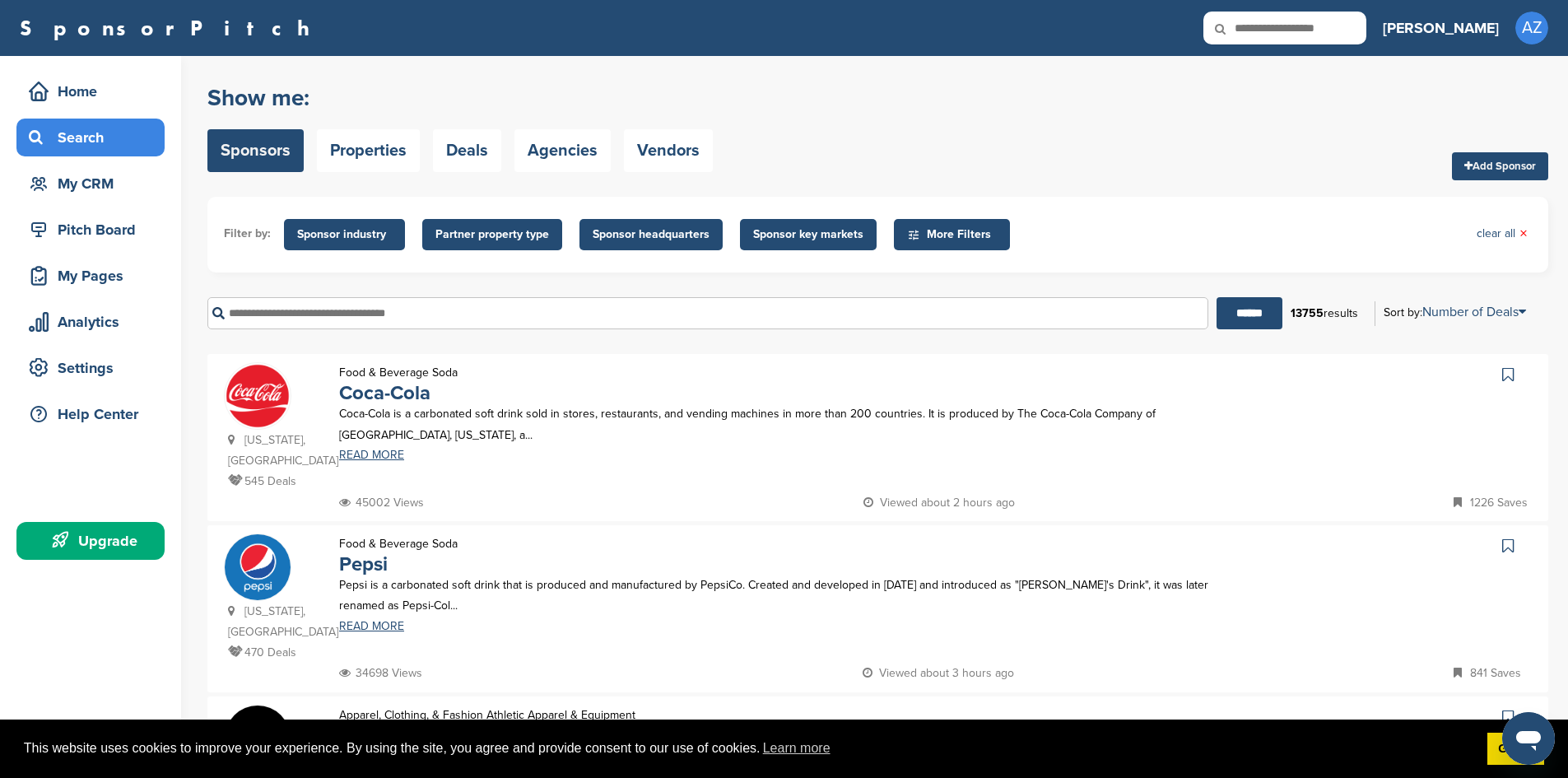
click at [541, 238] on span "Partner property type" at bounding box center [492, 235] width 114 height 18
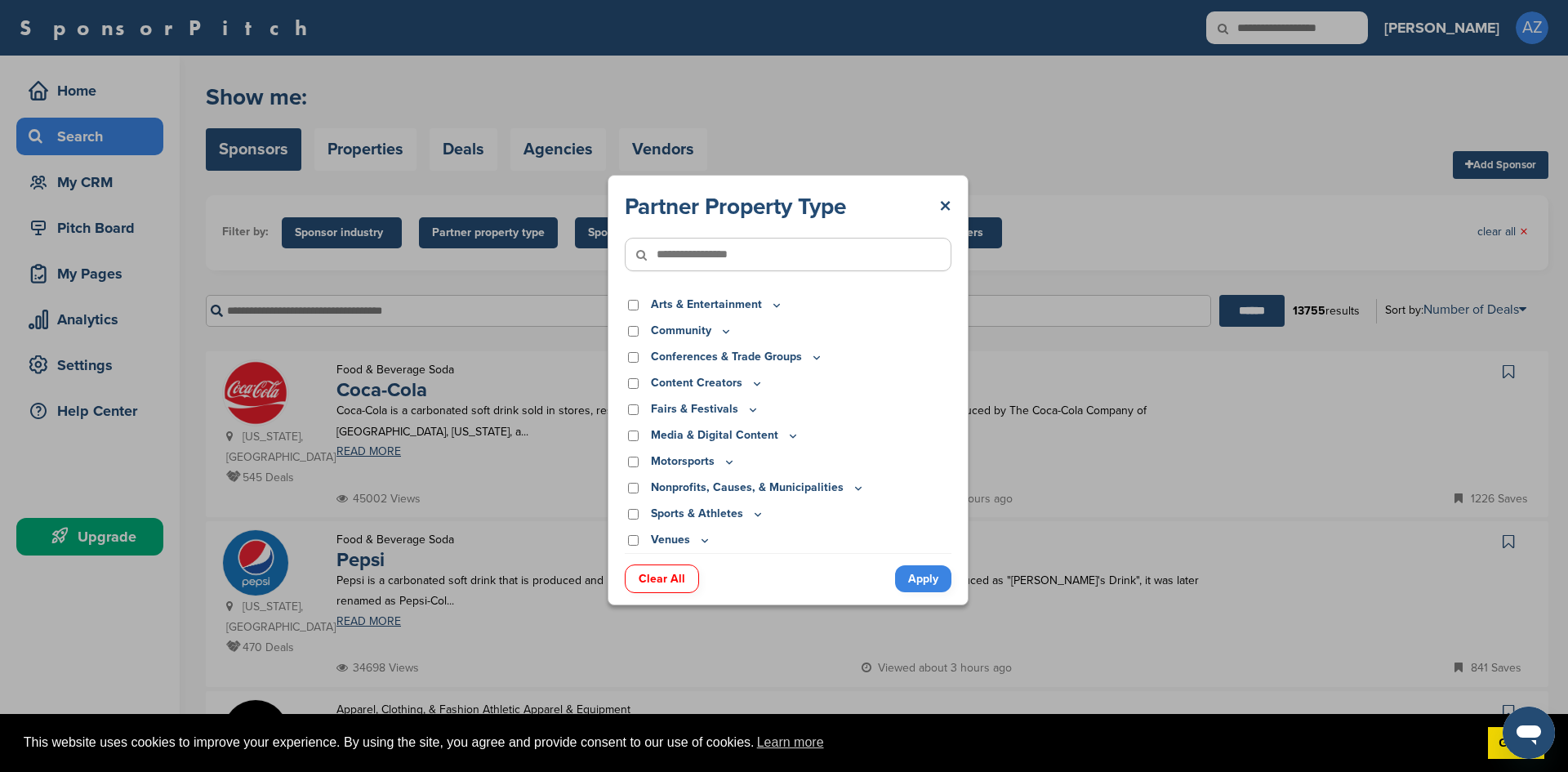
click at [319, 228] on div "Partner Property Type × Arts & Entertainment Actor/Actress Amusement Park Aquar…" at bounding box center [787, 390] width 1576 height 780
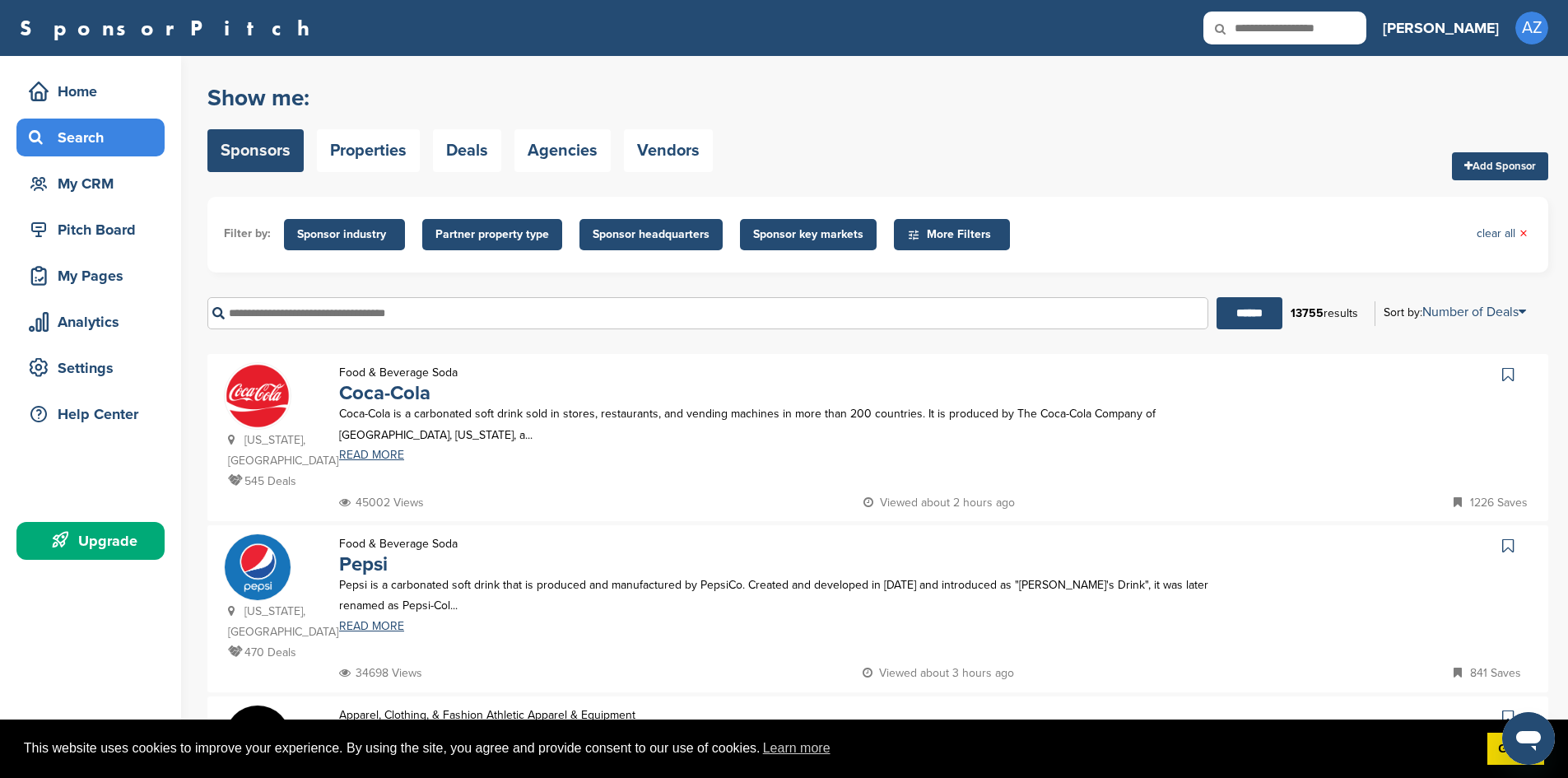
click at [322, 230] on span "Sponsor industry" at bounding box center [345, 235] width 95 height 18
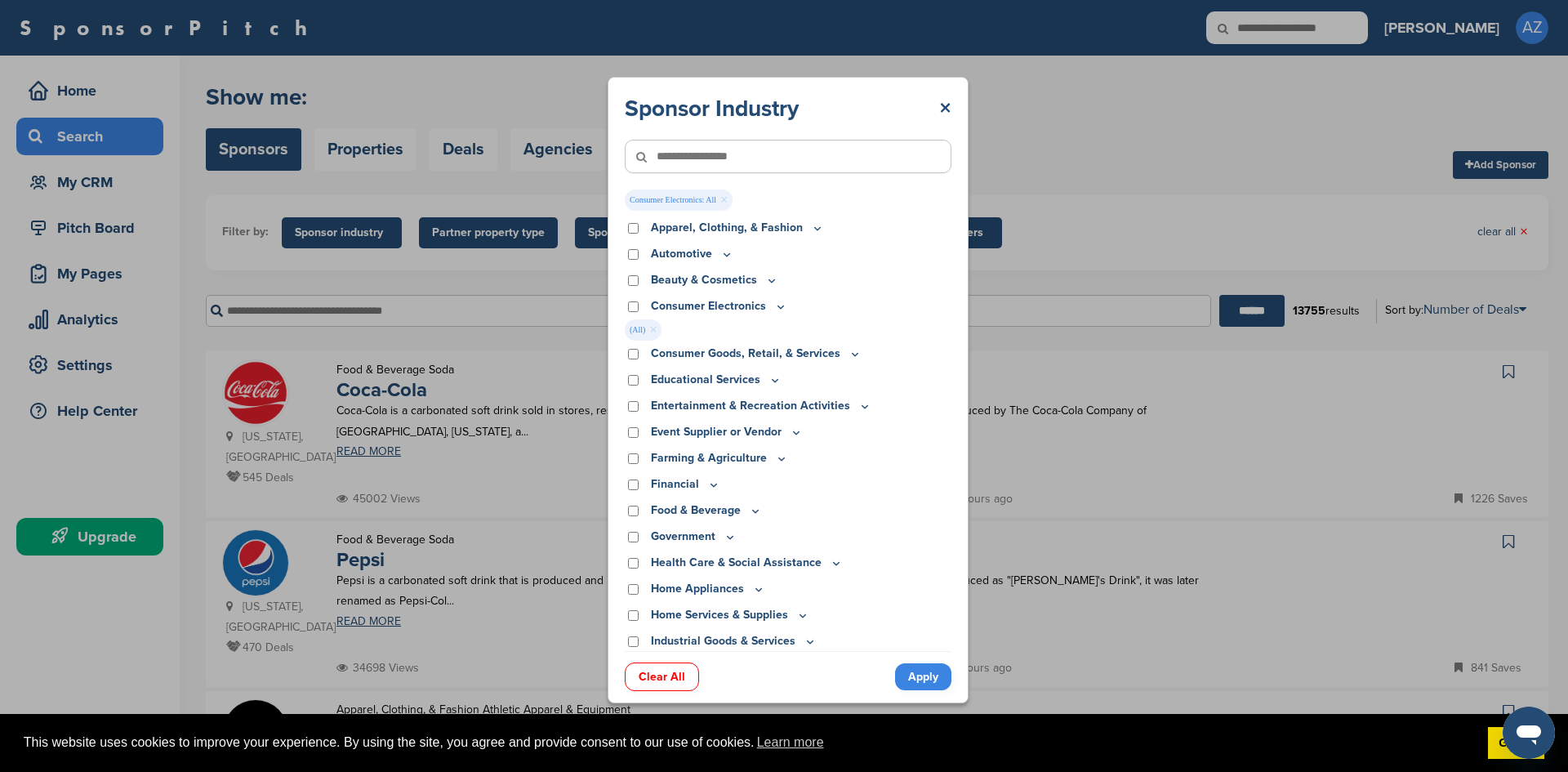
click at [635, 413] on div "Entertainment & Recreation Activities" at bounding box center [787, 405] width 327 height 18
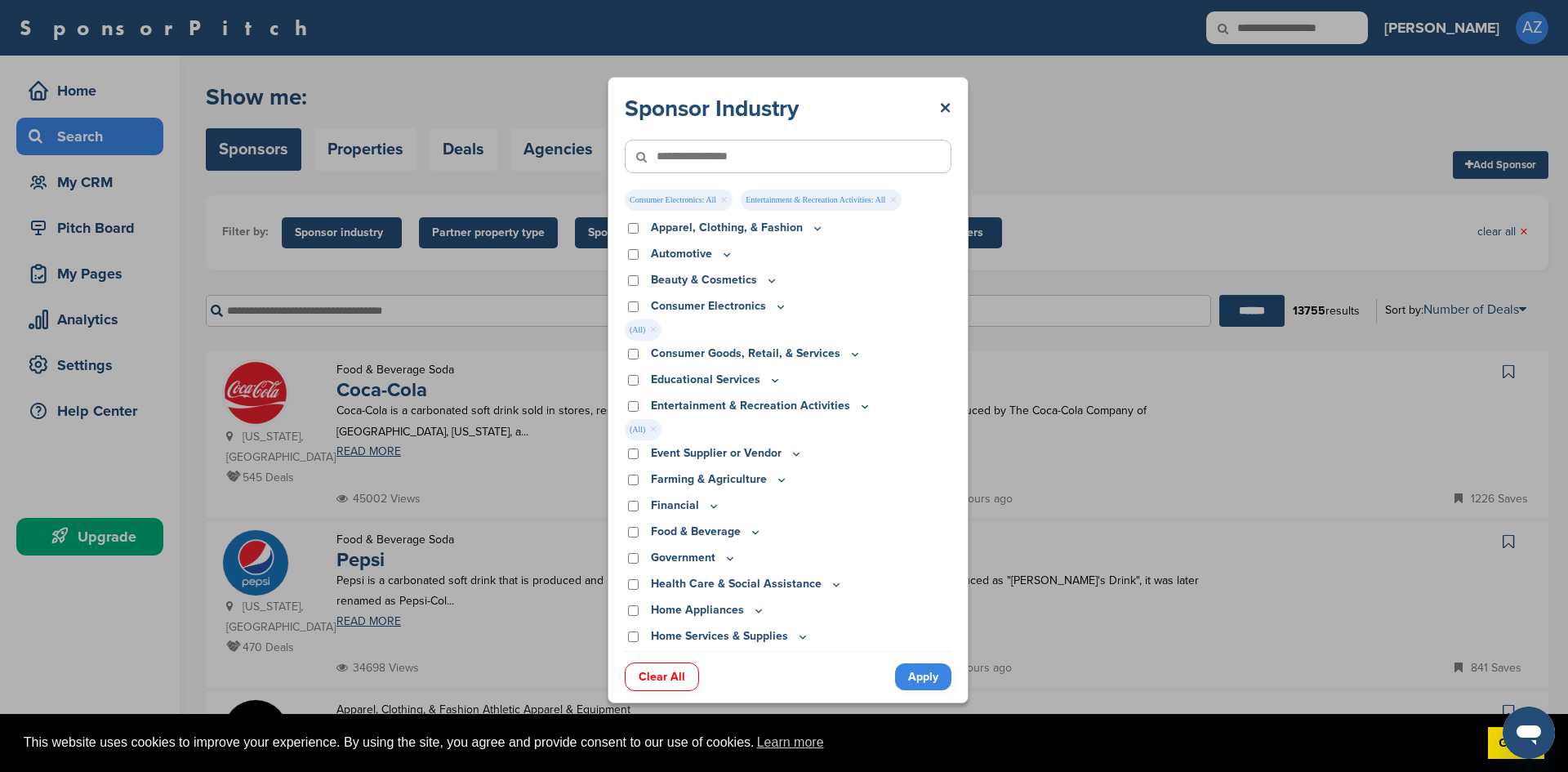
scroll to position [81, 0]
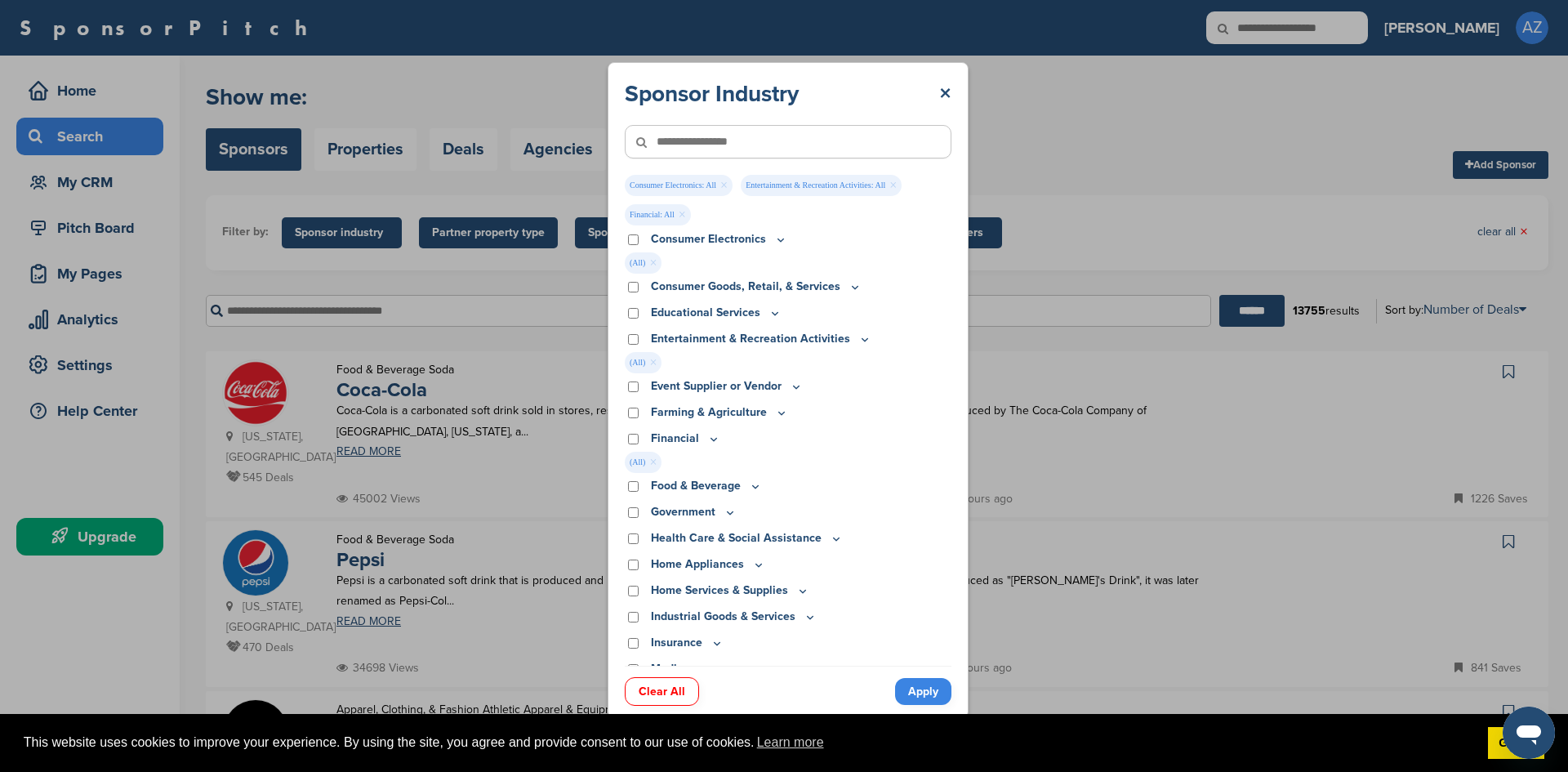
click at [716, 440] on icon at bounding box center [714, 439] width 13 height 13
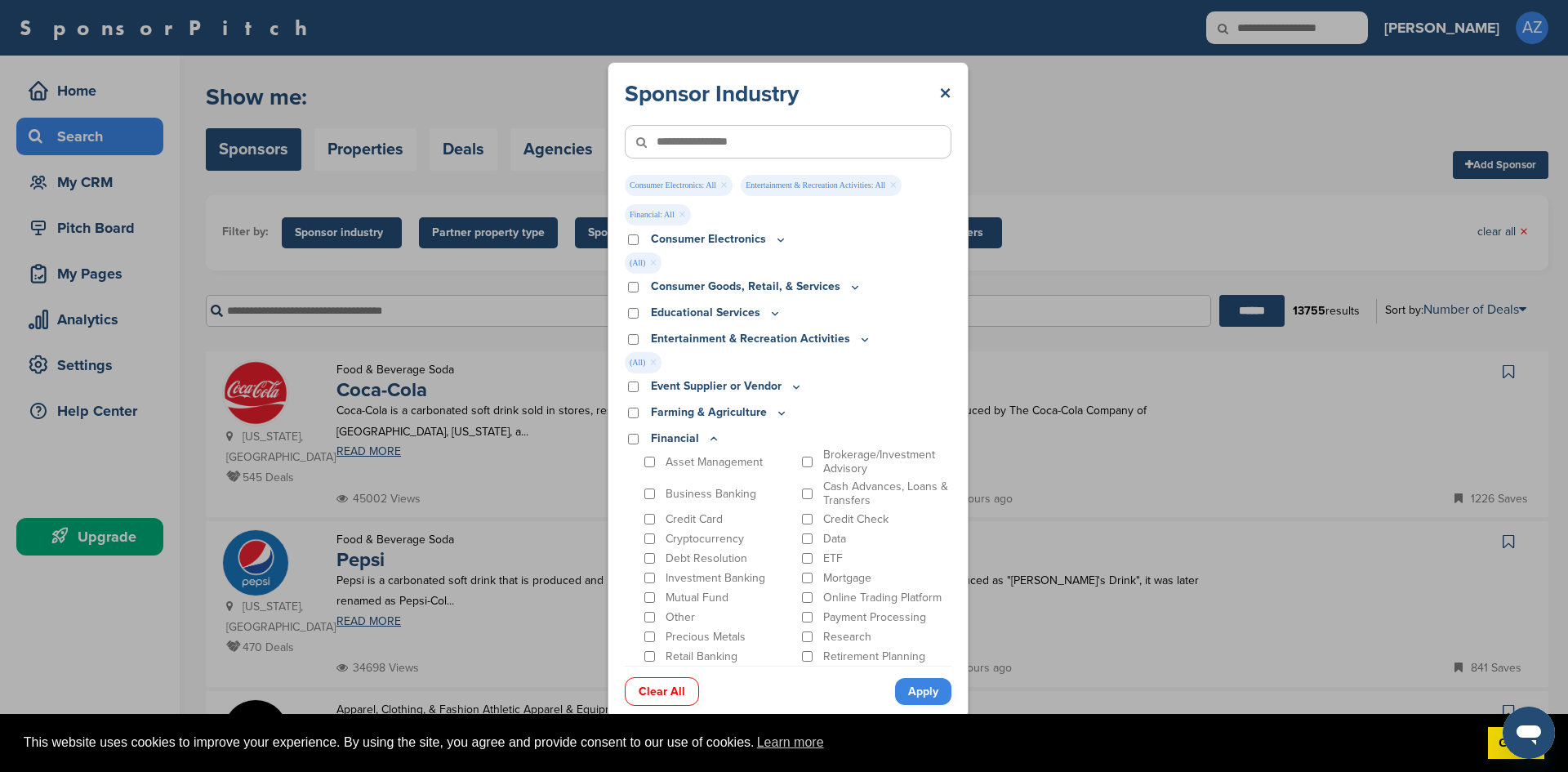
click at [716, 440] on icon at bounding box center [714, 439] width 13 height 13
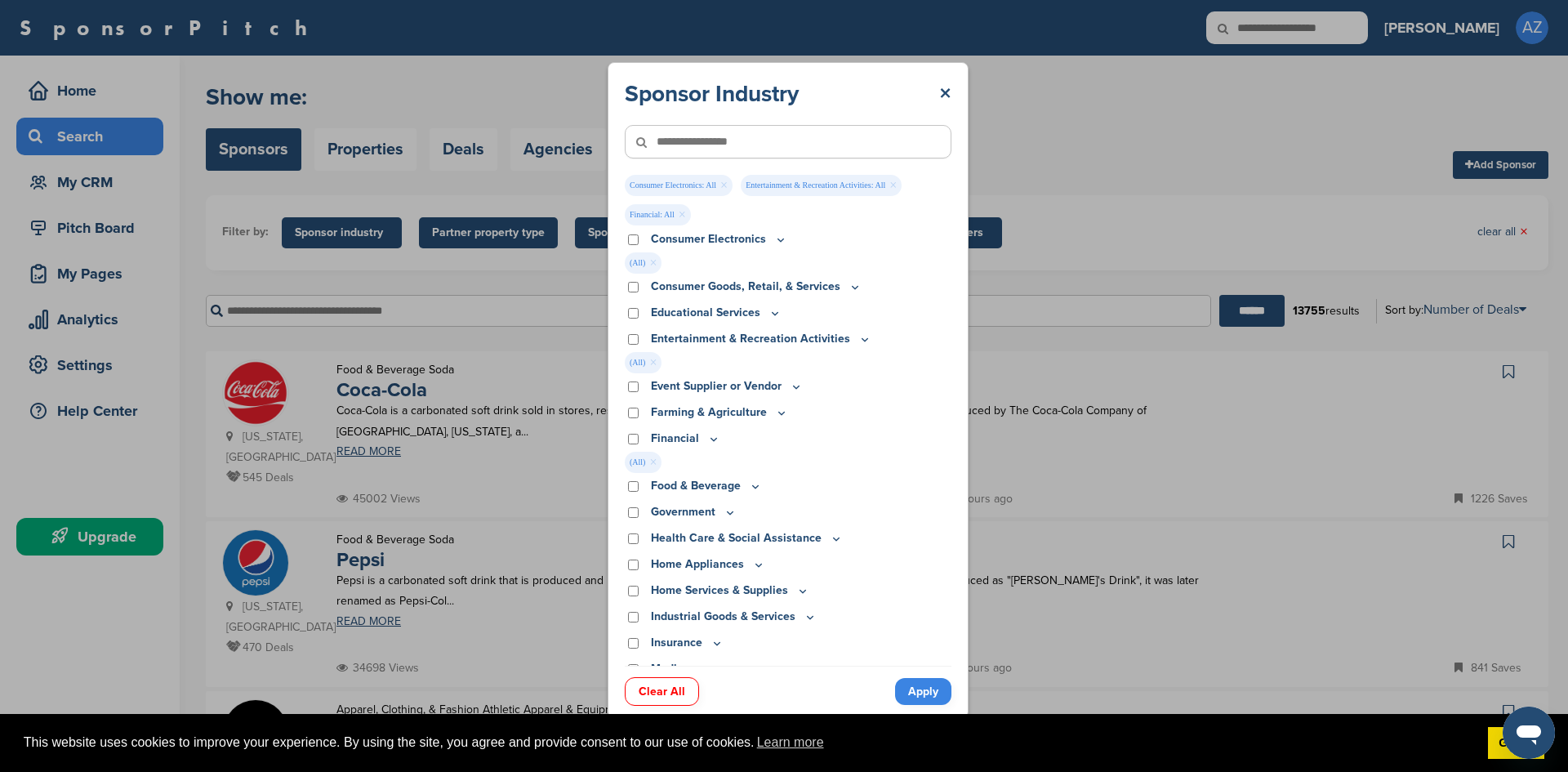
click at [716, 440] on icon at bounding box center [714, 439] width 13 height 13
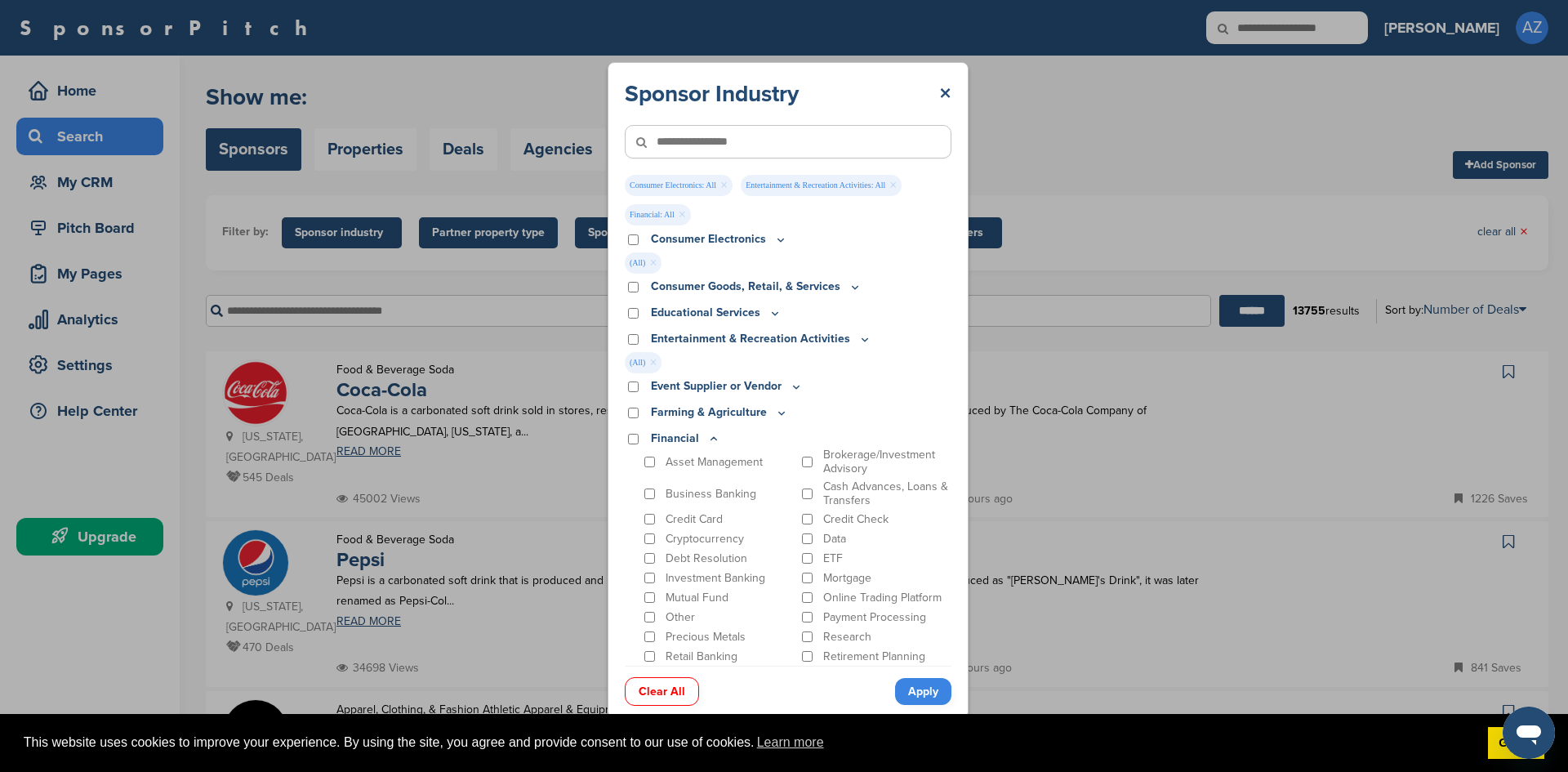
click at [716, 440] on icon at bounding box center [714, 439] width 13 height 13
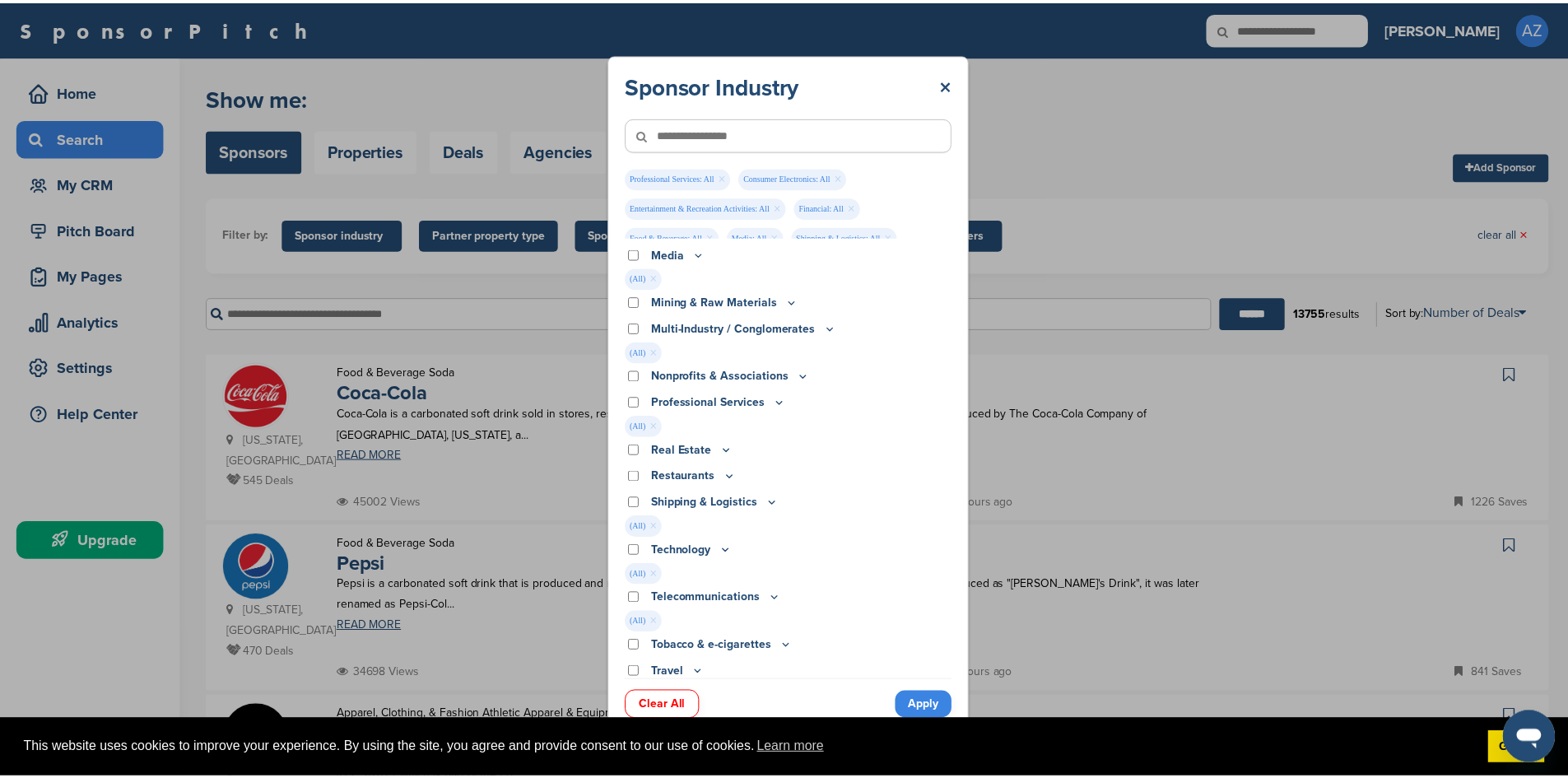
scroll to position [602, 0]
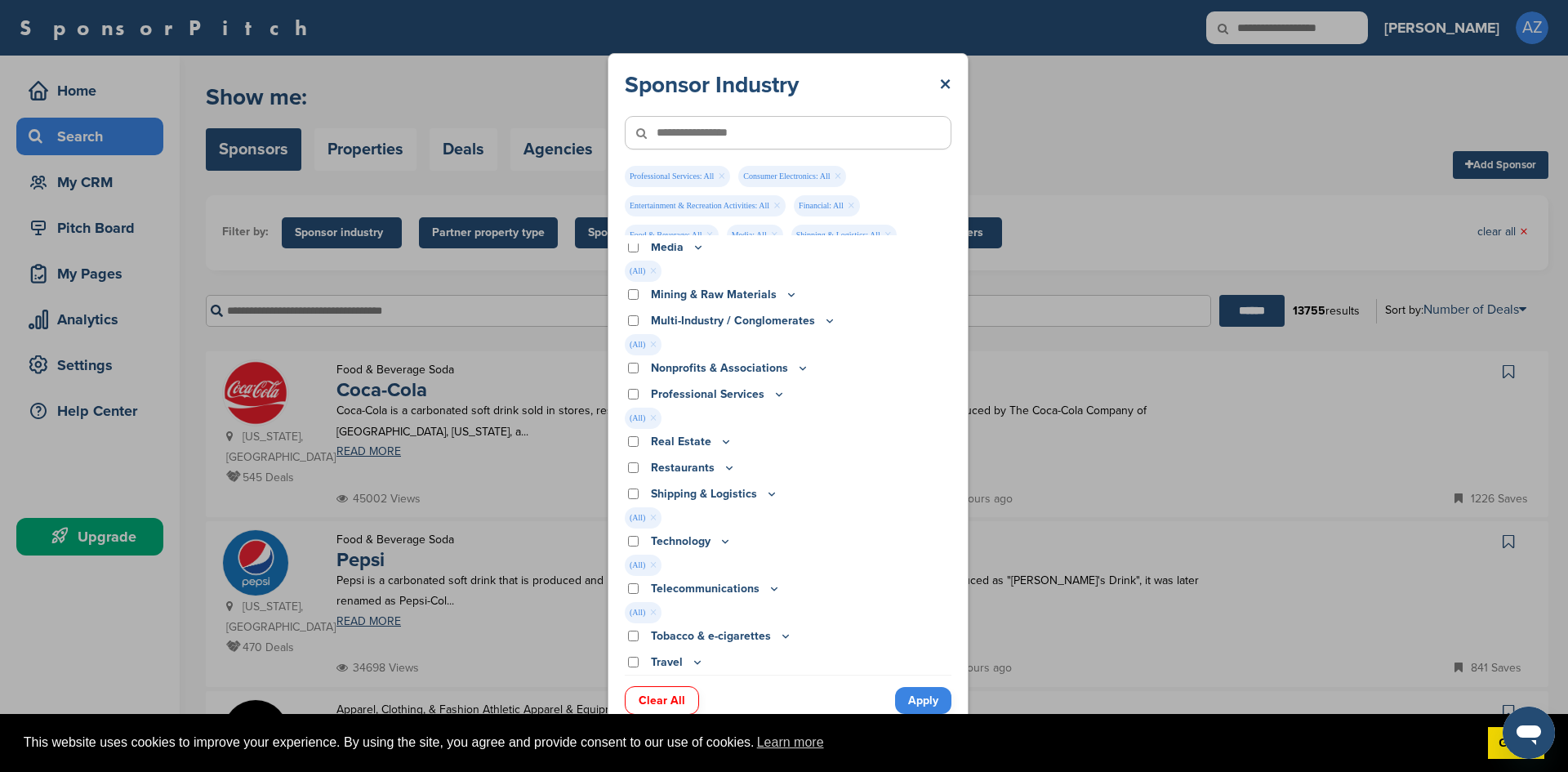
click at [922, 709] on link "Apply" at bounding box center [922, 700] width 57 height 27
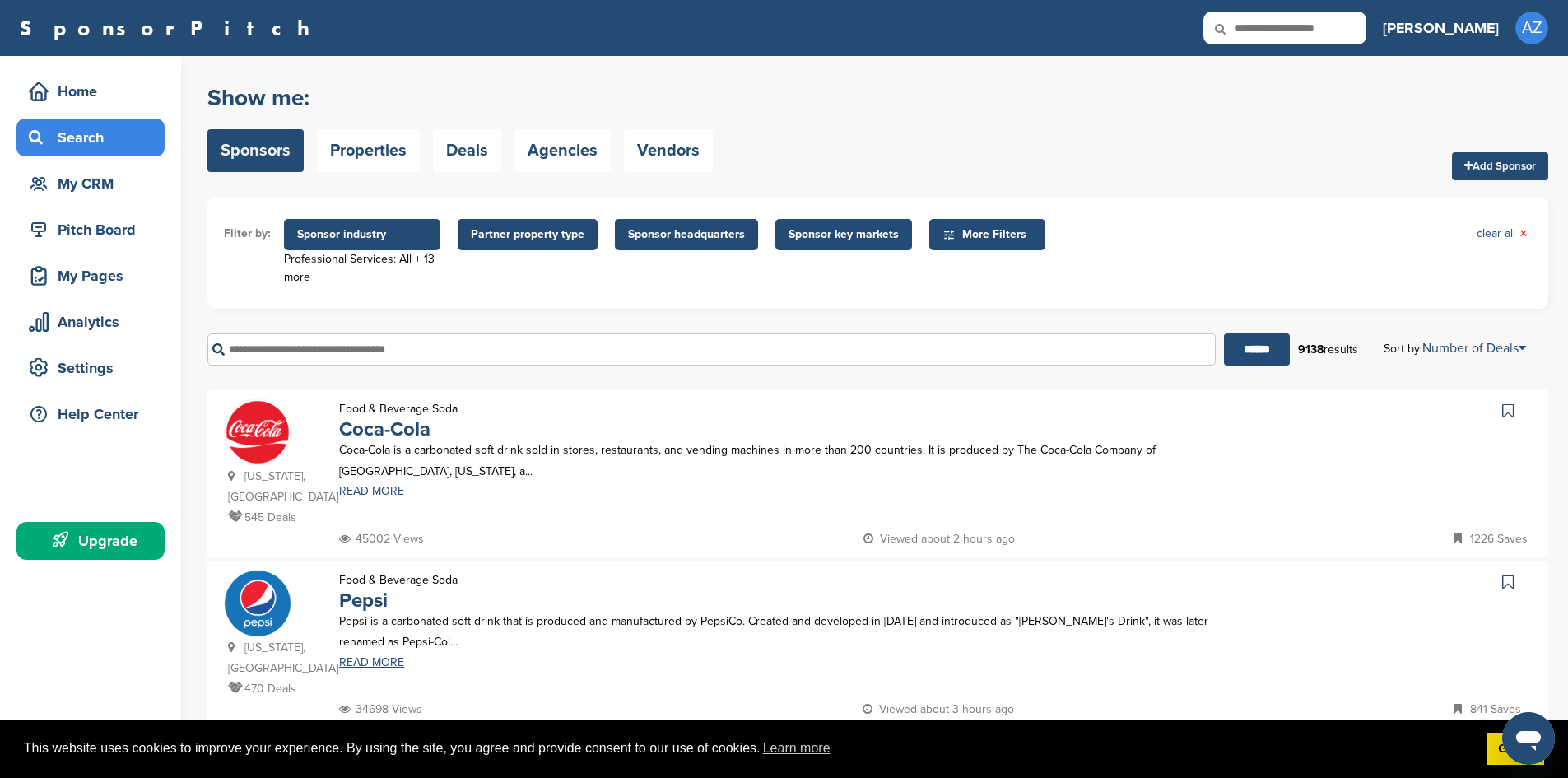
click at [583, 239] on span "Partner property type" at bounding box center [527, 235] width 140 height 31
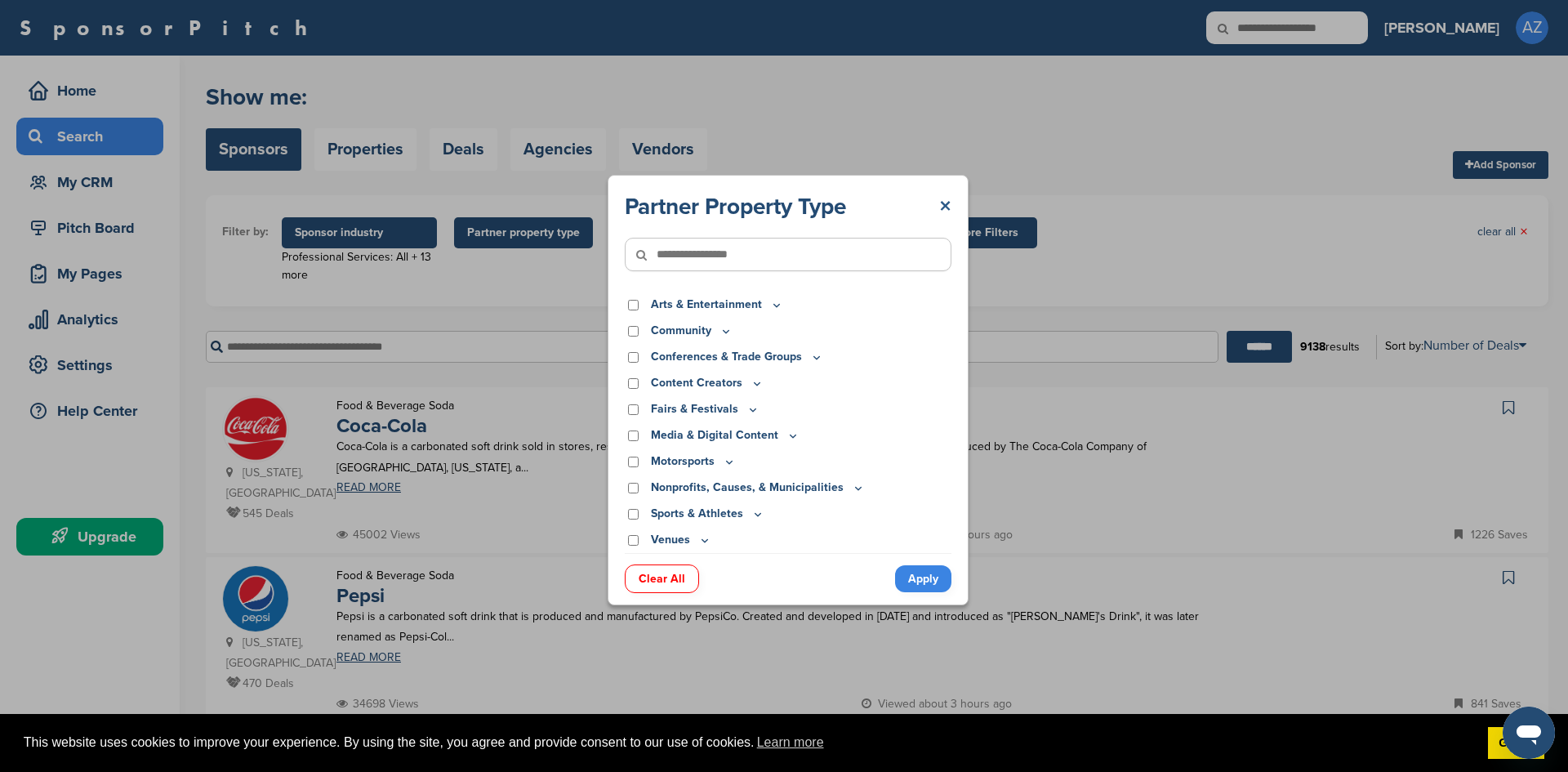
click at [948, 211] on link "×" at bounding box center [944, 206] width 12 height 30
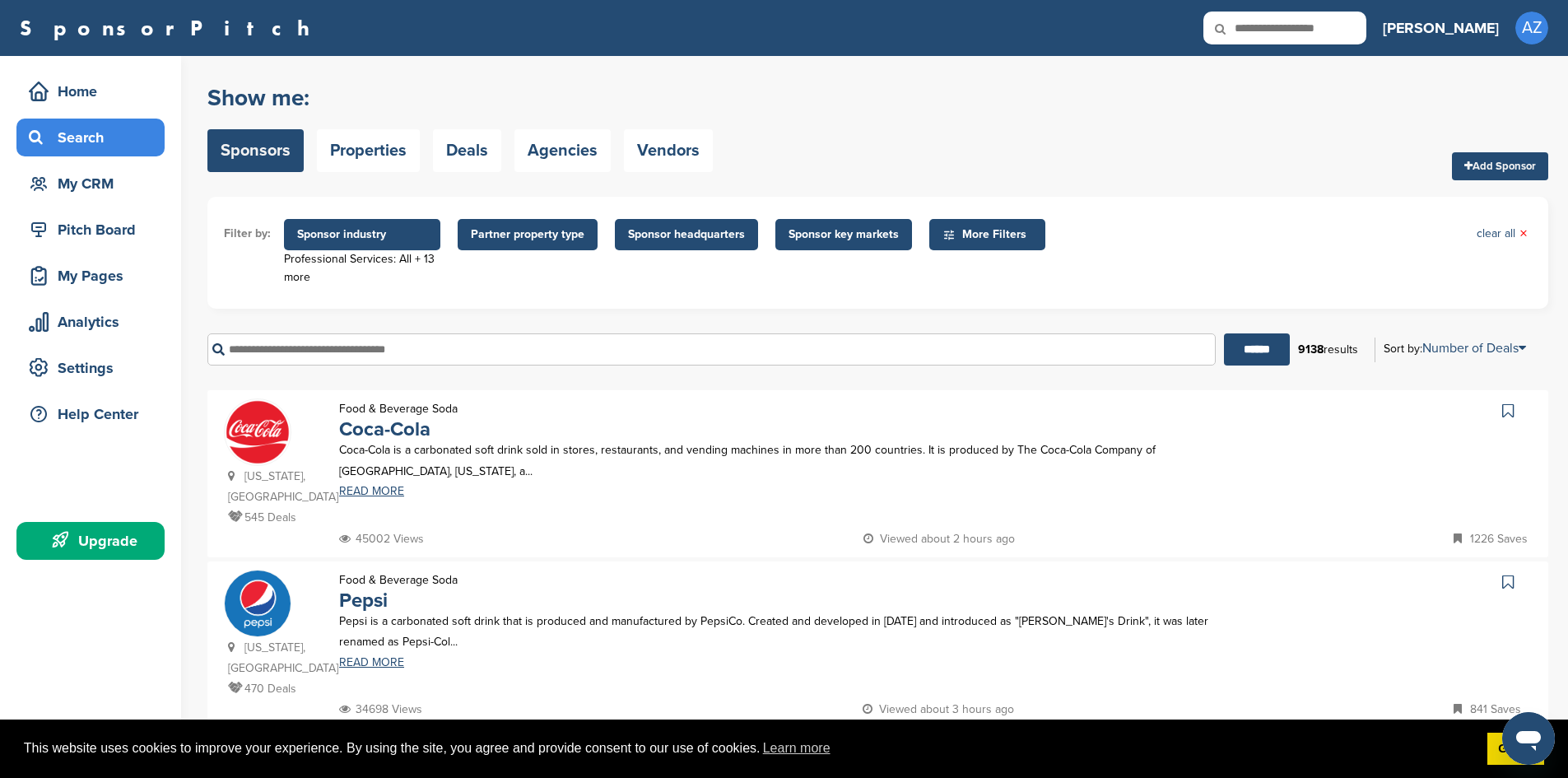
click at [726, 230] on span "Sponsor headquarters" at bounding box center [686, 235] width 117 height 18
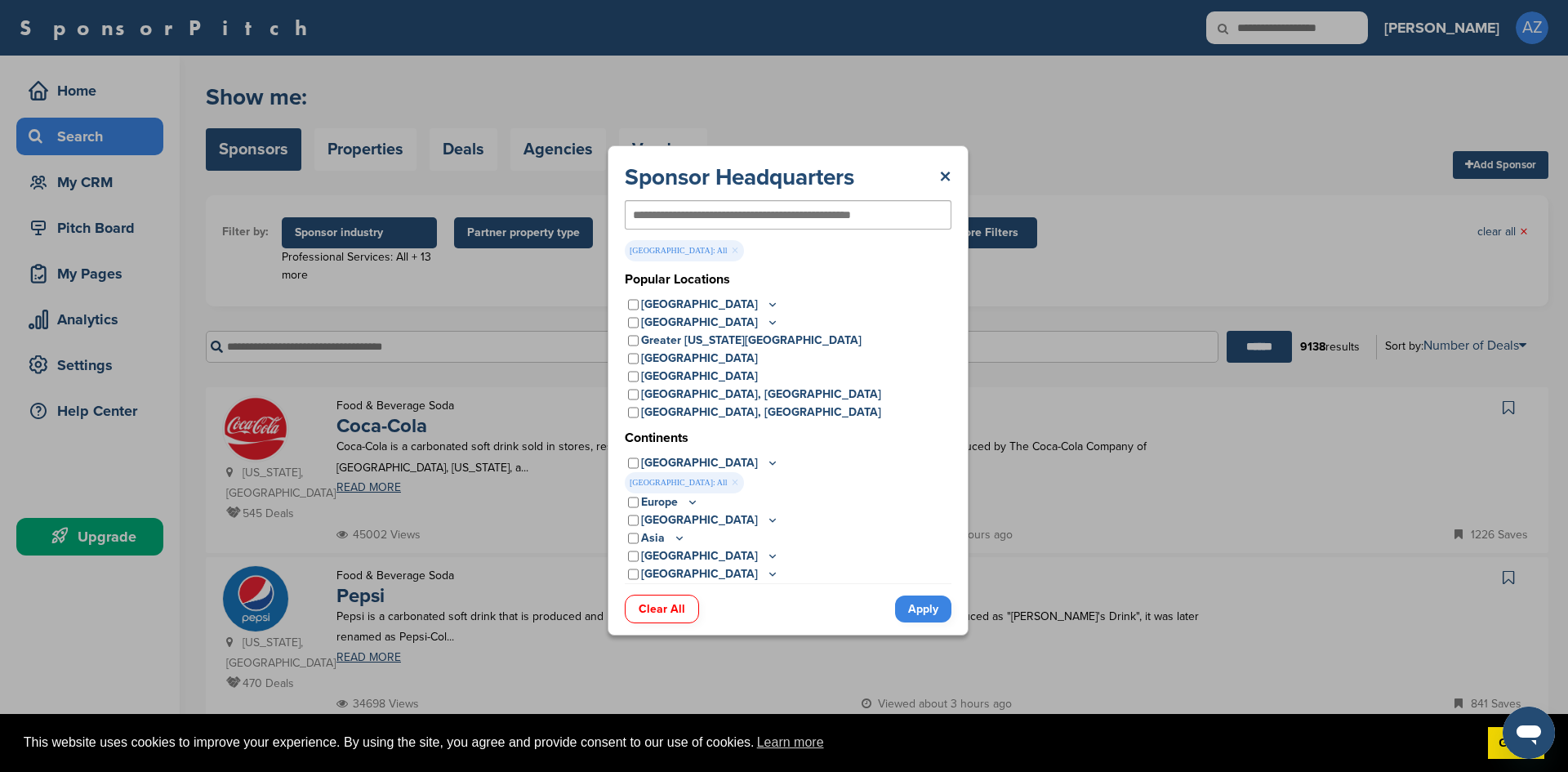
click at [923, 607] on link "Apply" at bounding box center [922, 608] width 57 height 27
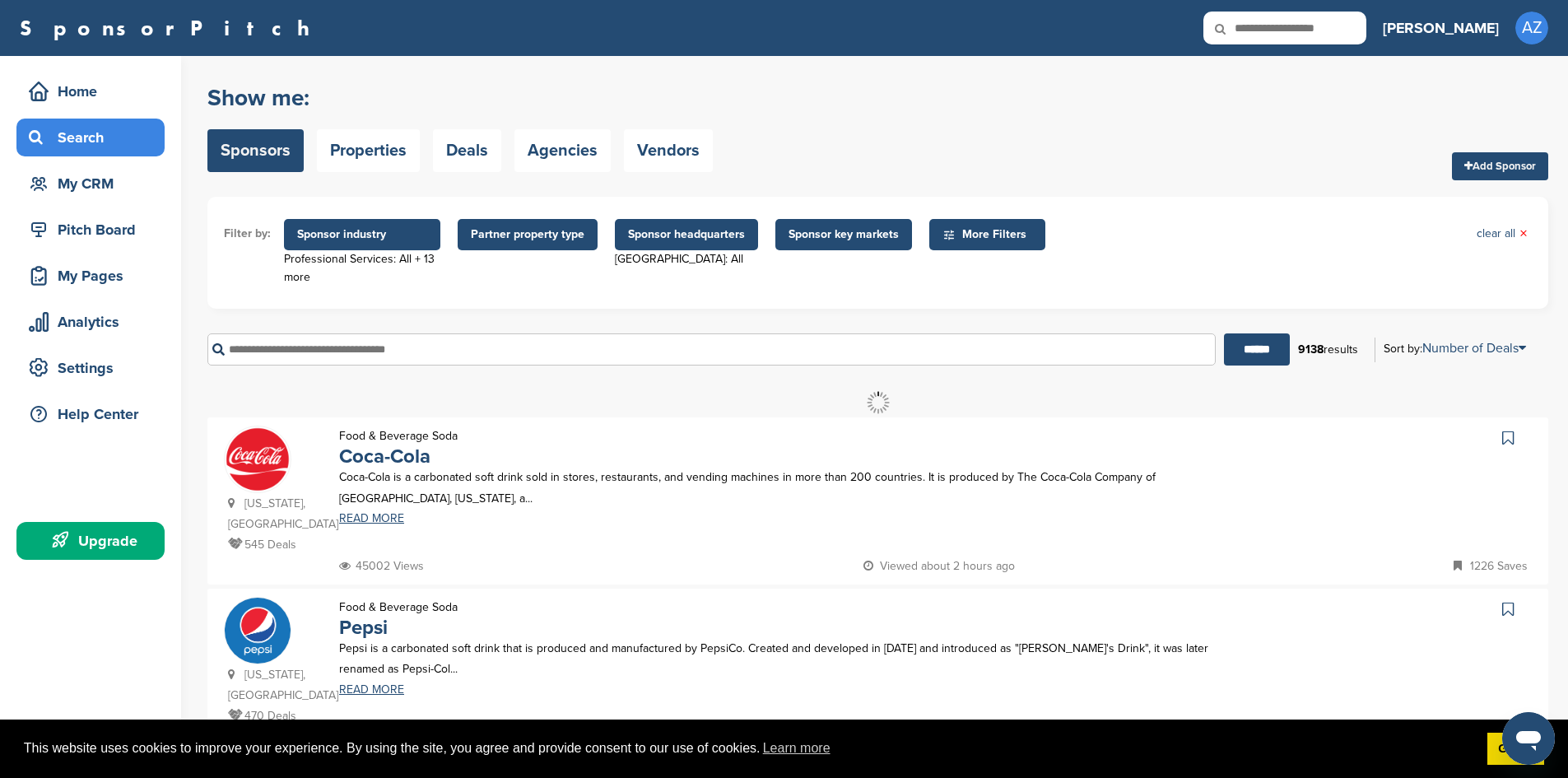
click at [870, 235] on span "Sponsor key markets" at bounding box center [844, 235] width 110 height 18
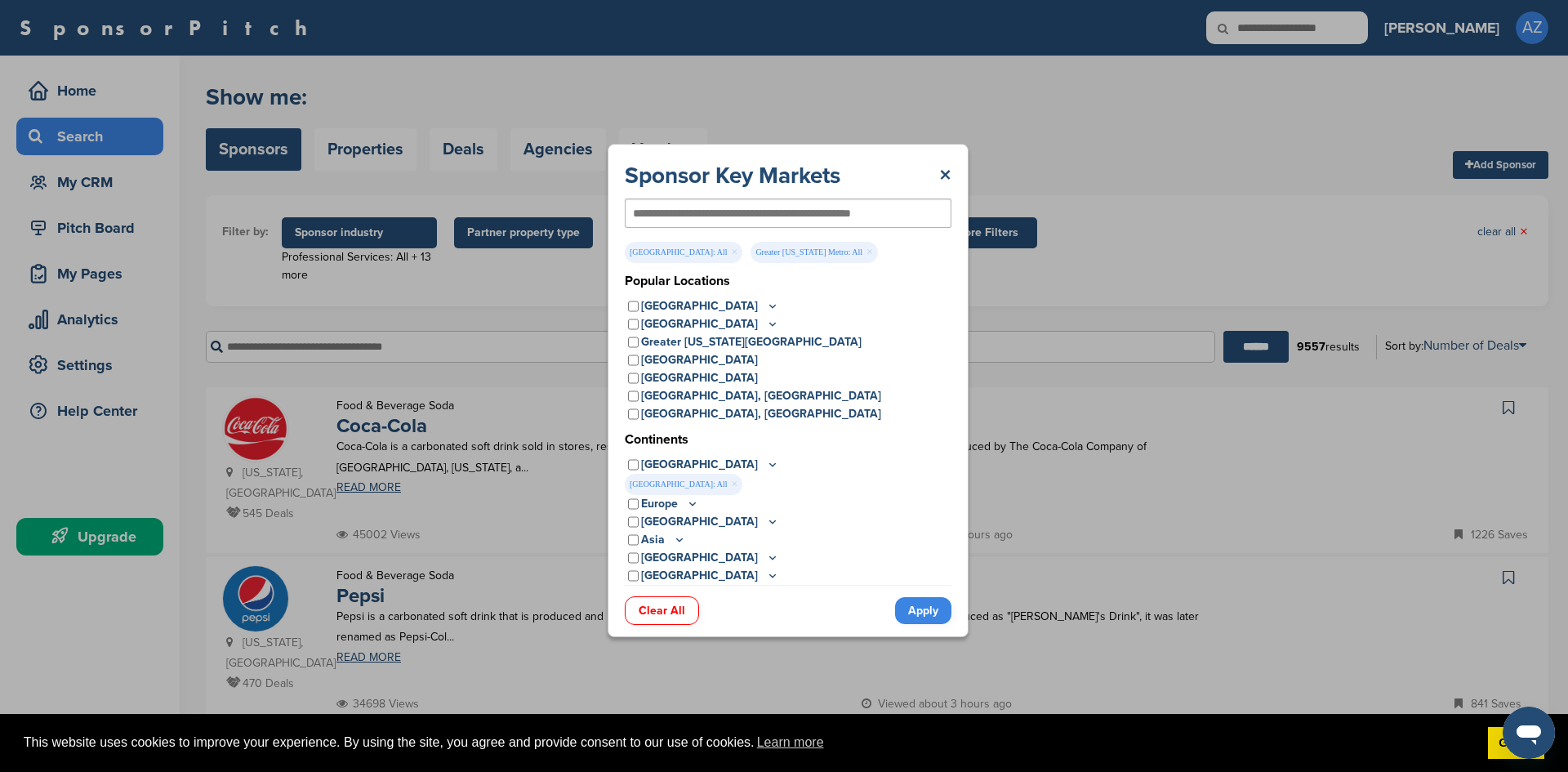
click at [932, 611] on link "Apply" at bounding box center [922, 610] width 57 height 27
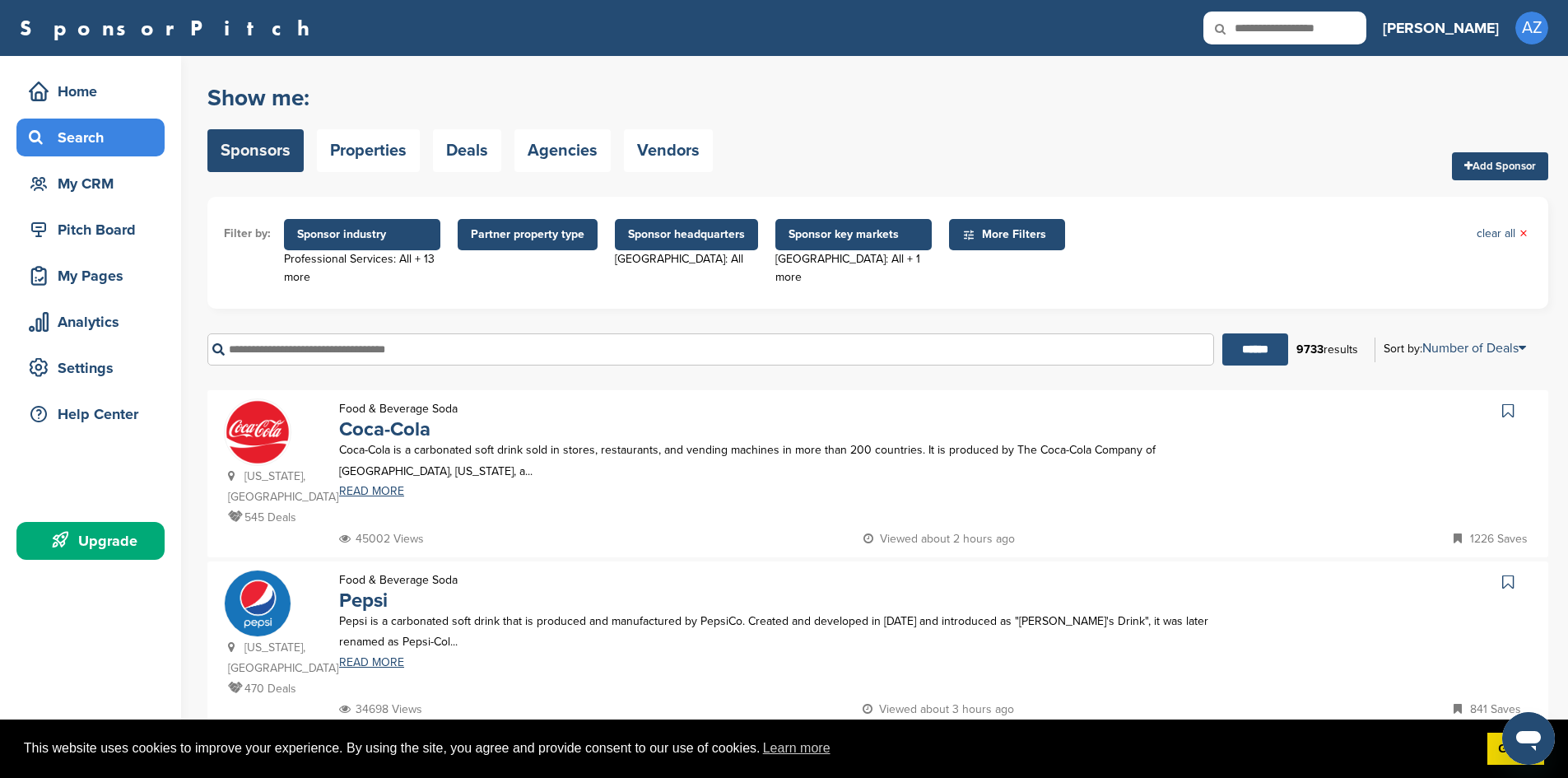
click at [1256, 348] on input "******" at bounding box center [1255, 348] width 66 height 32
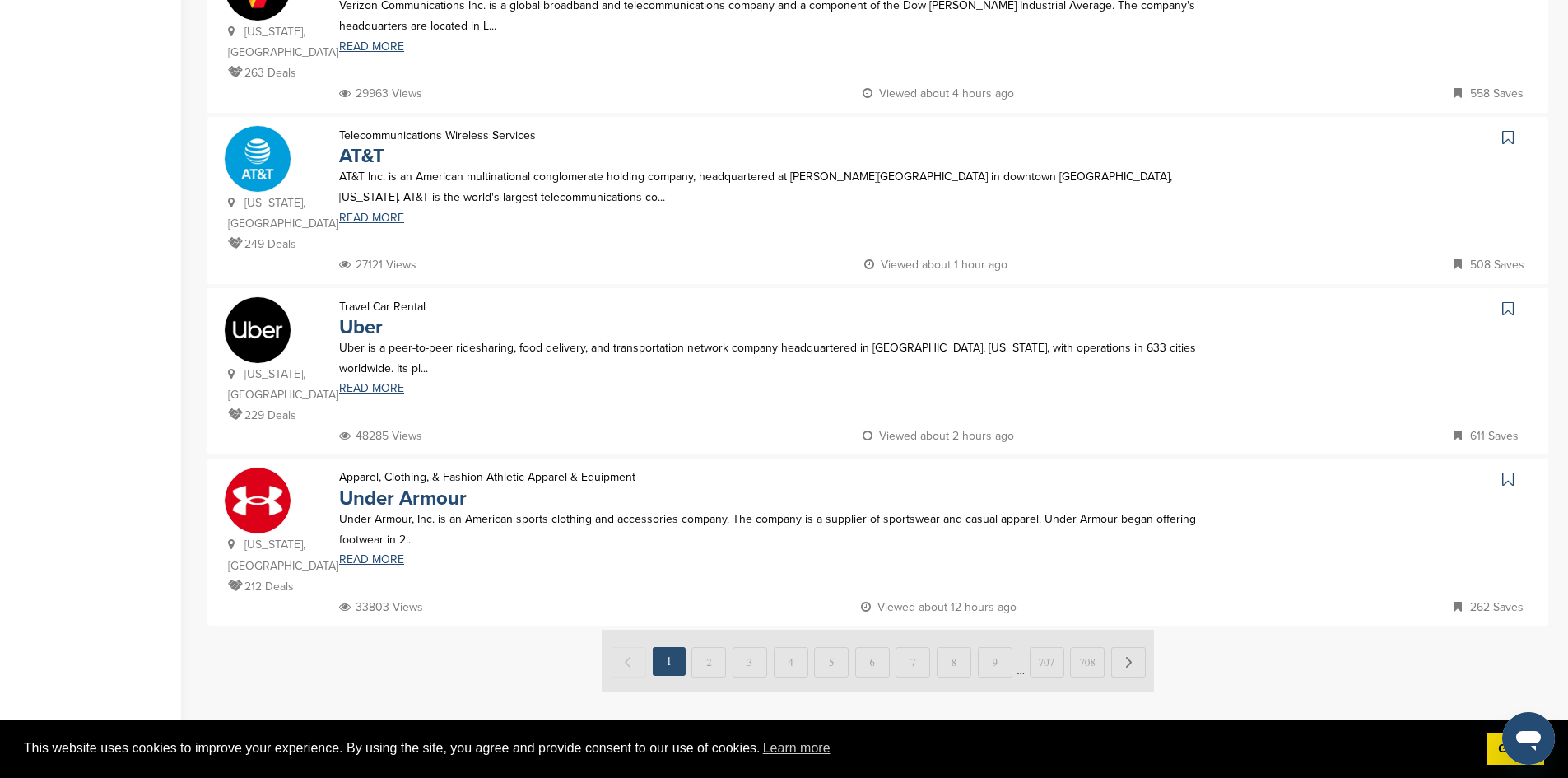
scroll to position [1481, 0]
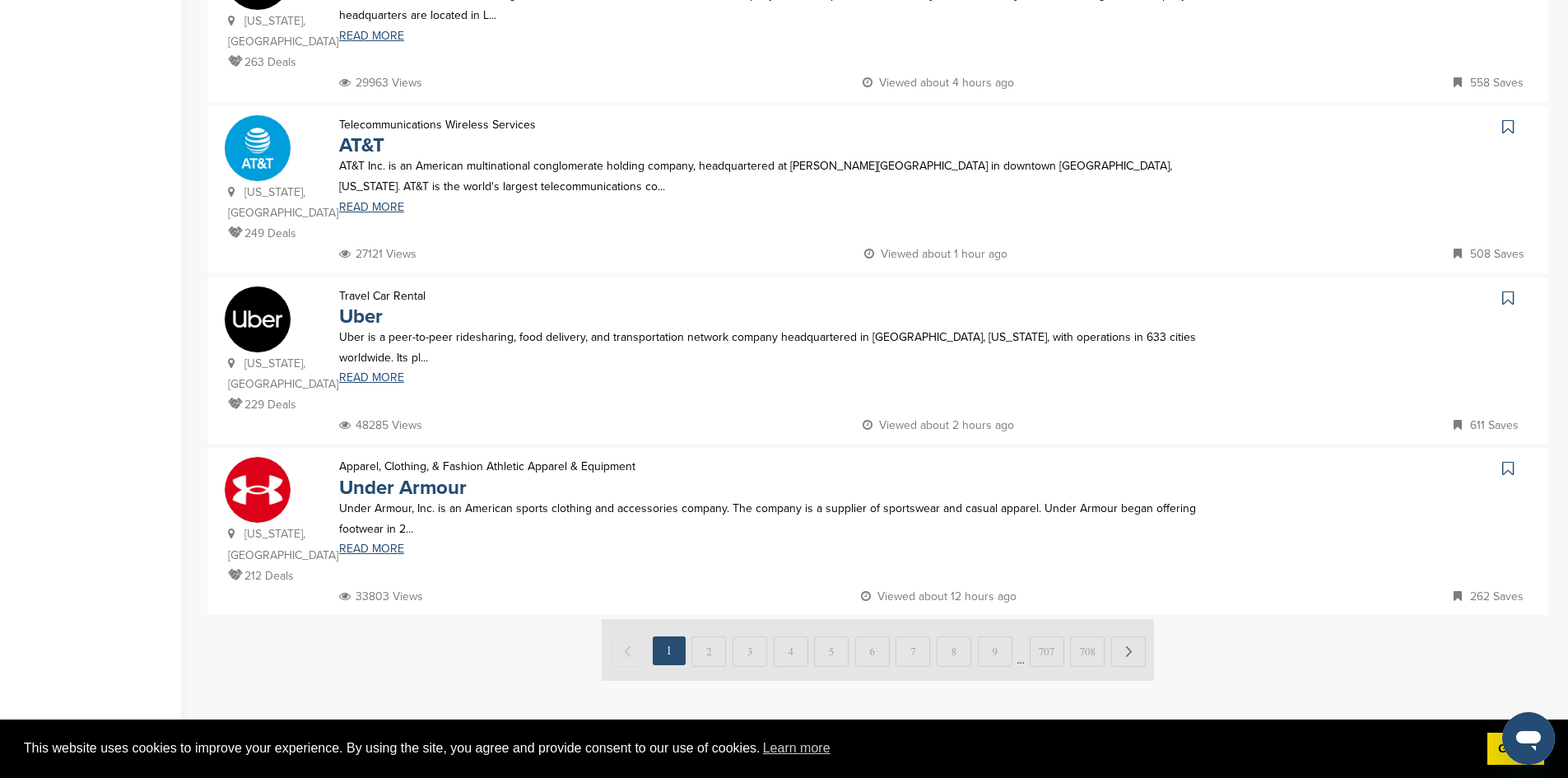
click at [712, 619] on img at bounding box center [878, 650] width 552 height 62
click at [716, 619] on img at bounding box center [878, 650] width 552 height 62
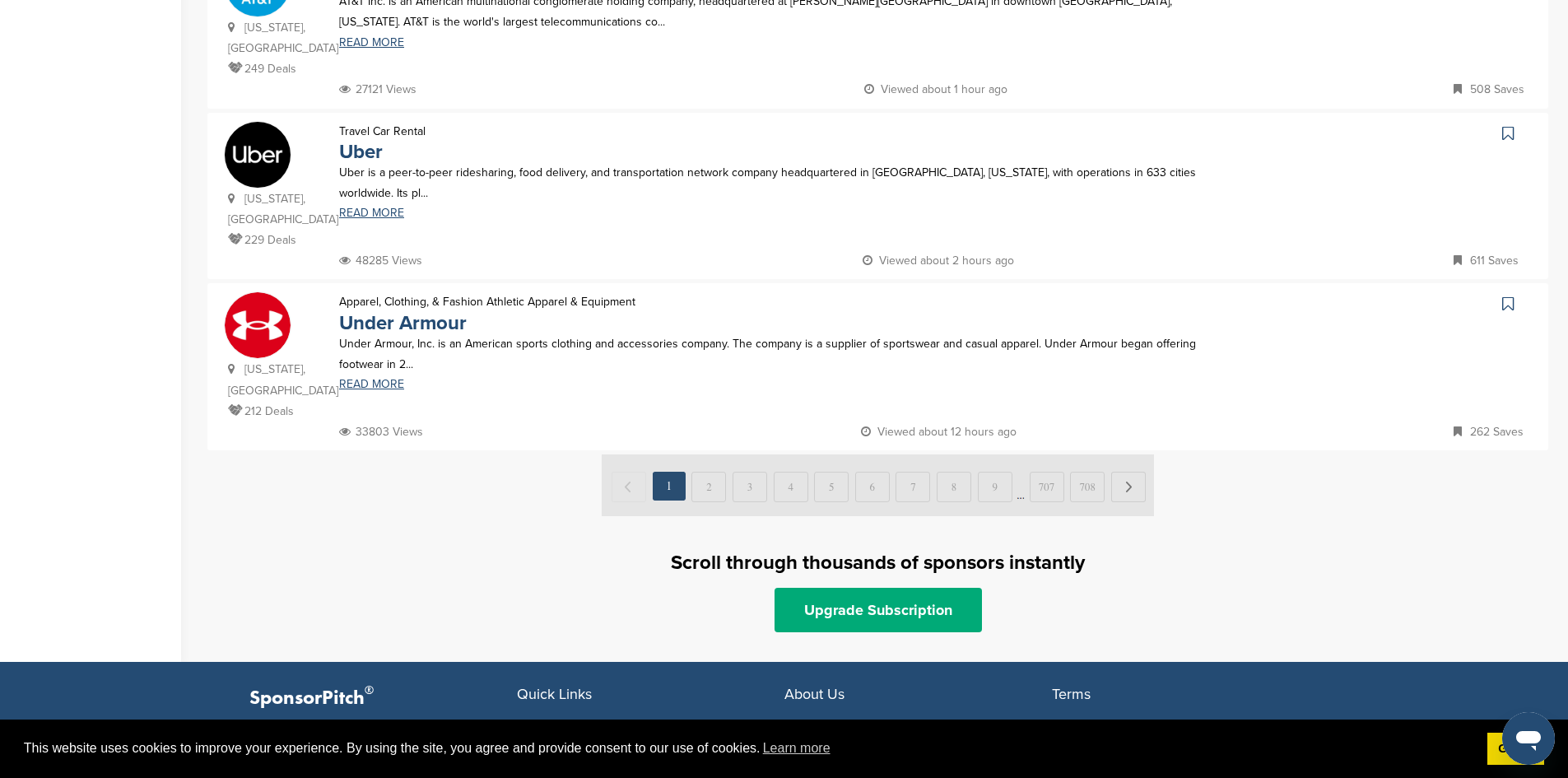
scroll to position [1728, 0]
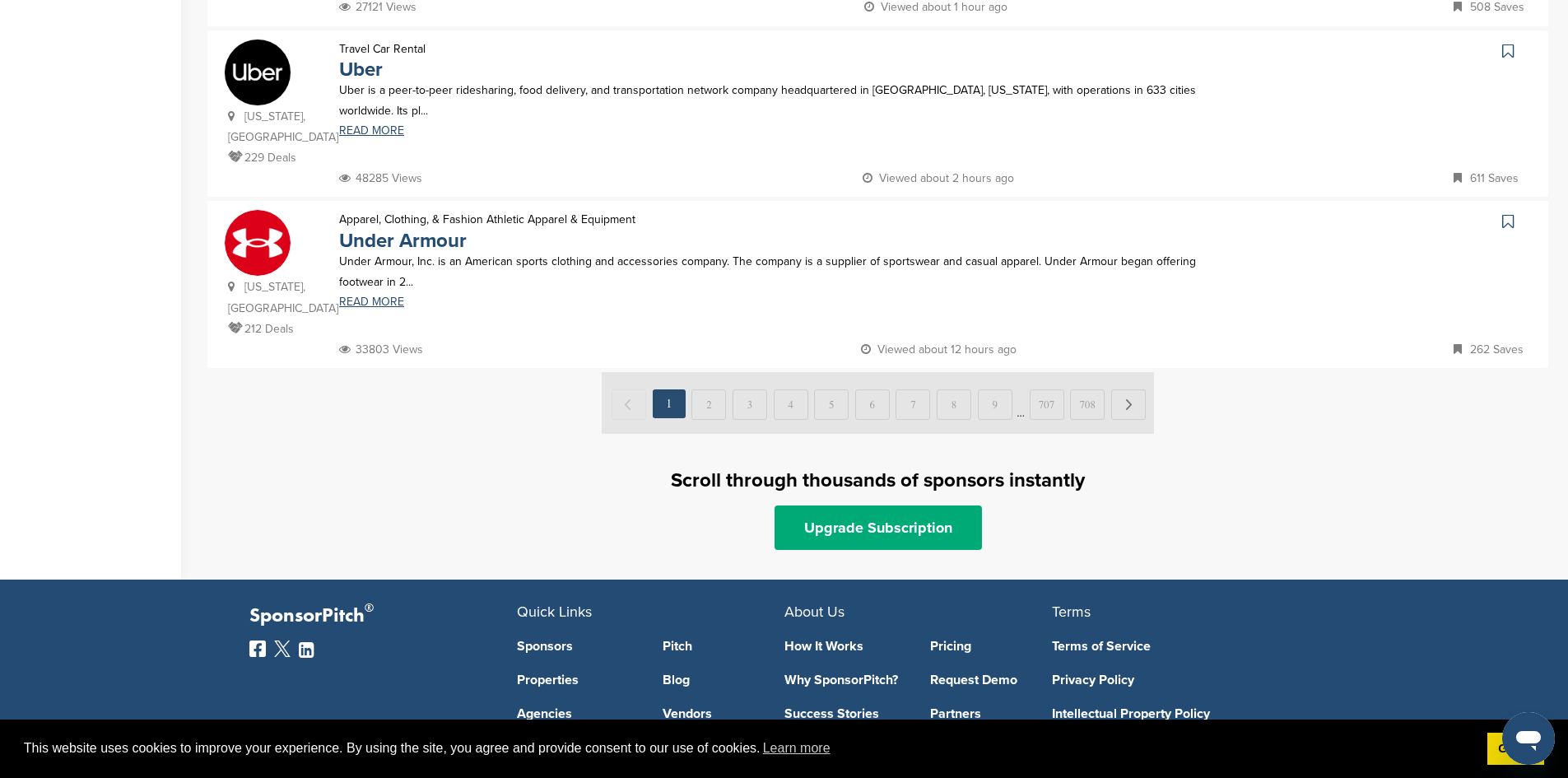
click at [1133, 372] on img at bounding box center [878, 403] width 552 height 62
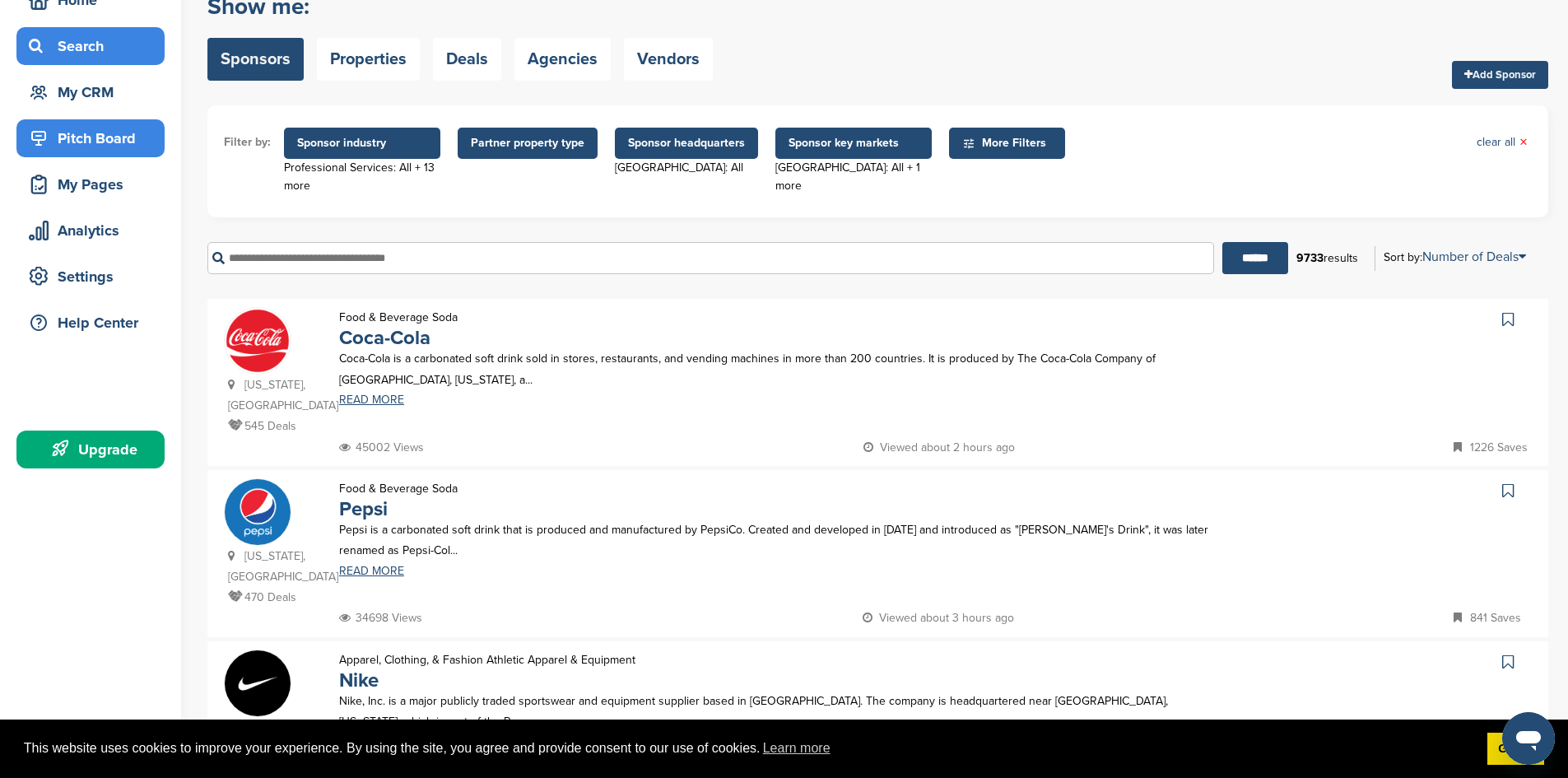
scroll to position [0, 0]
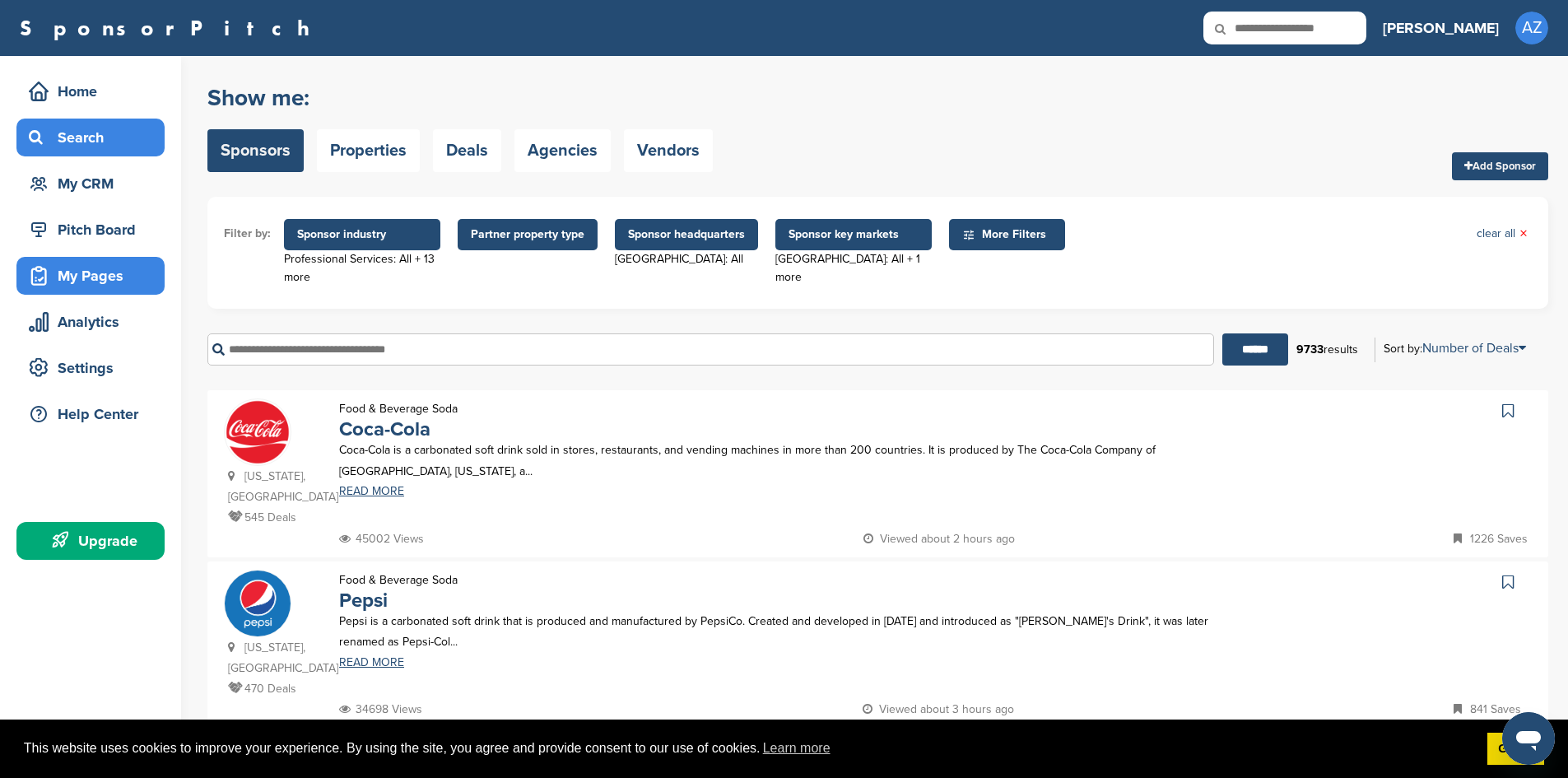
click at [82, 272] on div "My Pages" at bounding box center [95, 275] width 140 height 30
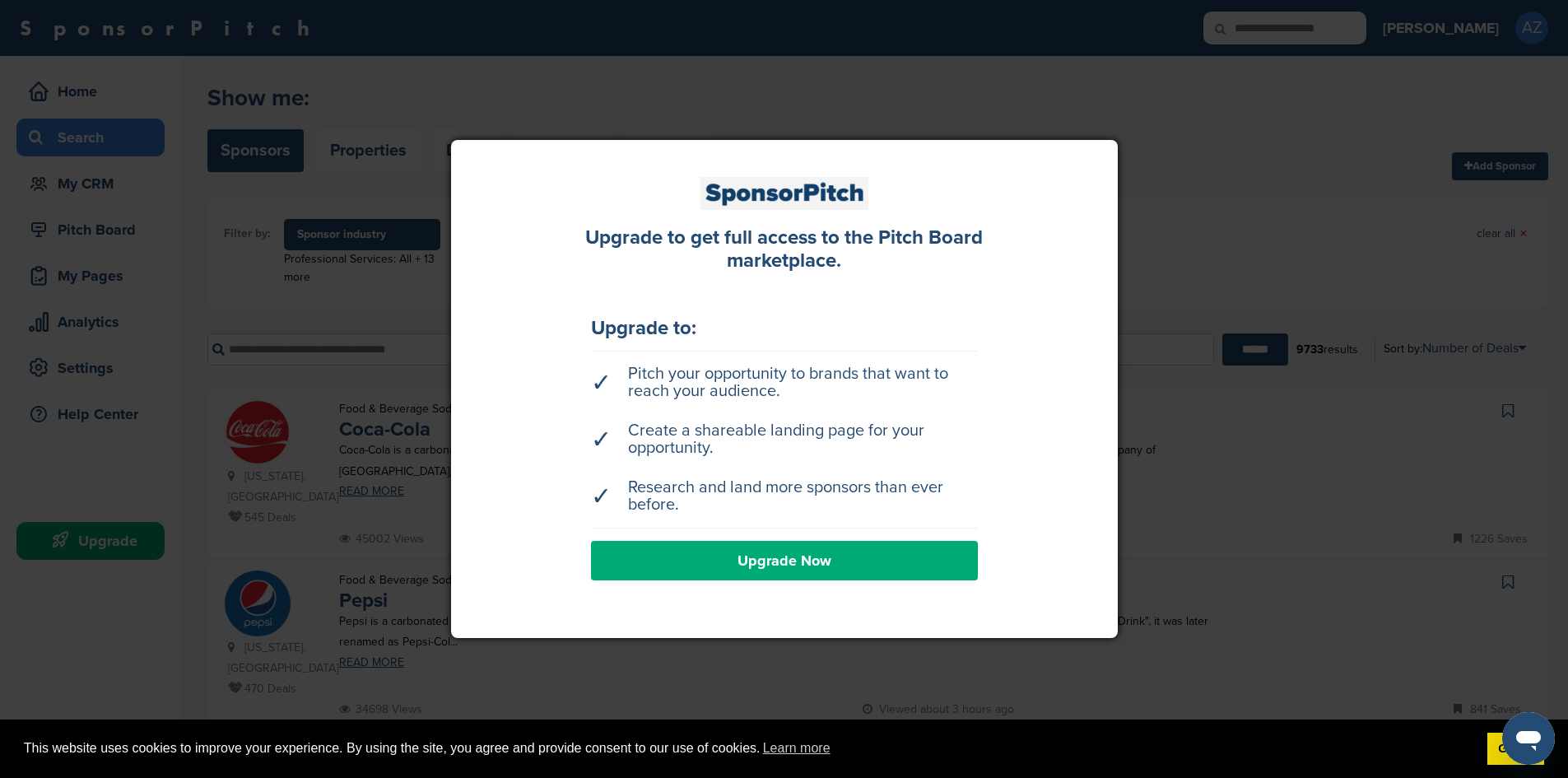
click at [795, 561] on link "Upgrade Now" at bounding box center [784, 560] width 387 height 40
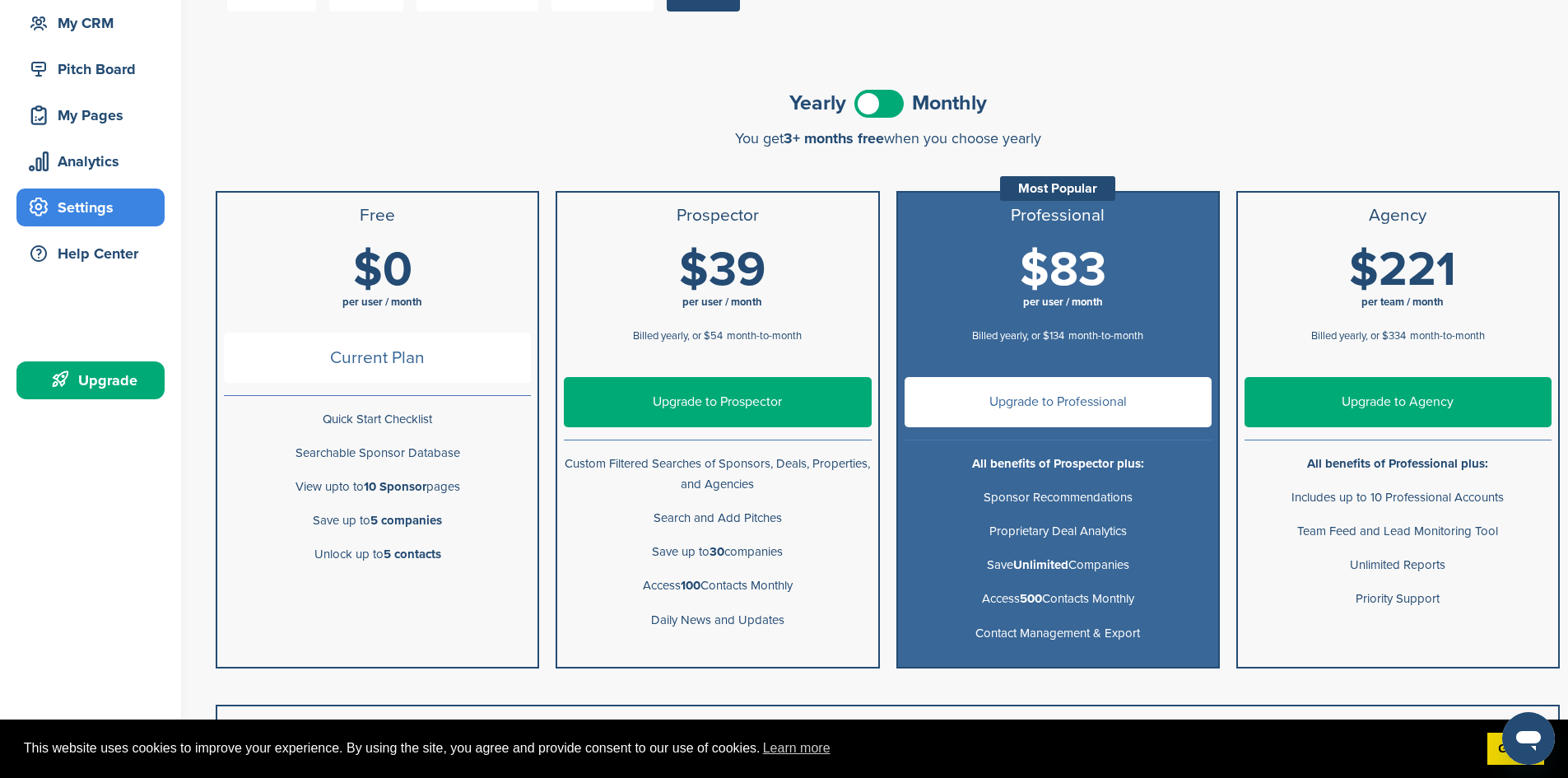
scroll to position [164, 0]
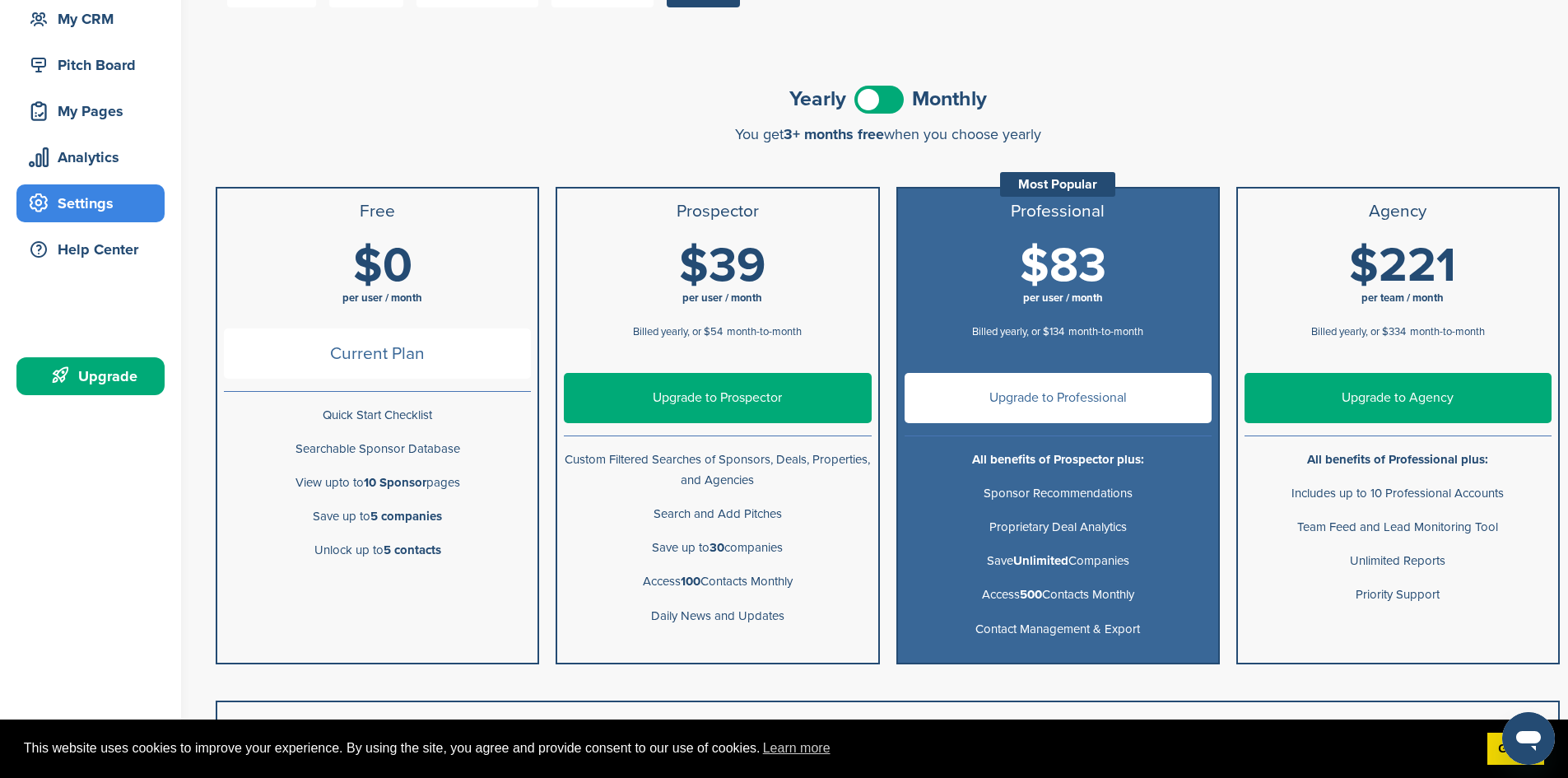
click at [895, 104] on span at bounding box center [879, 99] width 49 height 28
click at [688, 398] on link "Upgrade to Prospector" at bounding box center [717, 398] width 307 height 50
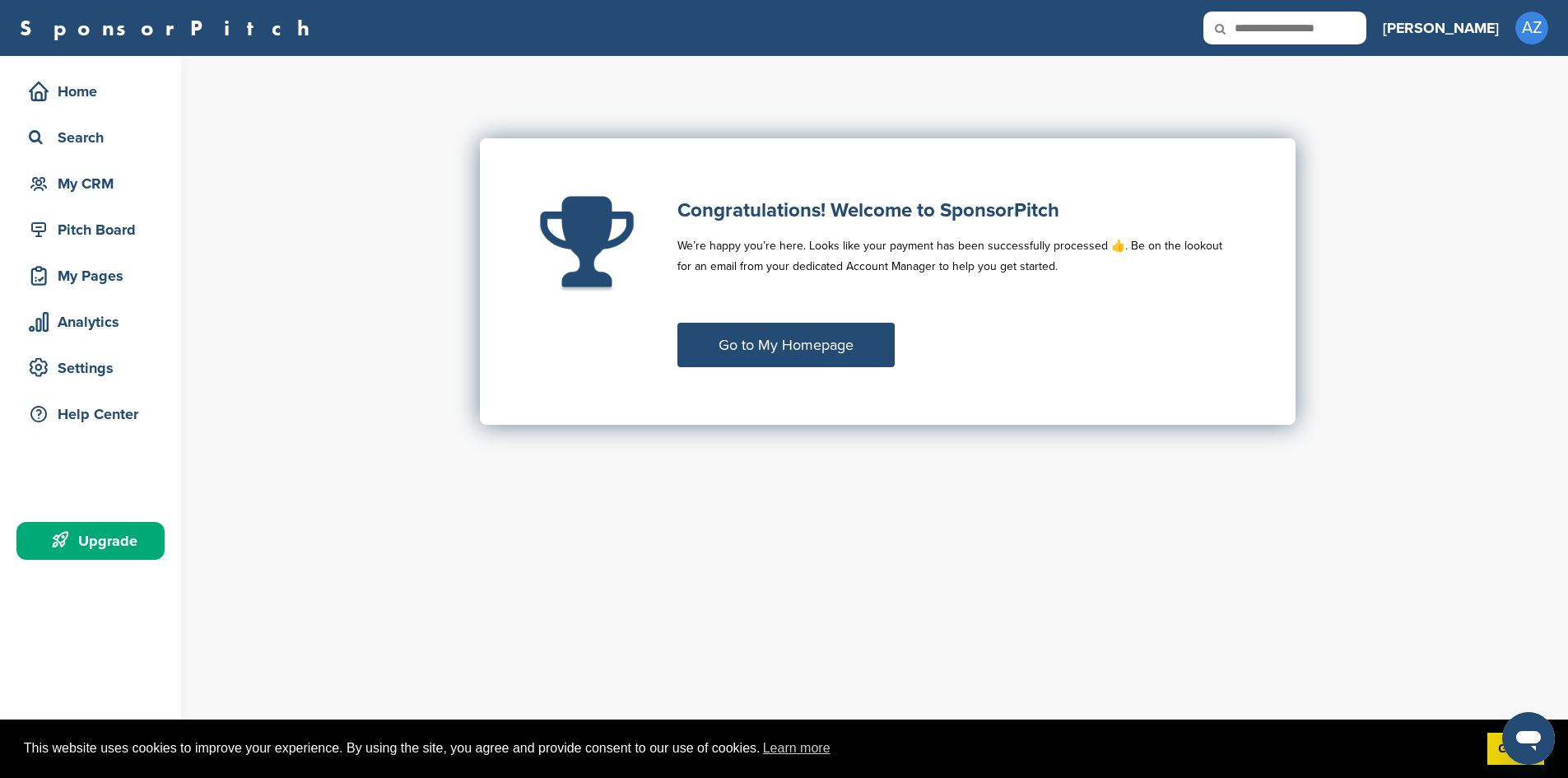
click at [751, 344] on link "Go to My Homepage" at bounding box center [786, 345] width 217 height 44
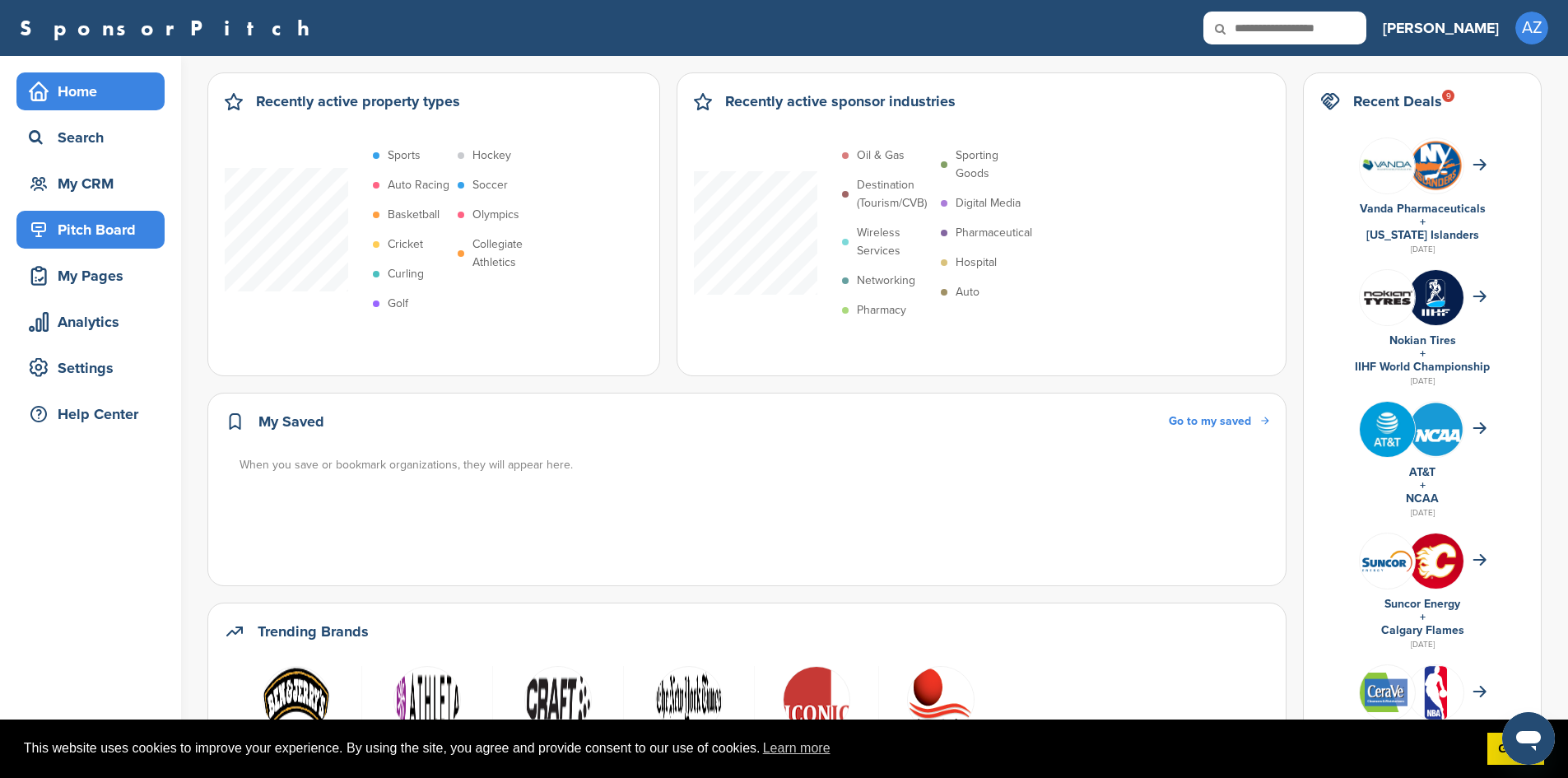
click at [83, 227] on div "Pitch Board" at bounding box center [95, 229] width 140 height 30
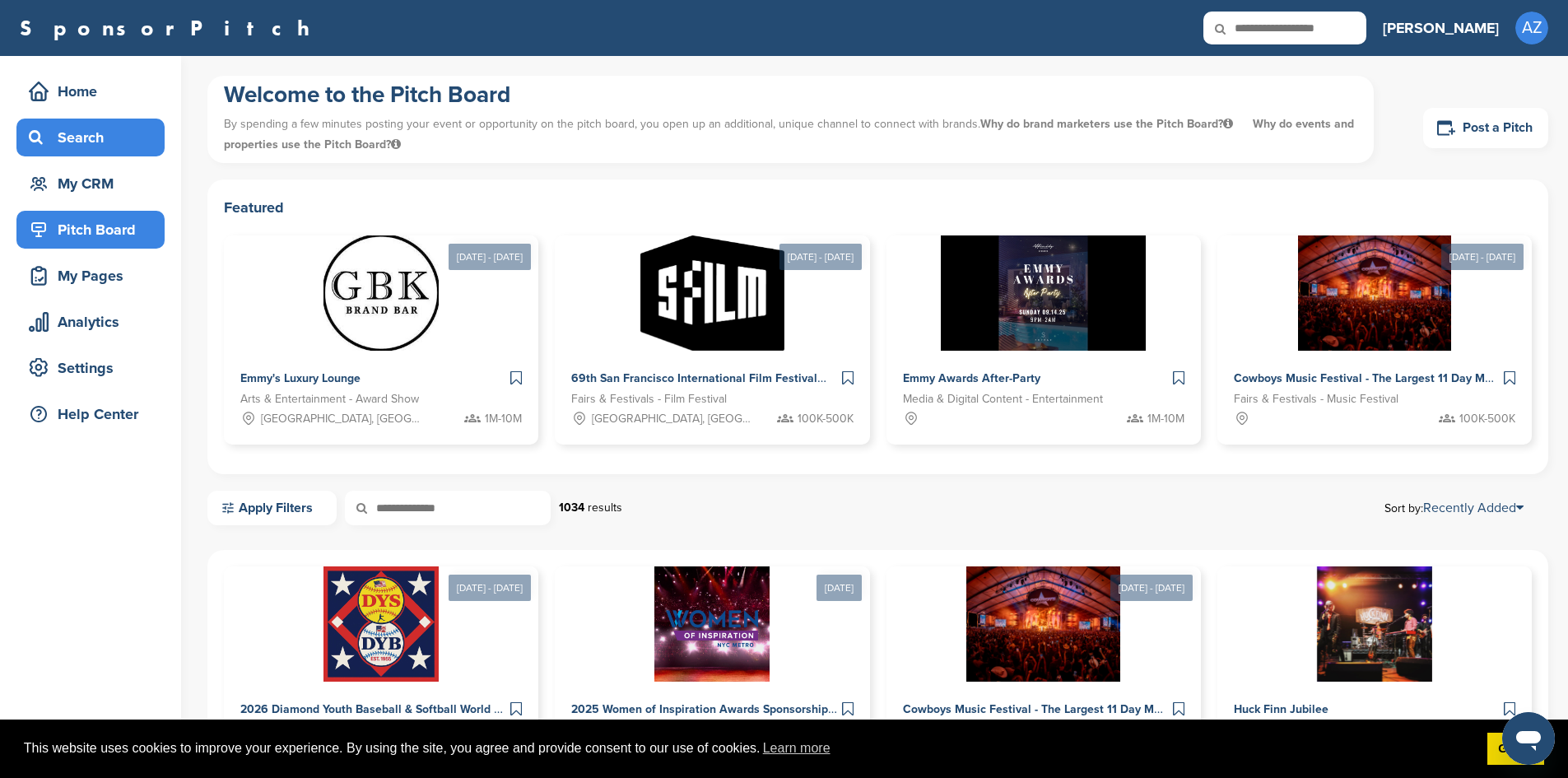
click at [76, 143] on div "Search" at bounding box center [95, 137] width 140 height 30
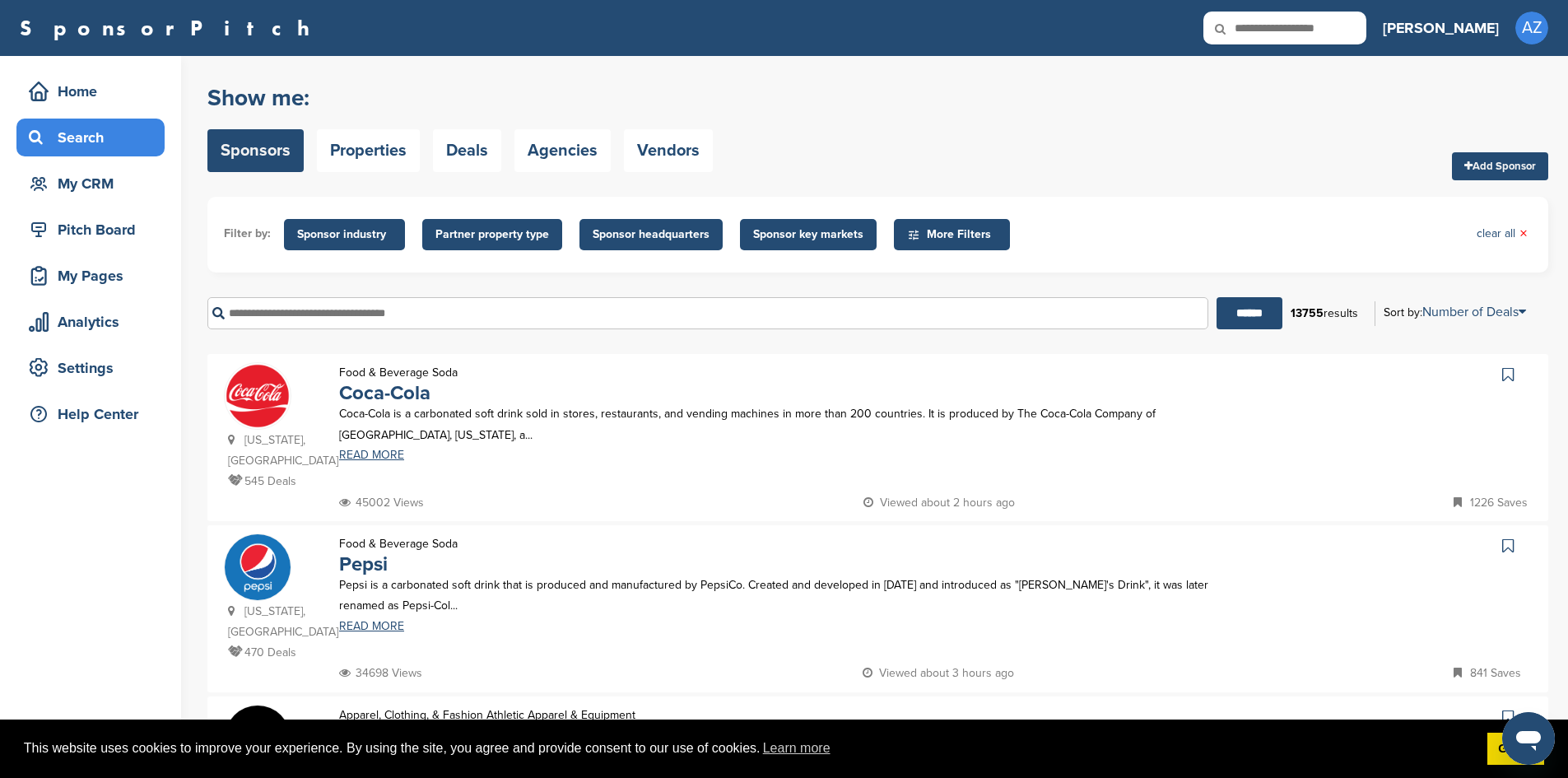
click at [304, 235] on span "Sponsor industry" at bounding box center [345, 235] width 95 height 18
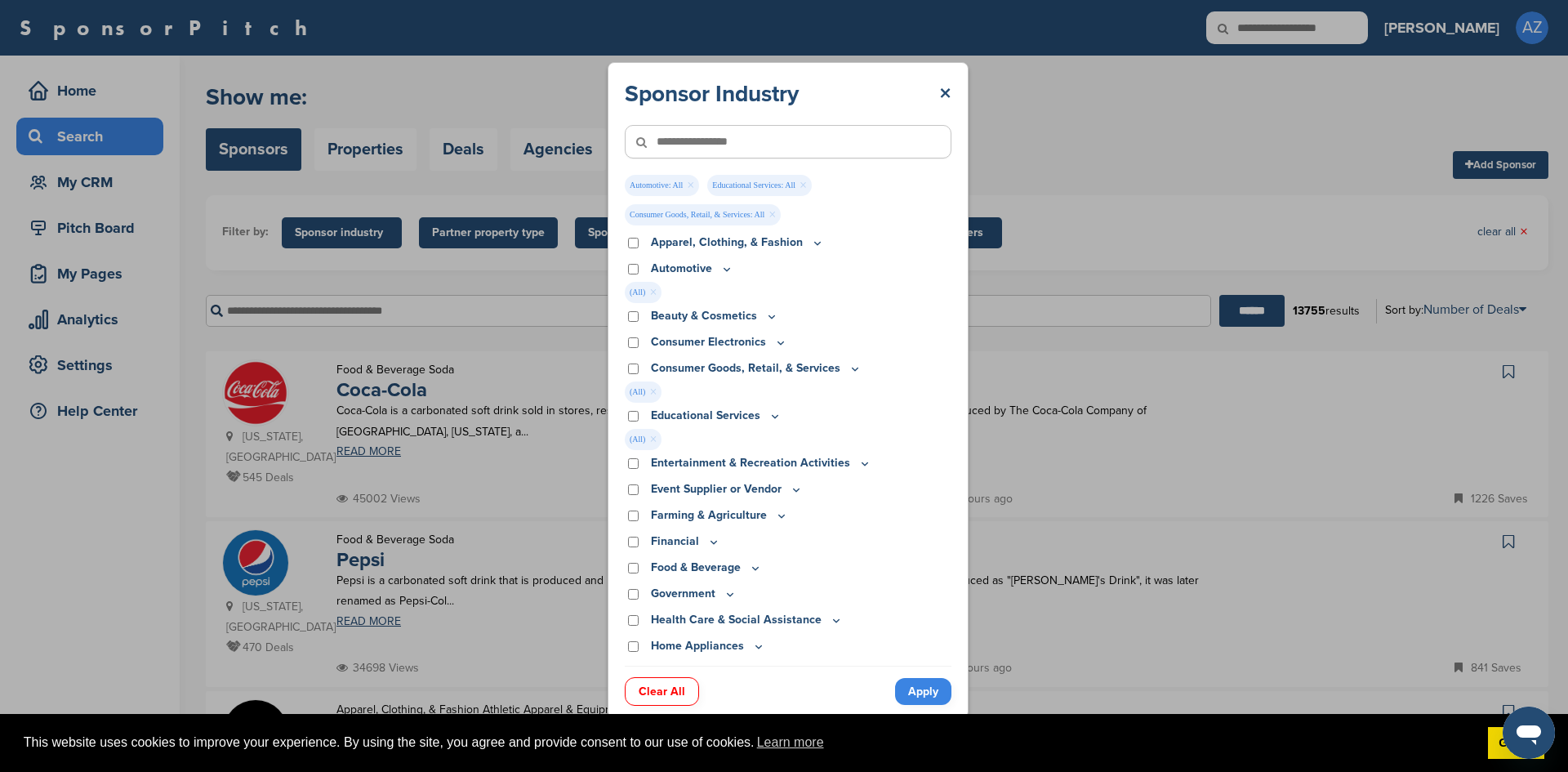
click at [633, 456] on div "Entertainment & Recreation Activities" at bounding box center [787, 463] width 327 height 18
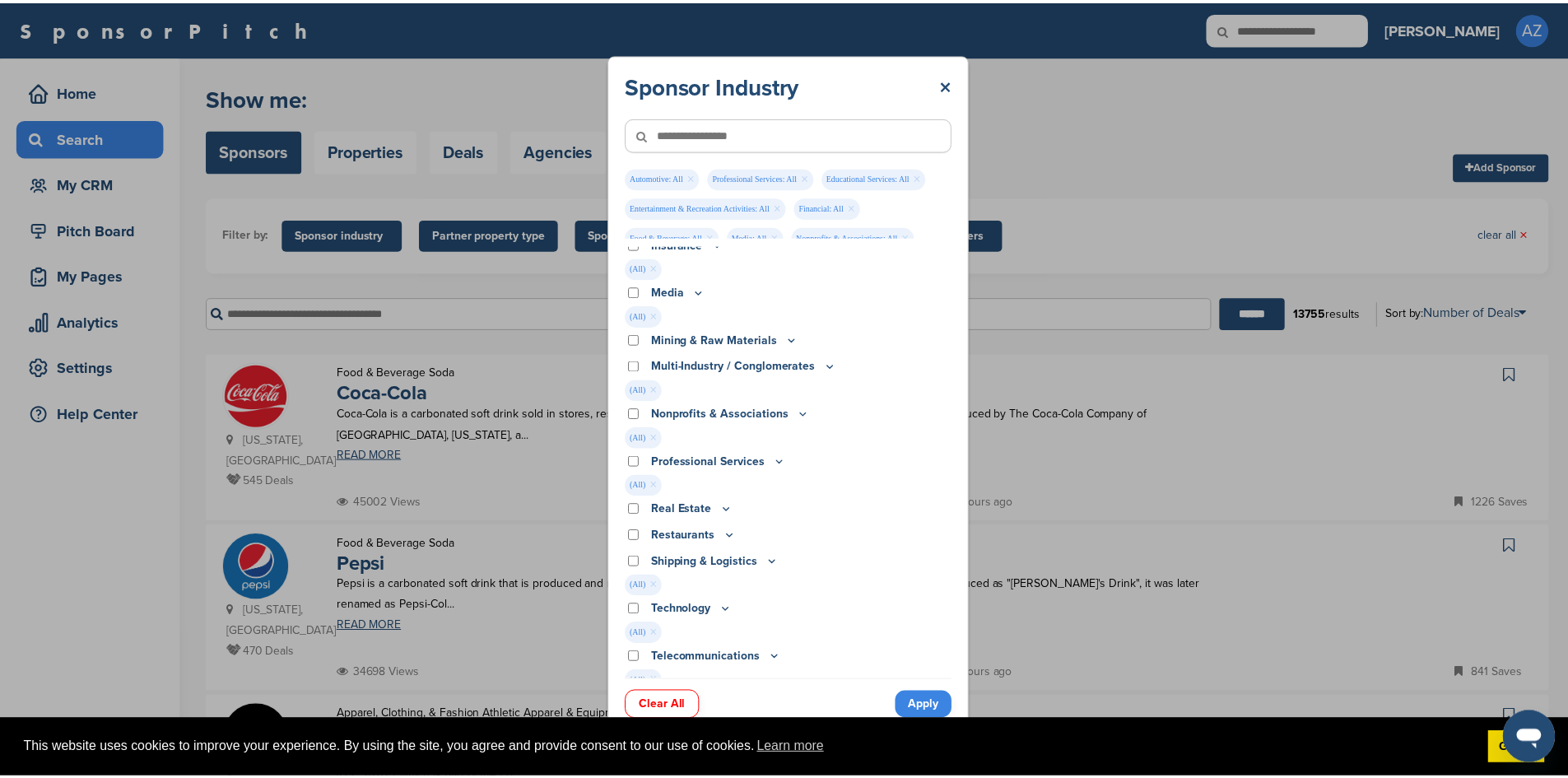
scroll to position [666, 0]
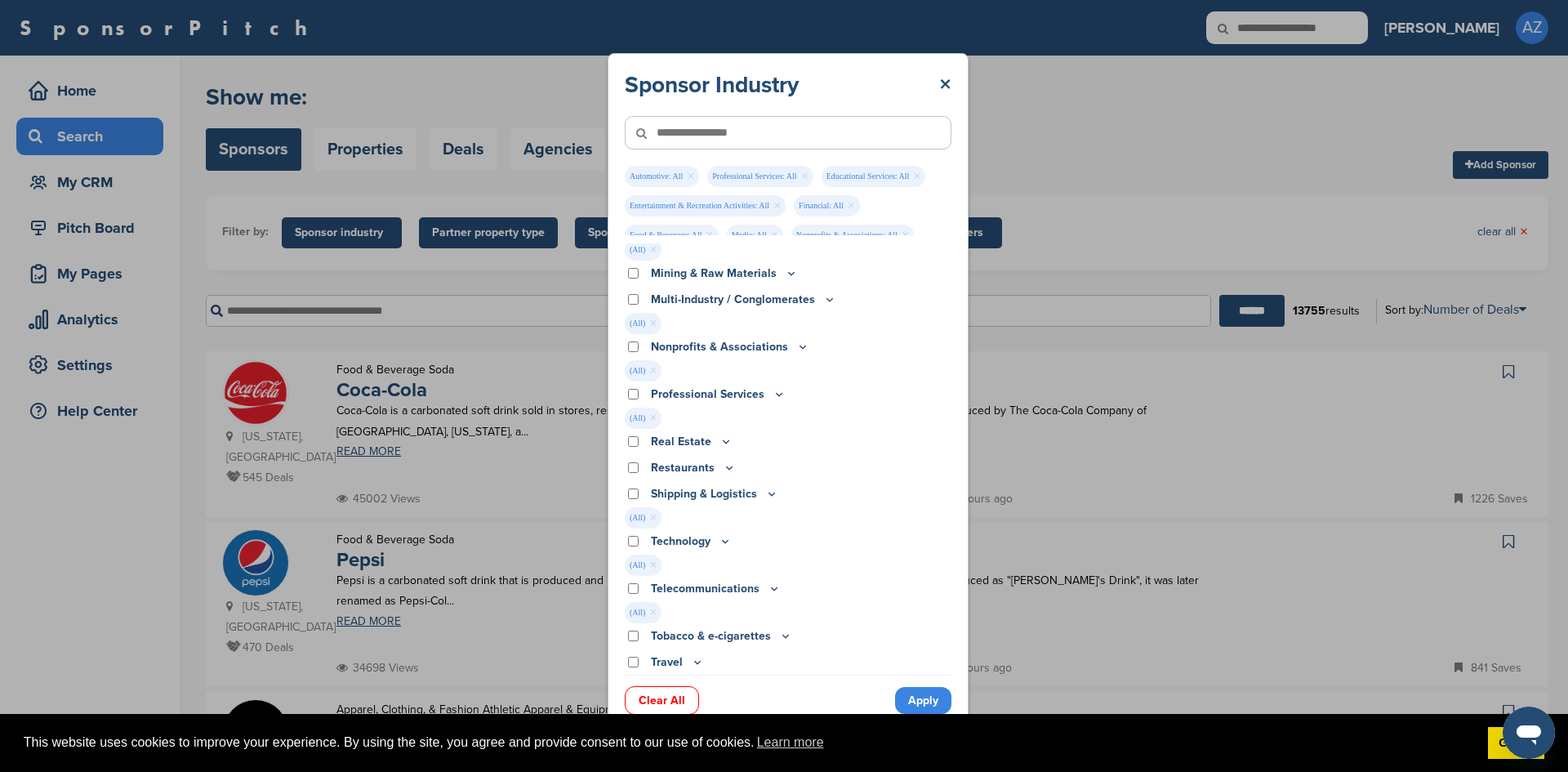
click at [916, 699] on link "Apply" at bounding box center [922, 700] width 57 height 27
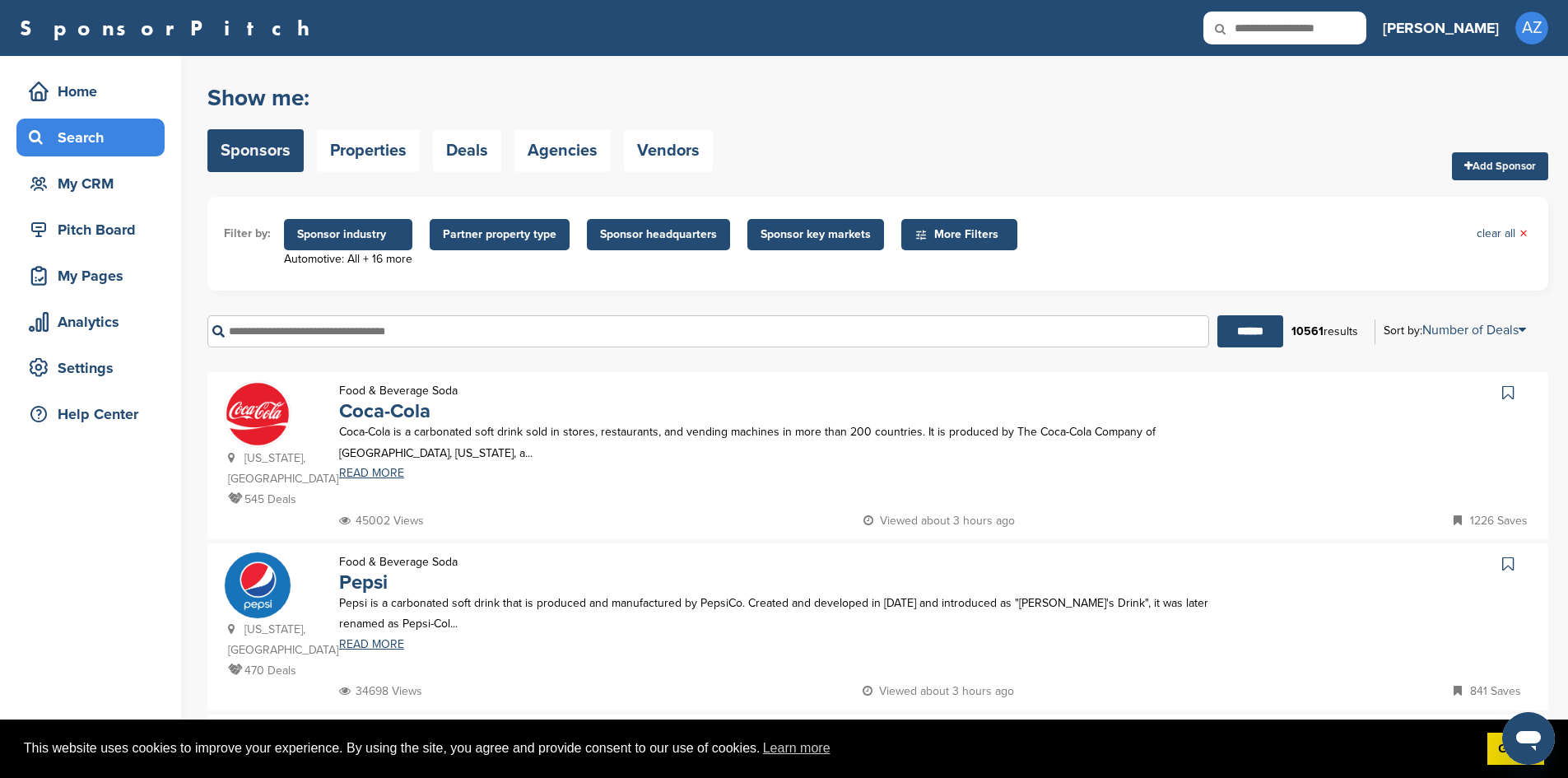
click at [632, 236] on span "Sponsor headquarters" at bounding box center [658, 235] width 117 height 18
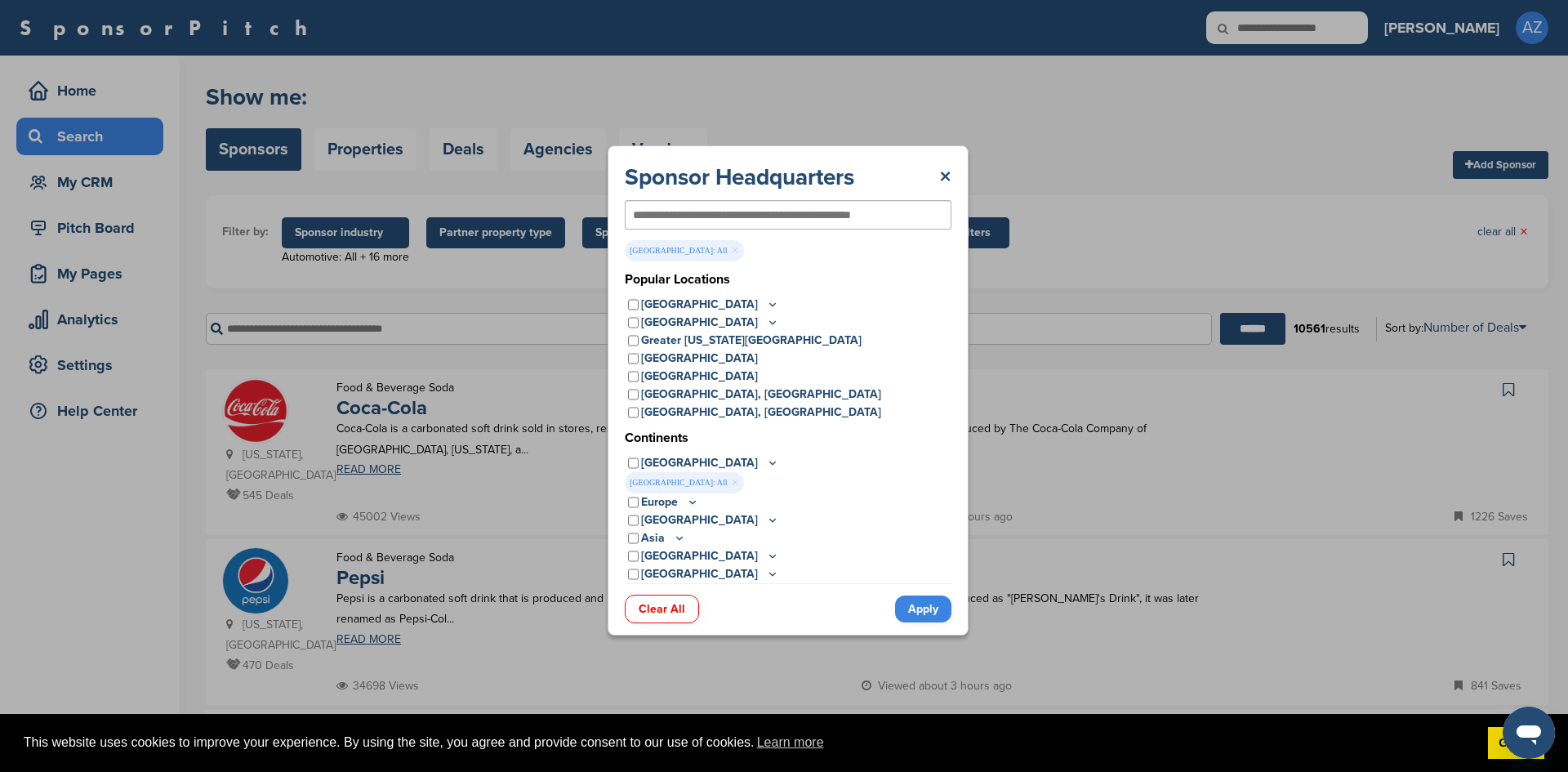
click at [908, 609] on link "Apply" at bounding box center [922, 608] width 57 height 27
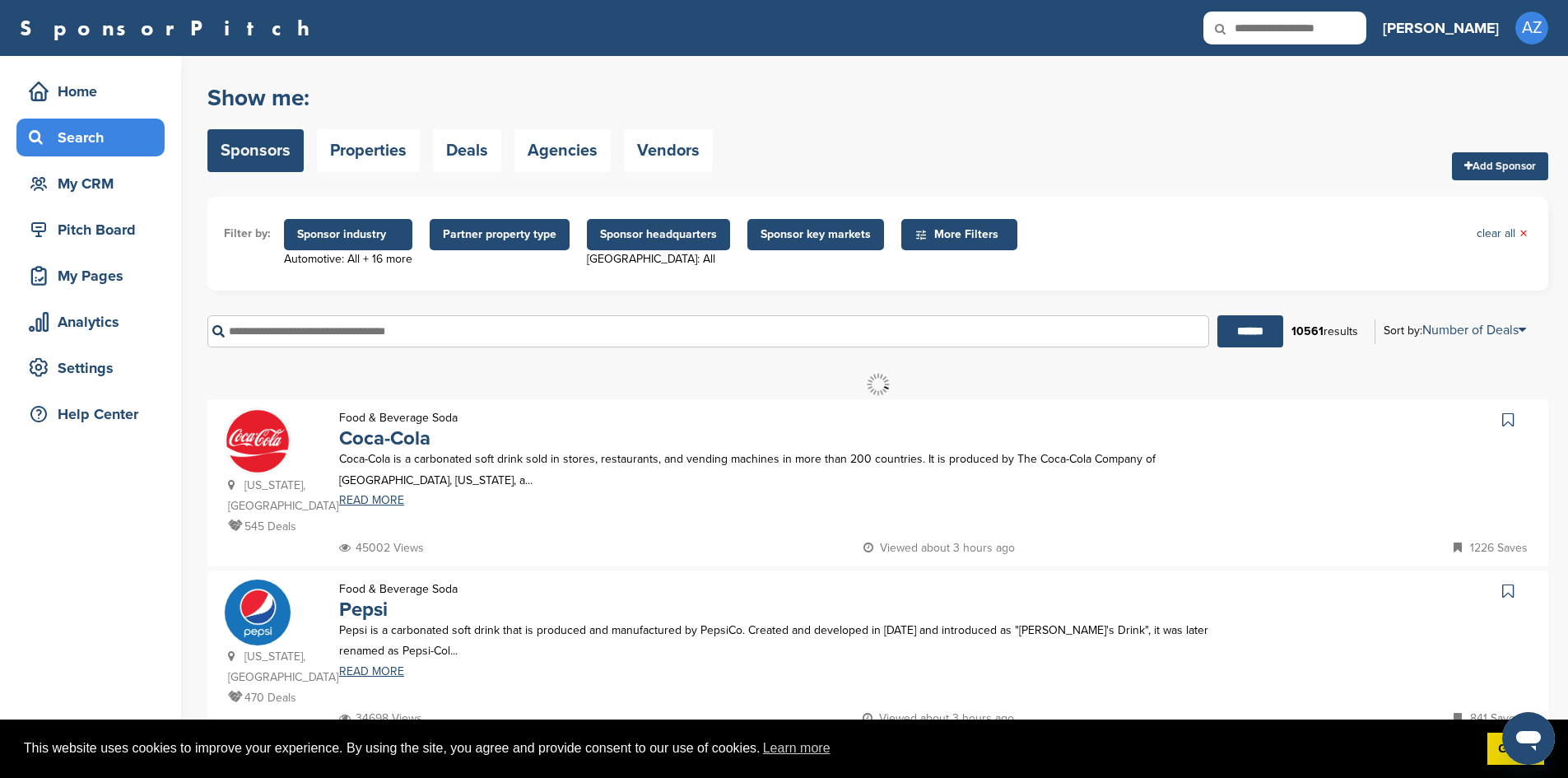
click at [792, 241] on span "Sponsor key markets" at bounding box center [816, 235] width 110 height 18
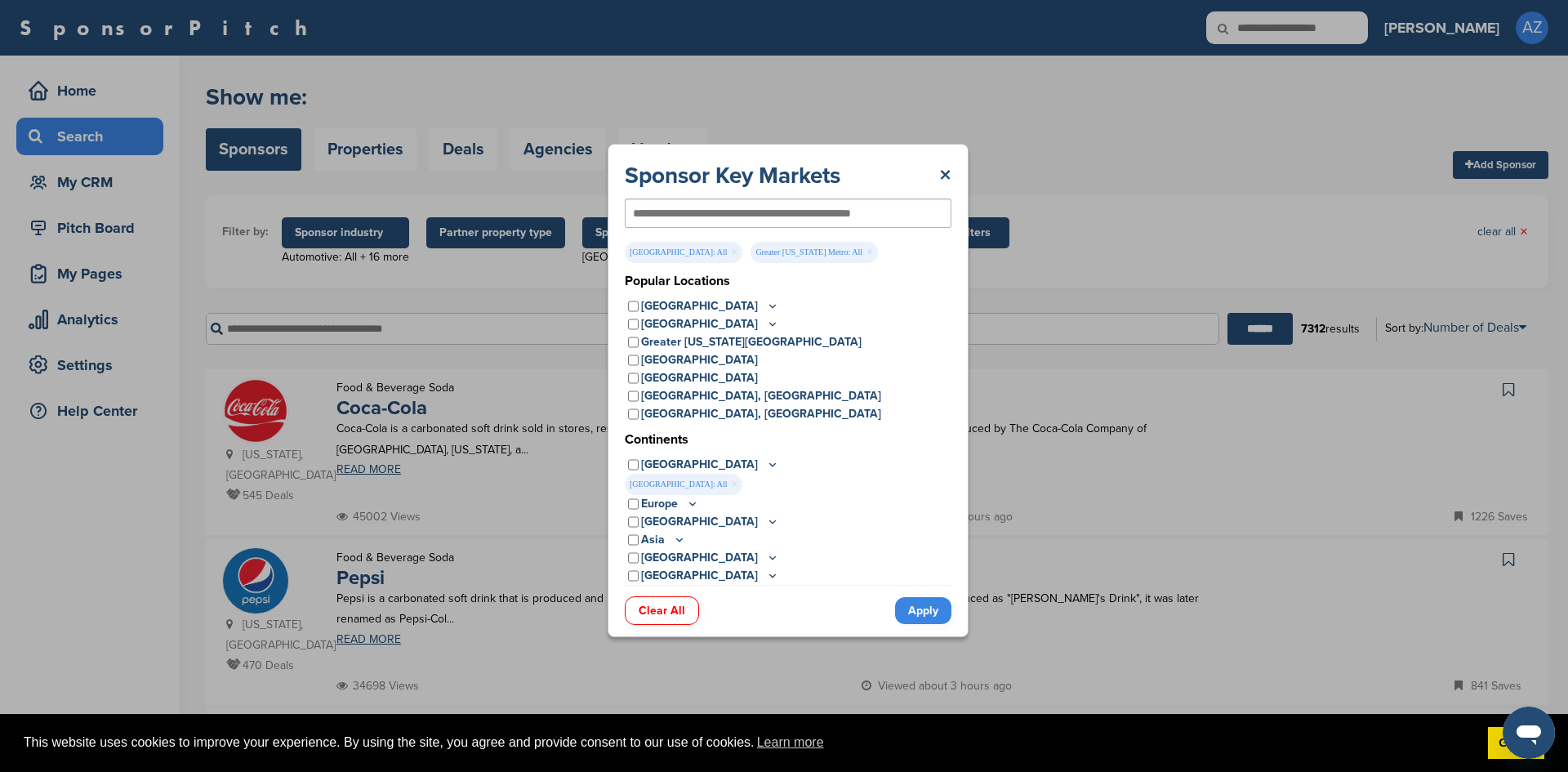
click at [919, 606] on link "Apply" at bounding box center [922, 610] width 57 height 27
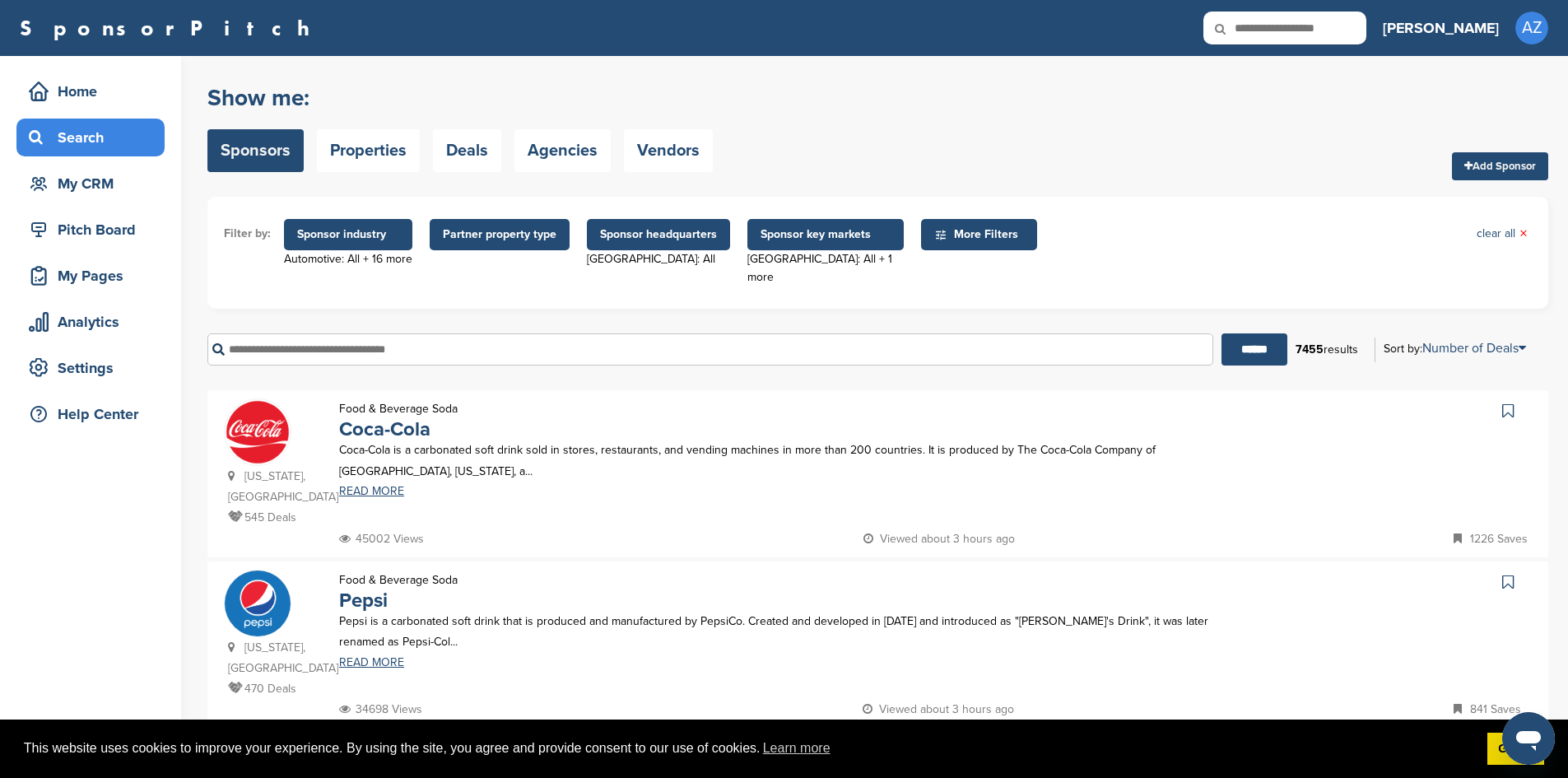
click at [961, 231] on span "More Filters" at bounding box center [981, 235] width 95 height 18
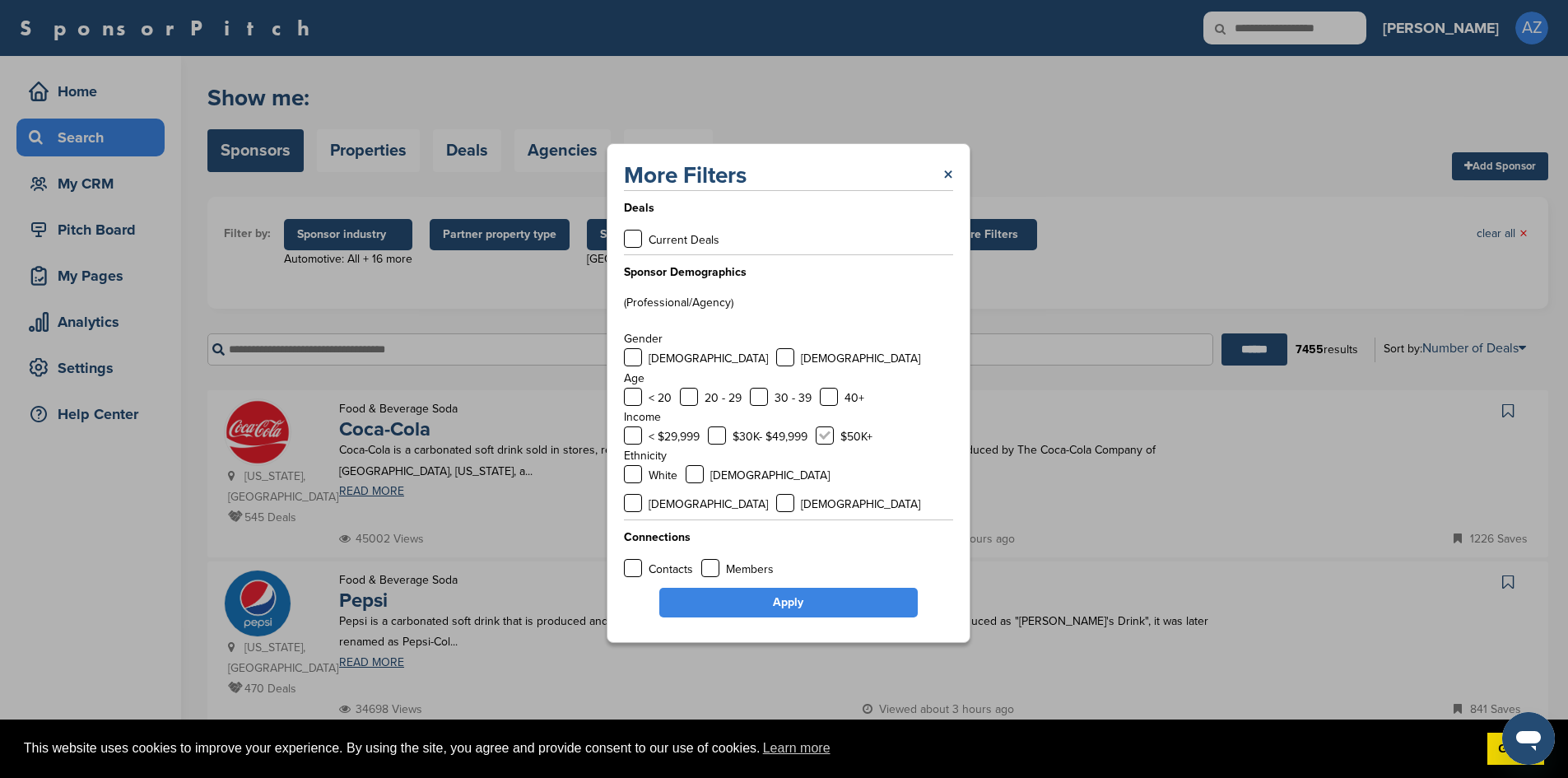
click at [830, 444] on label at bounding box center [825, 435] width 18 height 18
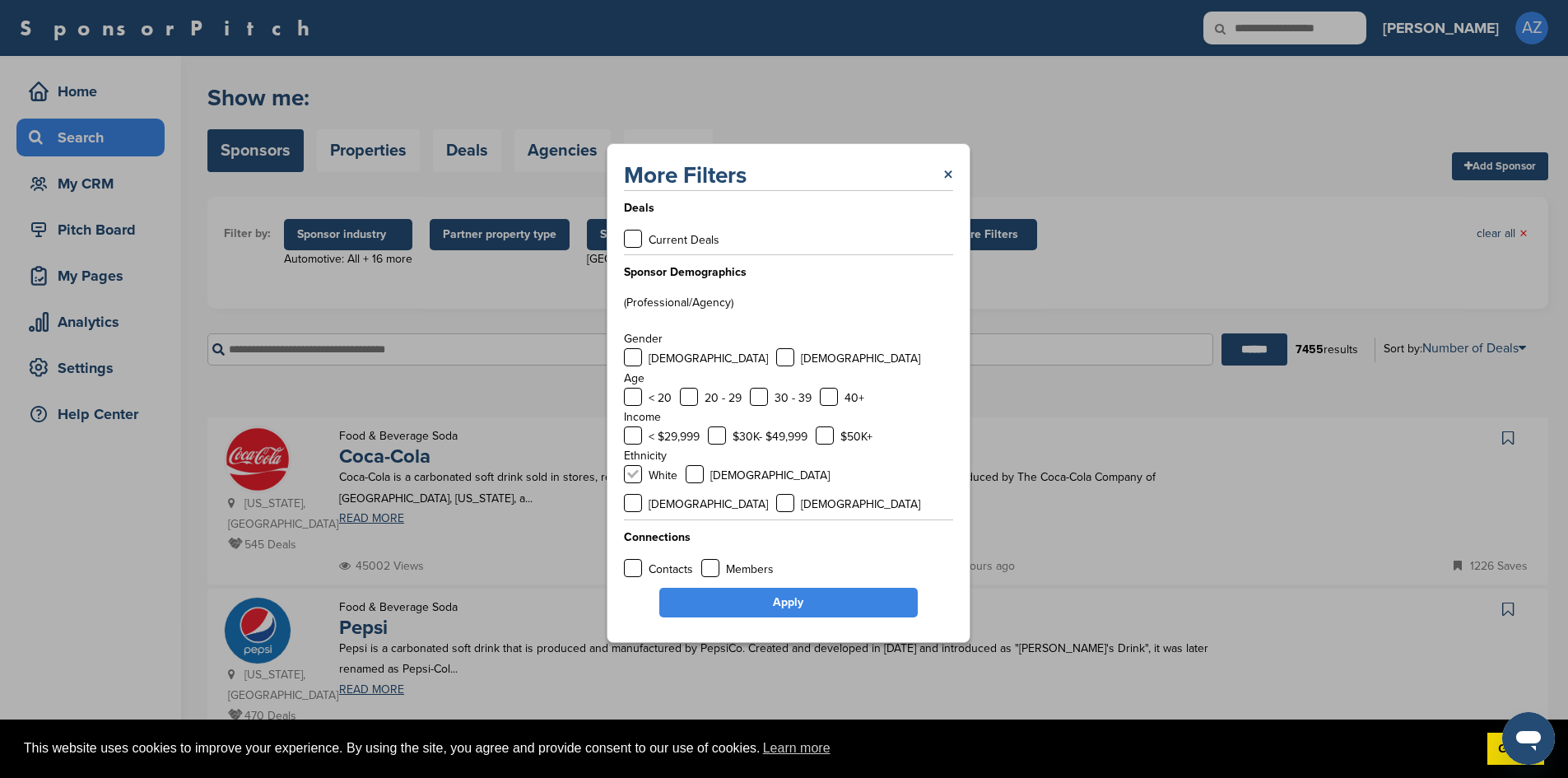
click at [636, 483] on label at bounding box center [632, 474] width 18 height 18
click at [694, 483] on label at bounding box center [694, 474] width 18 height 18
click at [701, 483] on label at bounding box center [694, 474] width 18 height 18
click at [634, 483] on label at bounding box center [632, 474] width 18 height 18
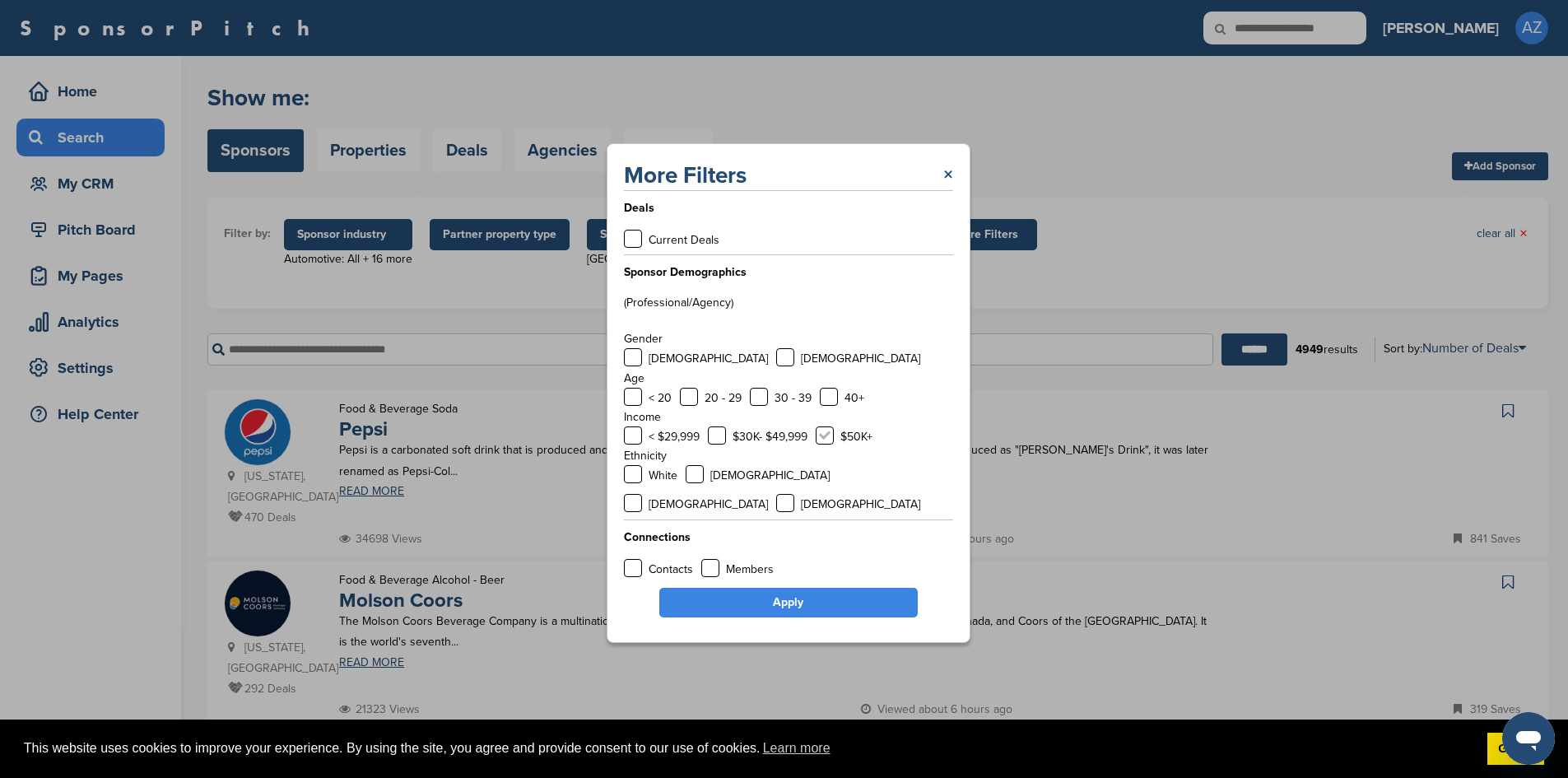
click at [825, 444] on label at bounding box center [825, 435] width 18 height 18
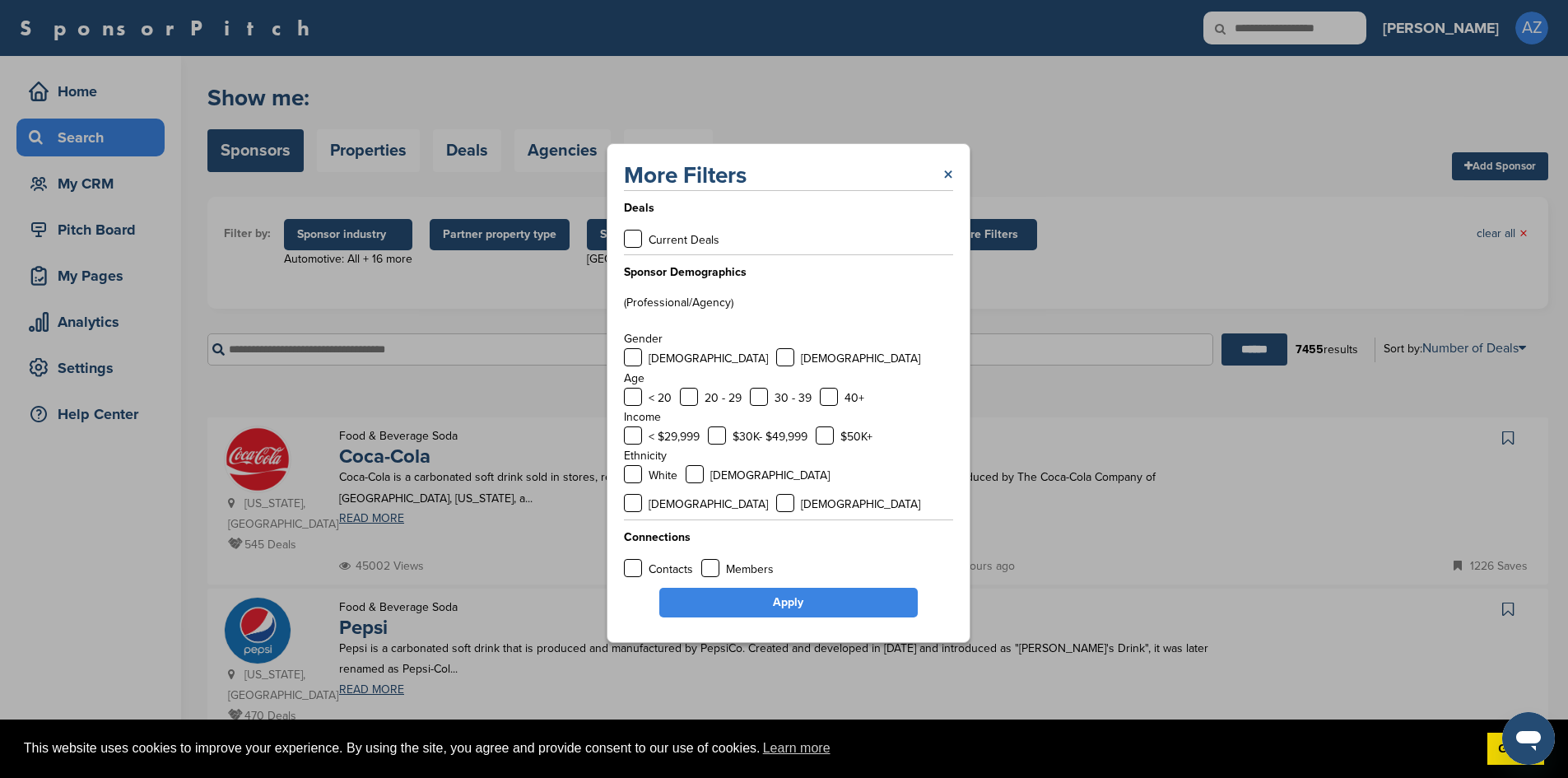
click at [946, 188] on link "×" at bounding box center [948, 175] width 10 height 30
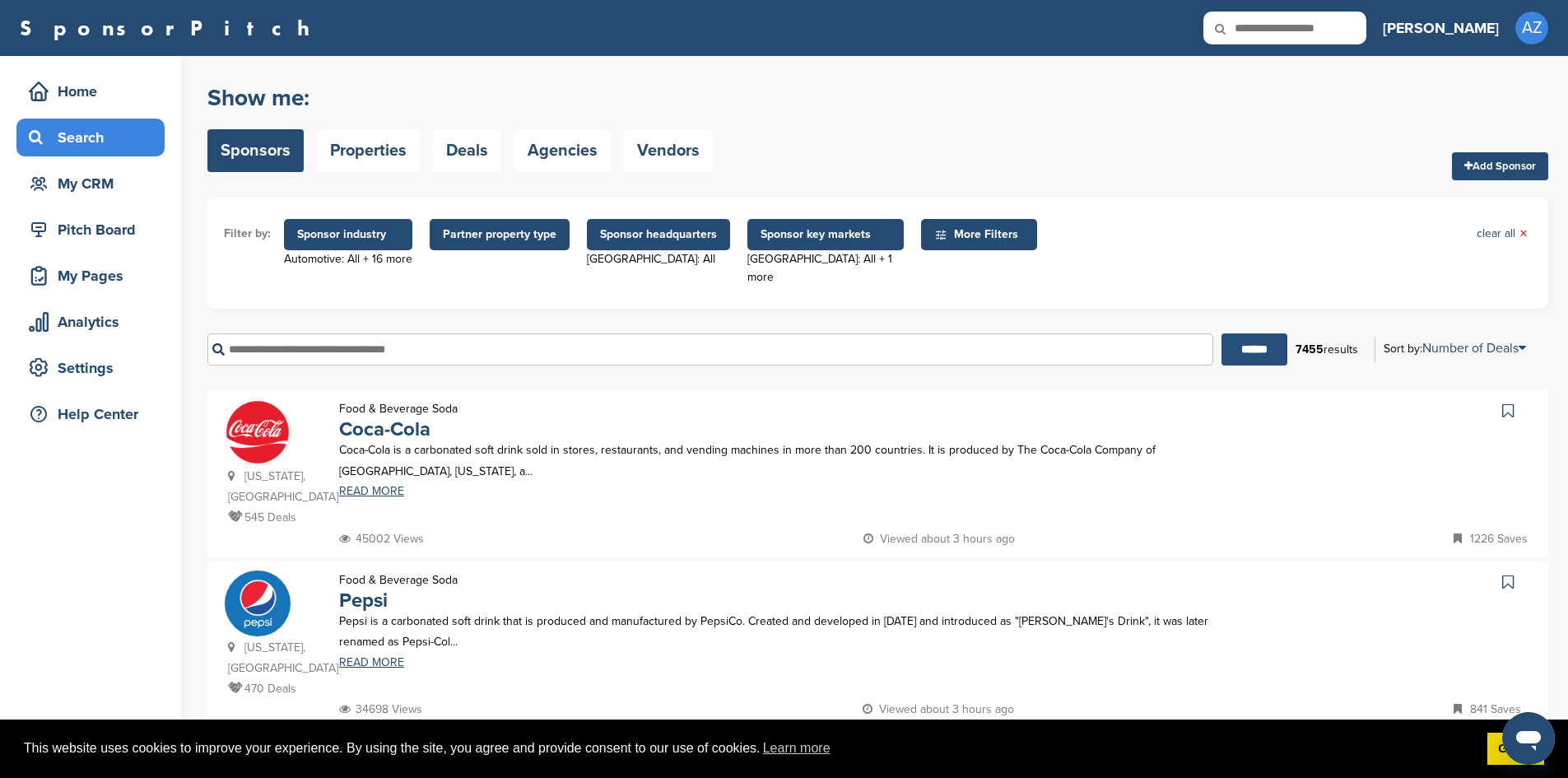
click at [1259, 333] on input "******" at bounding box center [1254, 348] width 66 height 32
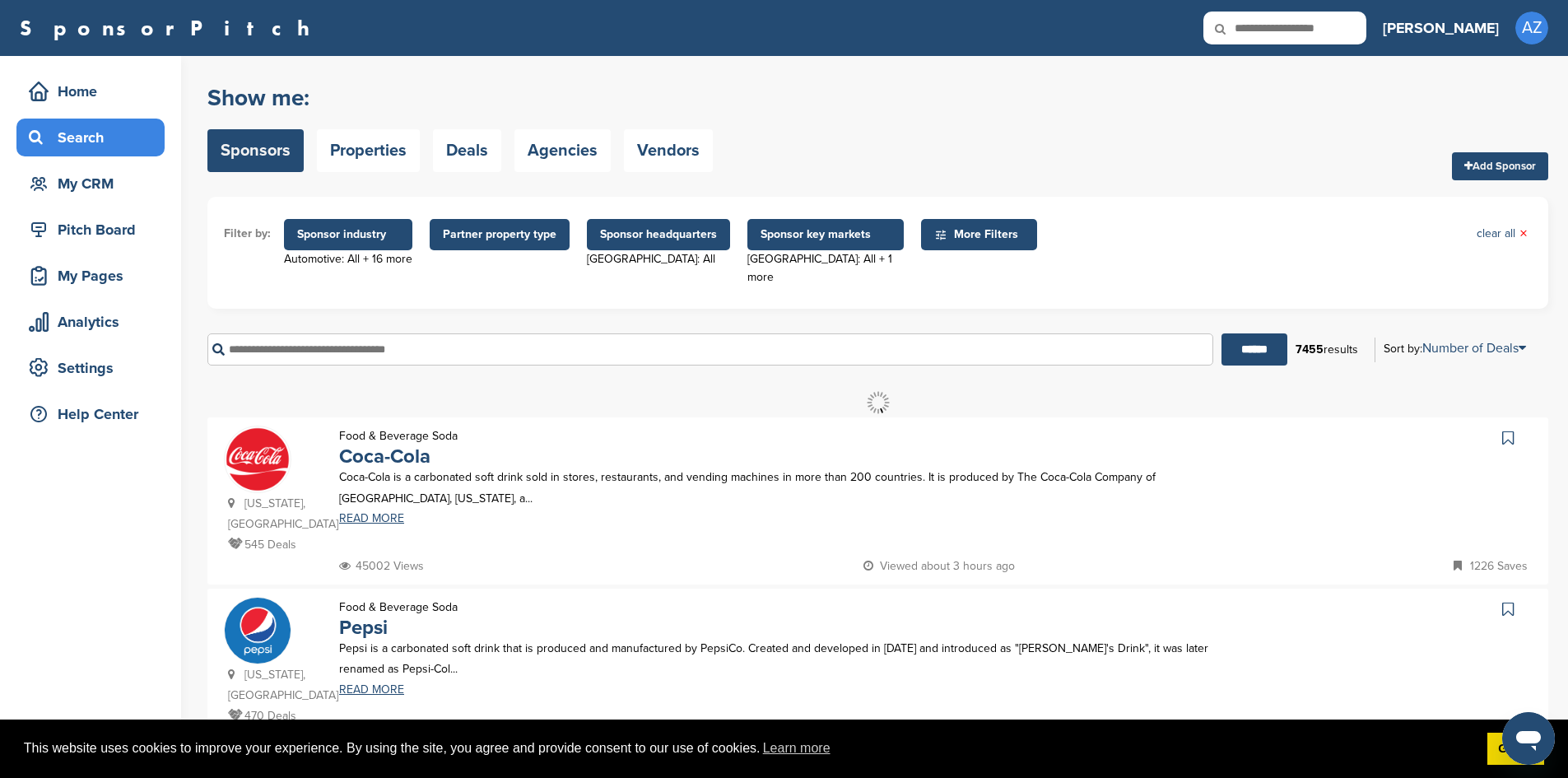
click at [391, 341] on input "text" at bounding box center [711, 348] width 1006 height 32
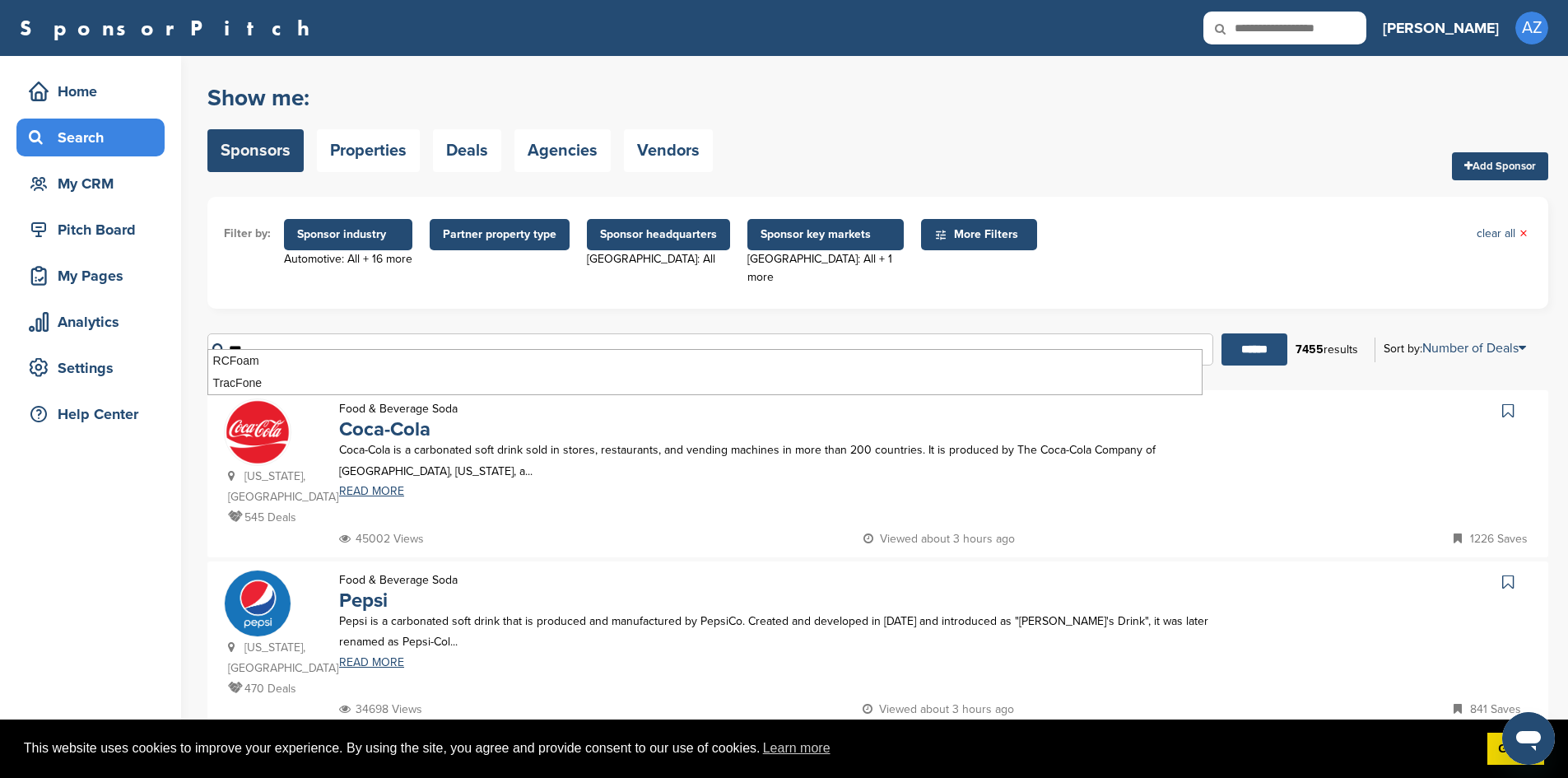
click at [1239, 335] on input "******" at bounding box center [1254, 348] width 66 height 32
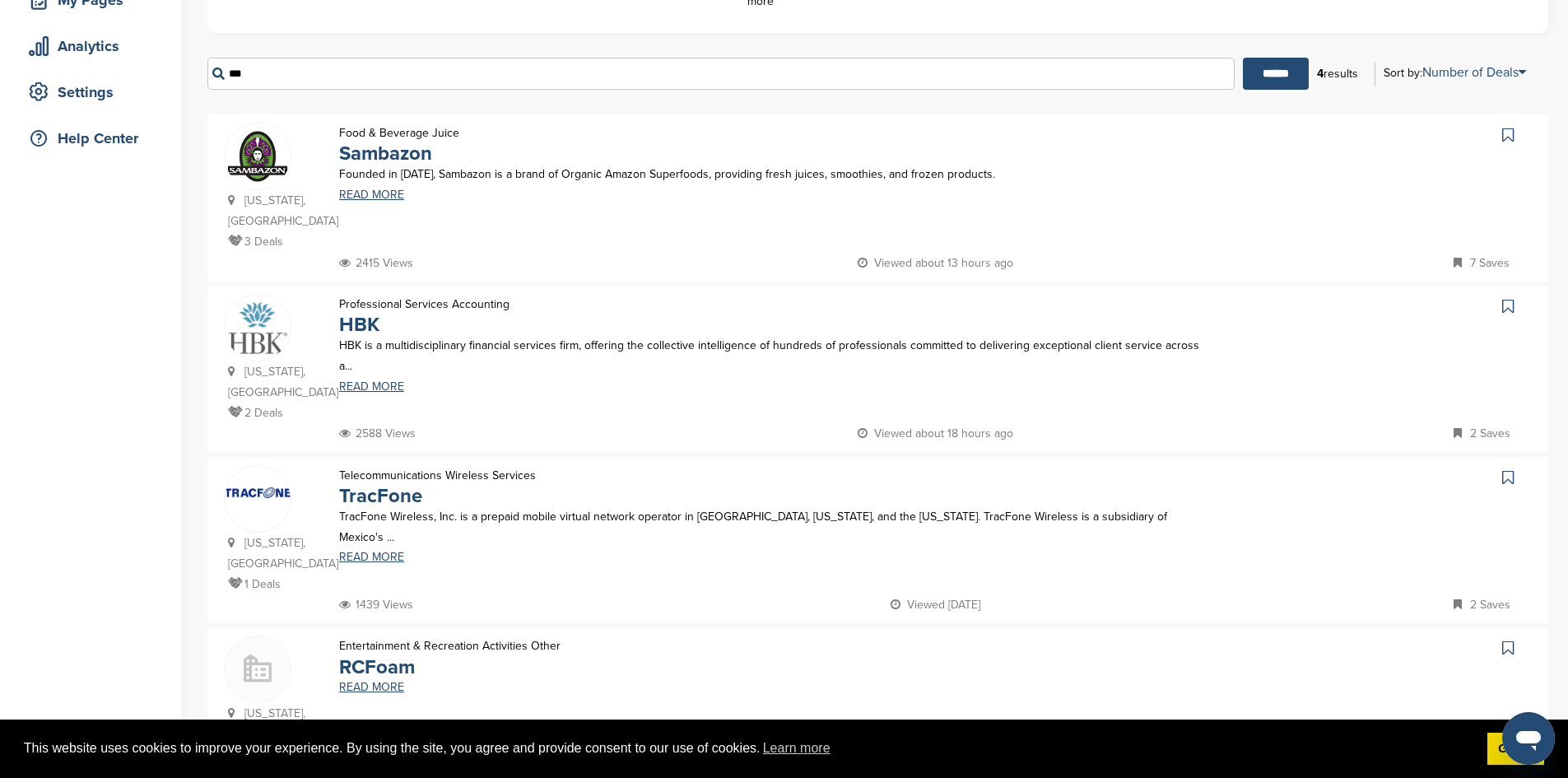
scroll to position [0, 0]
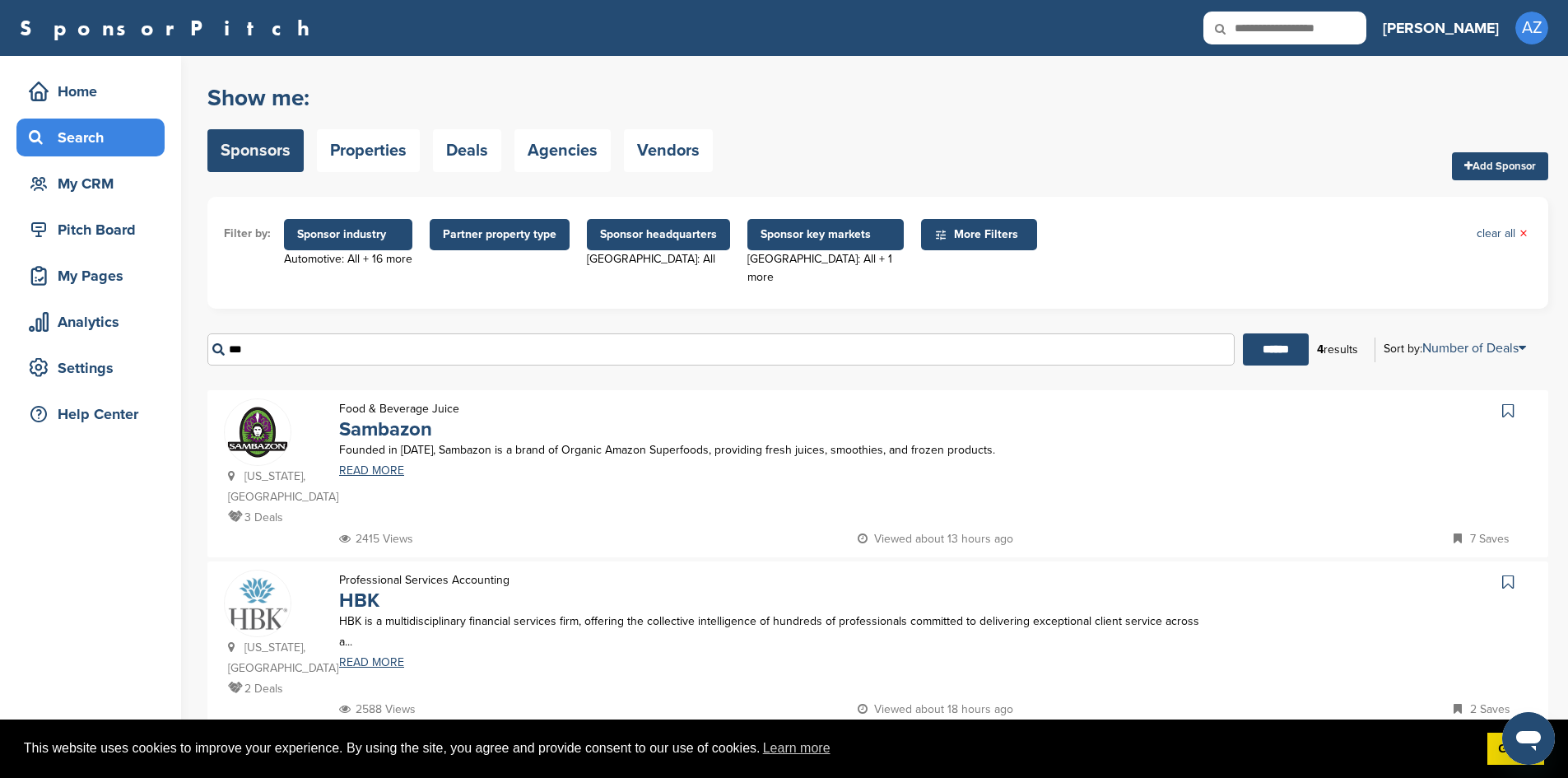
click at [279, 337] on input "***" at bounding box center [721, 348] width 1027 height 32
type input "*"
click at [1279, 333] on input "******" at bounding box center [1275, 348] width 66 height 32
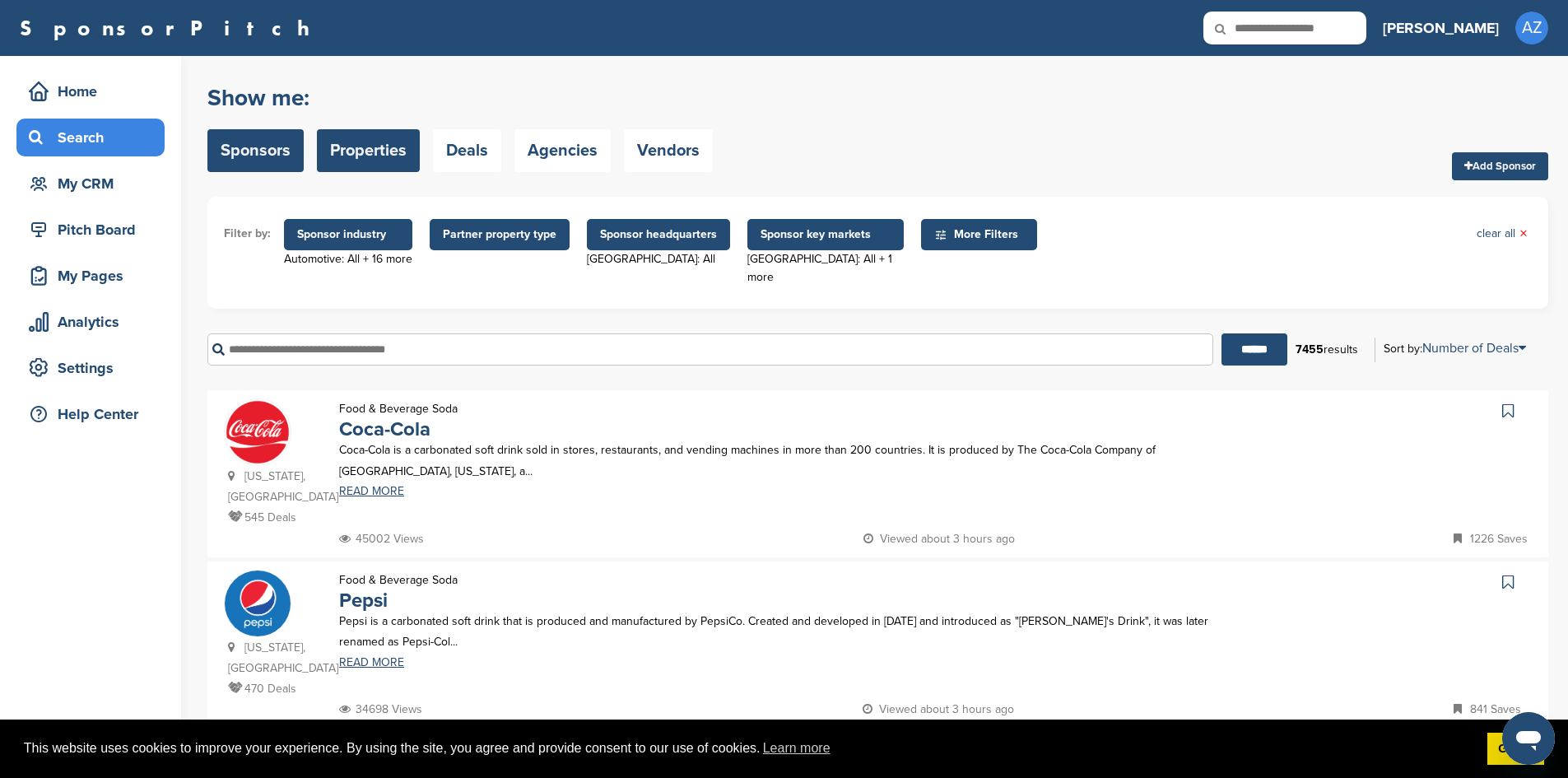
click at [388, 152] on link "Properties" at bounding box center [368, 151] width 103 height 42
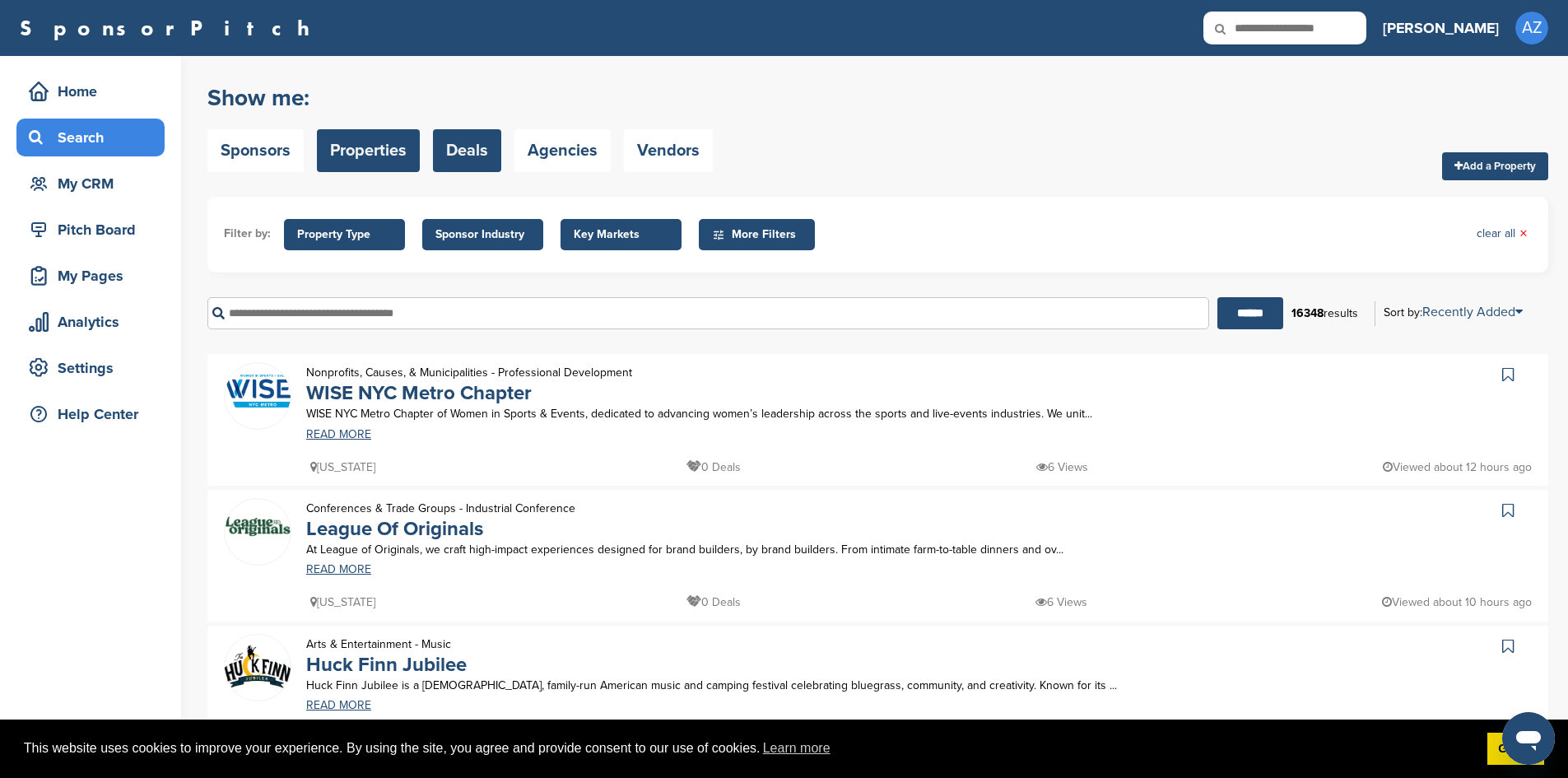
click at [440, 155] on link "Deals" at bounding box center [466, 151] width 69 height 42
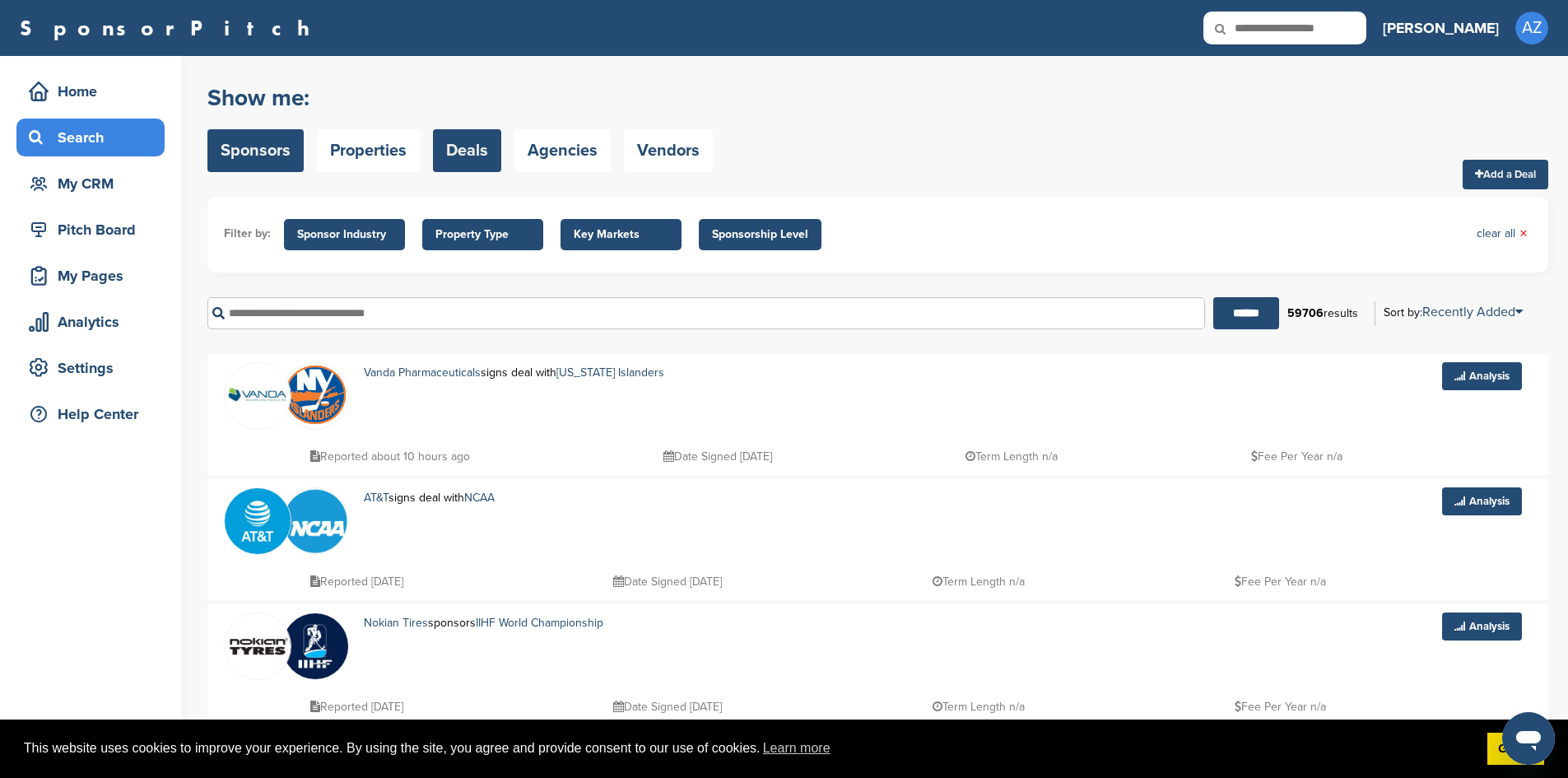
click at [239, 153] on link "Sponsors" at bounding box center [256, 151] width 97 height 42
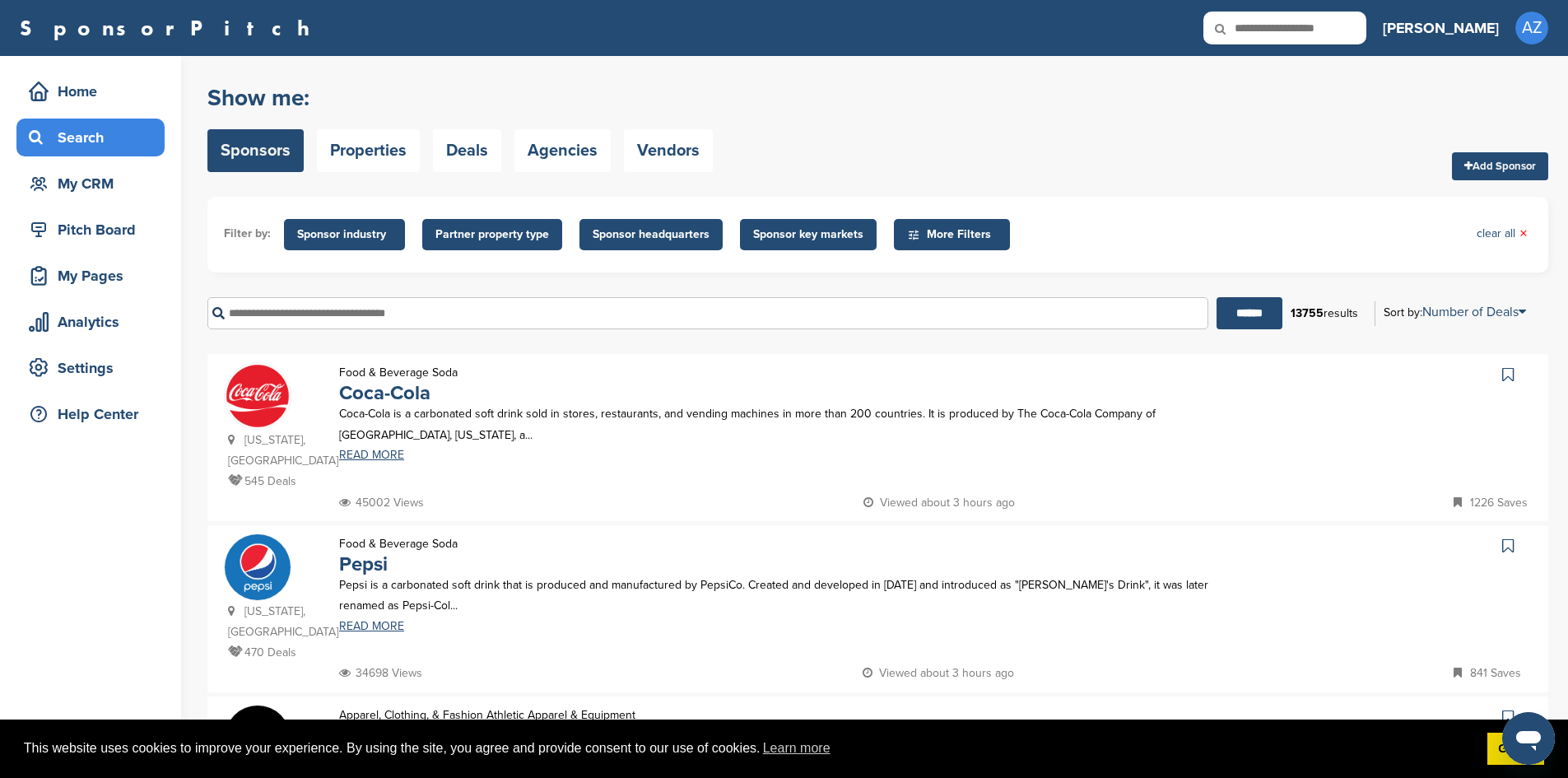
click at [1467, 32] on h3 "[PERSON_NAME]" at bounding box center [1441, 28] width 116 height 23
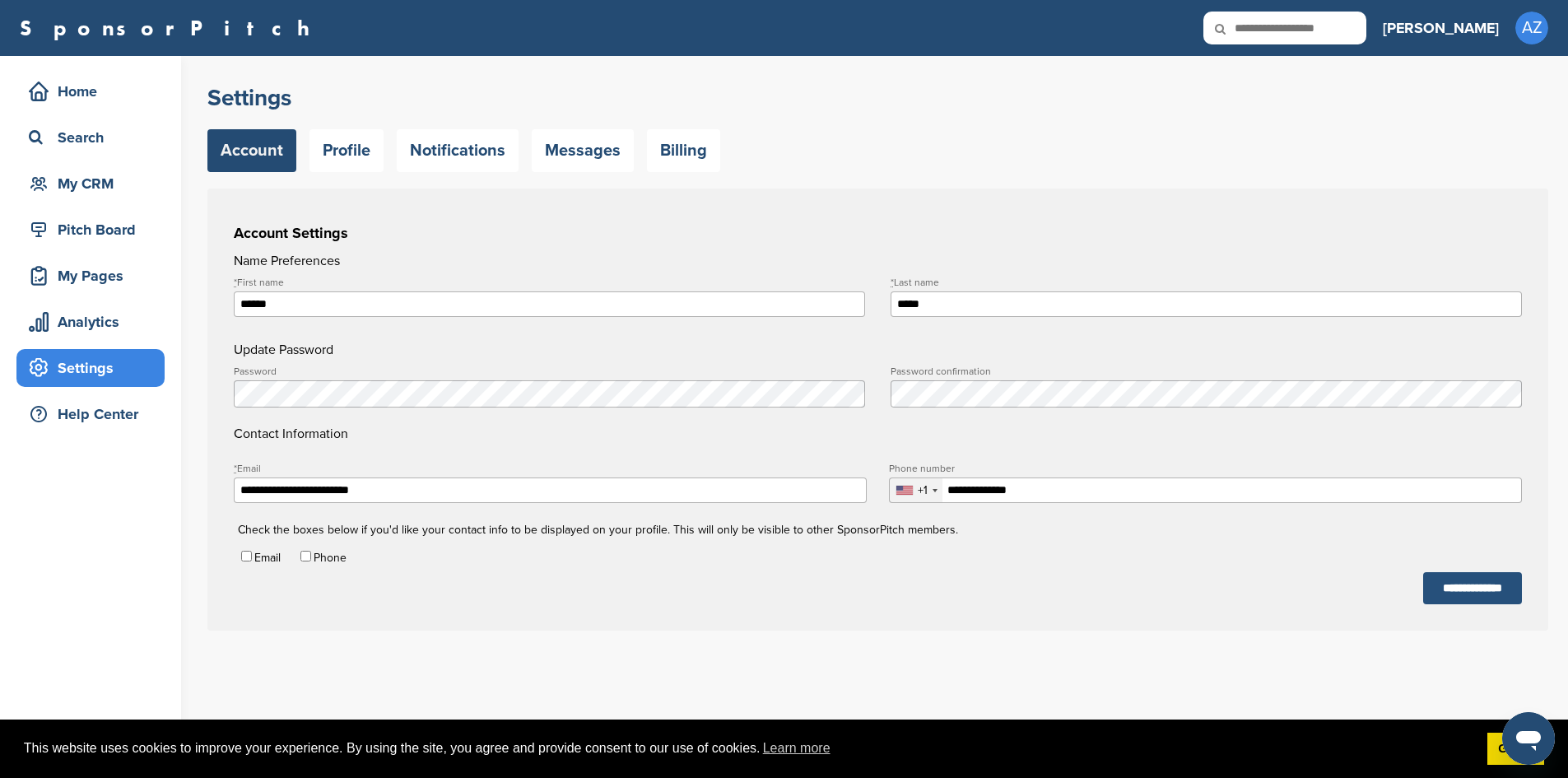
click at [1444, 600] on input "**********" at bounding box center [1472, 587] width 98 height 32
